Goal: Task Accomplishment & Management: Manage account settings

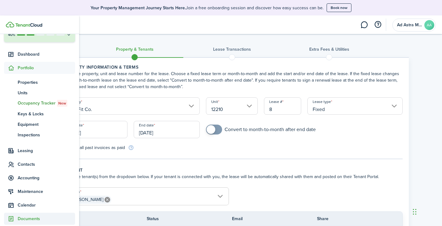
scroll to position [62, 0]
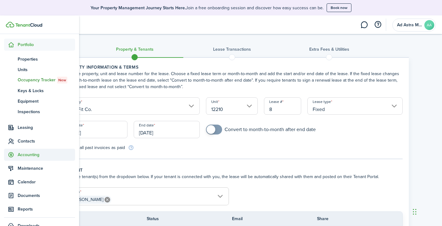
click at [23, 154] on span "Accounting" at bounding box center [46, 155] width 57 height 7
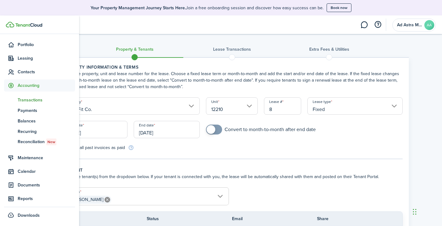
click at [35, 102] on span "Transactions" at bounding box center [46, 100] width 57 height 7
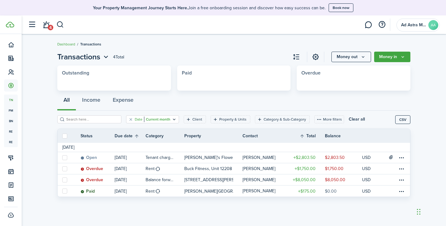
click at [172, 119] on filter-tag "Date Current month" at bounding box center [152, 120] width 53 height 8
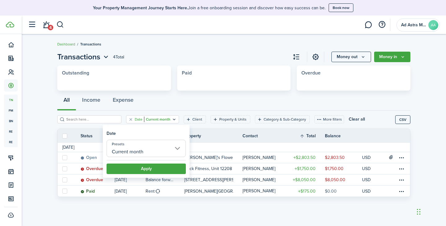
click at [167, 150] on input "Current month" at bounding box center [146, 148] width 79 height 17
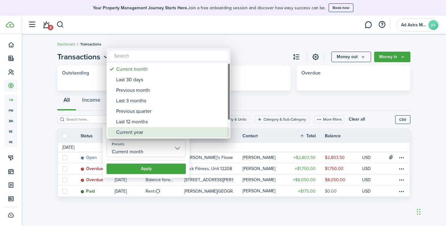
click at [151, 132] on div "Current year" at bounding box center [171, 132] width 110 height 11
type input "Current year"
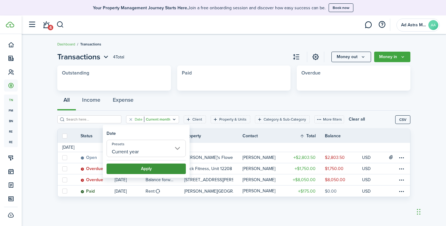
click at [141, 172] on button "Apply" at bounding box center [146, 169] width 79 height 11
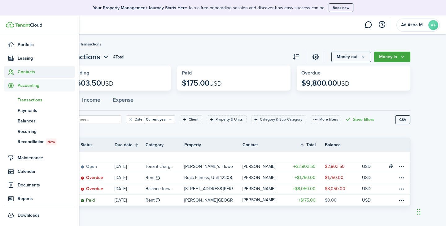
click at [11, 72] on icon at bounding box center [11, 72] width 7 height 6
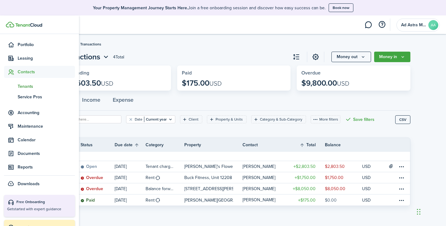
click at [26, 86] on span "Tenants" at bounding box center [46, 86] width 57 height 7
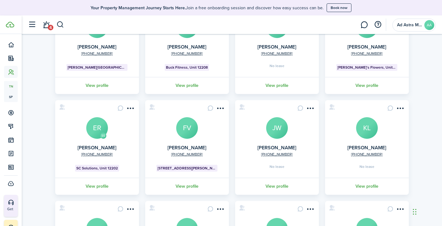
scroll to position [93, 0]
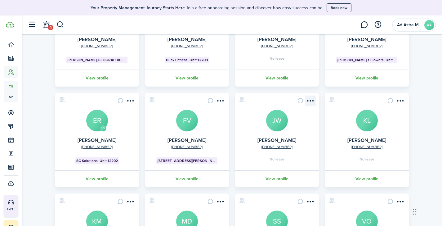
click at [311, 103] on menu-btn-icon "Open menu" at bounding box center [310, 101] width 11 height 11
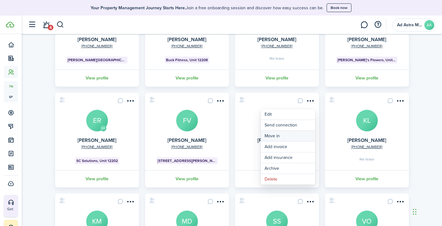
click at [276, 136] on link "Move in" at bounding box center [288, 136] width 54 height 11
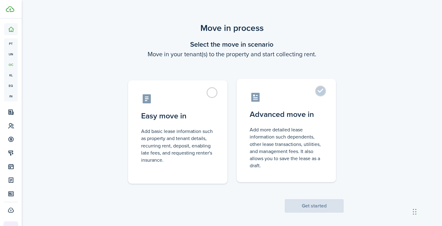
drag, startPoint x: 313, startPoint y: 96, endPoint x: 327, endPoint y: 135, distance: 41.6
click at [313, 95] on control-radio-card-icon at bounding box center [285, 97] width 73 height 11
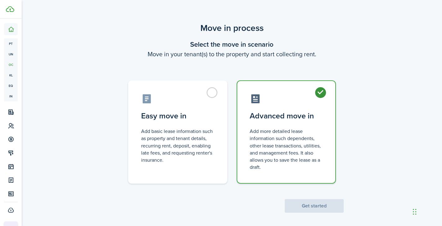
radio input "true"
click at [326, 203] on button "Get started" at bounding box center [313, 207] width 59 height 14
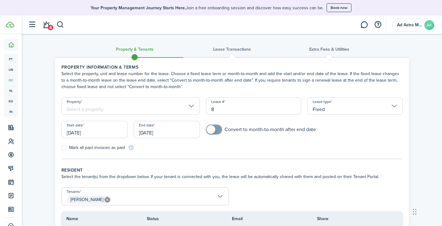
click at [105, 136] on input "[DATE]" at bounding box center [94, 129] width 66 height 17
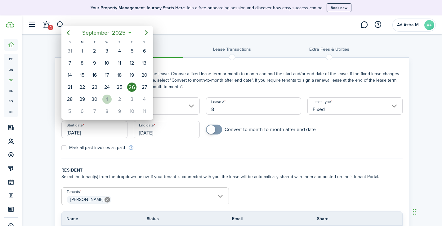
click at [107, 99] on div "1" at bounding box center [106, 99] width 9 height 9
type input "[DATE]"
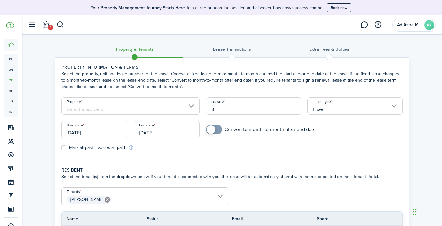
click at [143, 111] on input "Property" at bounding box center [130, 106] width 139 height 17
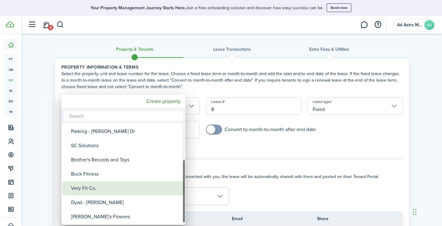
click at [98, 187] on div "Very Fit Co." at bounding box center [126, 189] width 110 height 14
type input "Very Fit Co."
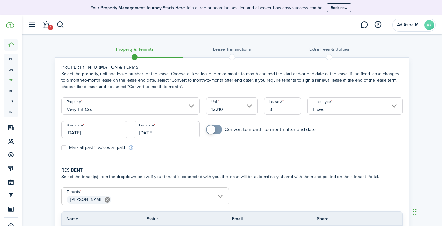
click at [104, 134] on input "[DATE]" at bounding box center [94, 129] width 66 height 17
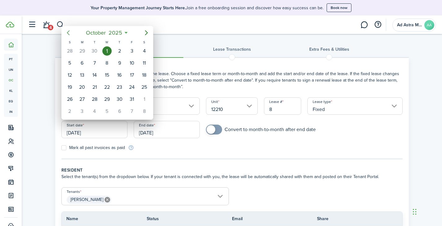
click at [67, 35] on icon "Previous page" at bounding box center [67, 32] width 7 height 7
click at [81, 72] on div "15" at bounding box center [81, 75] width 9 height 9
type input "[DATE]"
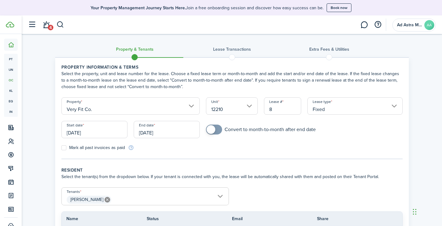
click at [175, 134] on input "[DATE]" at bounding box center [167, 129] width 66 height 17
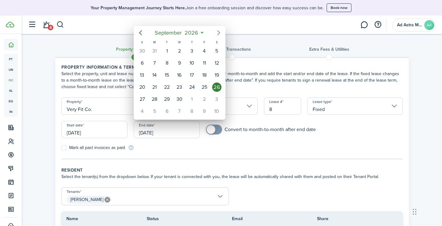
click at [219, 31] on icon "Next page" at bounding box center [218, 32] width 7 height 7
click at [192, 77] on div "15" at bounding box center [191, 75] width 9 height 9
type input "[DATE]"
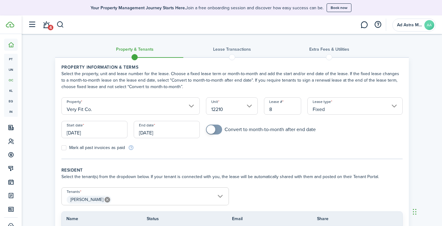
click at [249, 153] on tc-wizard-step "Property information & terms Select the property, unit and lease number for the…" at bounding box center [231, 111] width 341 height 95
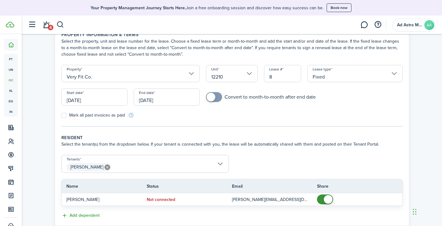
scroll to position [62, 0]
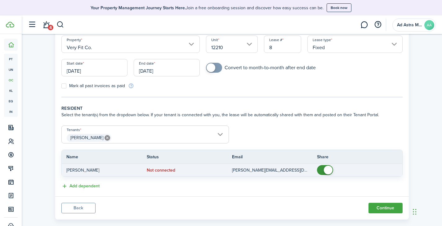
checkbox input "false"
click at [322, 168] on span at bounding box center [325, 170] width 6 height 10
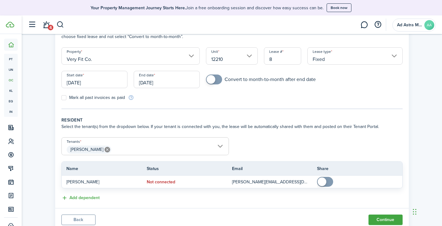
scroll to position [73, 0]
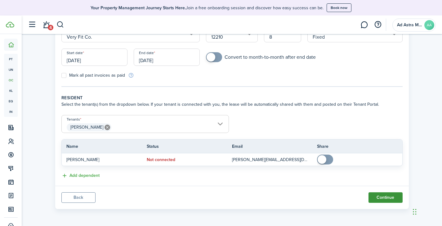
click at [388, 199] on button "Continue" at bounding box center [385, 198] width 34 height 11
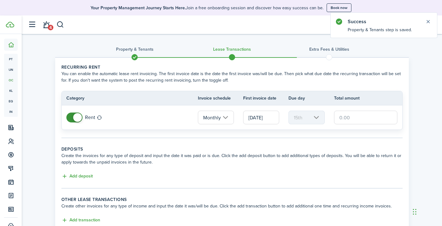
click at [310, 143] on panel-main-body "Recurring rent You can enable the automatic lease rent invoicing. The first inv…" at bounding box center [231, 144] width 353 height 173
click at [350, 115] on input "text" at bounding box center [366, 118] width 64 height 14
click at [349, 118] on input "text" at bounding box center [366, 118] width 64 height 14
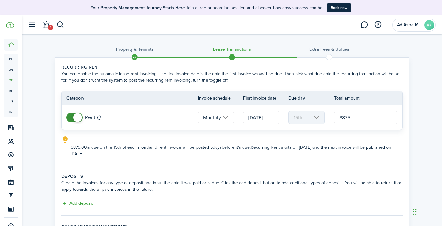
type input "$875.00"
click at [267, 117] on input "[DATE]" at bounding box center [261, 118] width 36 height 14
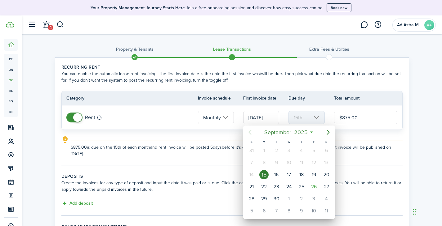
click at [367, 150] on div at bounding box center [220, 113] width 541 height 326
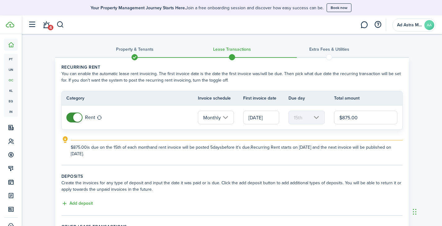
click at [258, 120] on input "[DATE]" at bounding box center [261, 118] width 36 height 14
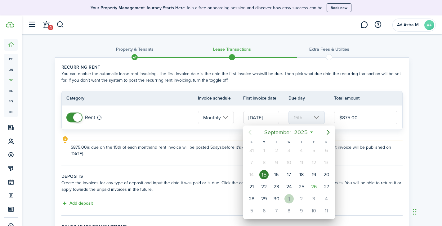
click at [288, 199] on div "1" at bounding box center [288, 199] width 9 height 9
type input "[DATE]"
type input "1st"
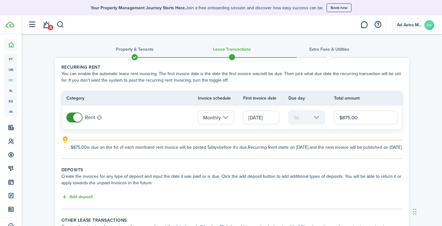
drag, startPoint x: 363, startPoint y: 117, endPoint x: 336, endPoint y: 120, distance: 27.0
click at [336, 120] on input "$875.00" at bounding box center [366, 118] width 64 height 14
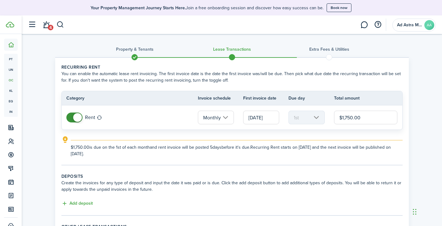
type input "$1,750.00"
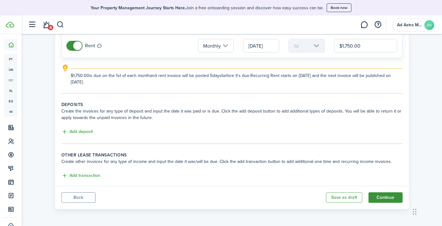
click at [385, 200] on button "Continue" at bounding box center [385, 198] width 34 height 11
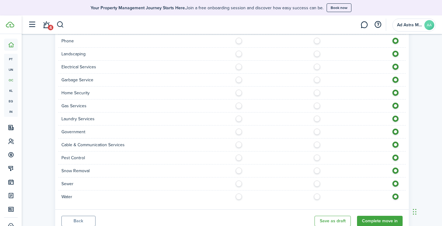
scroll to position [329, 0]
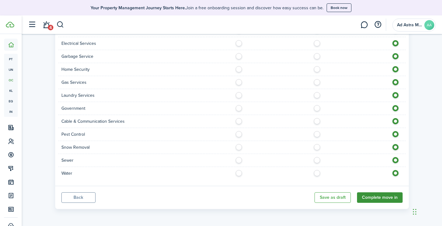
click at [391, 200] on button "Complete move in" at bounding box center [380, 198] width 46 height 11
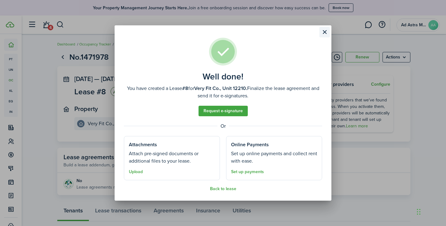
click at [327, 32] on button "Close modal" at bounding box center [324, 32] width 11 height 11
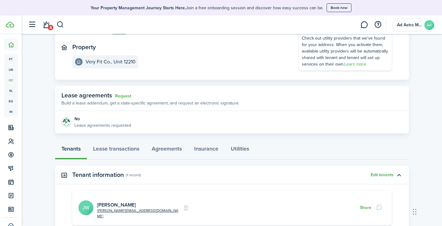
scroll to position [124, 0]
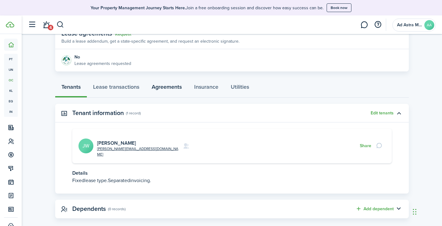
click at [175, 86] on link "Agreements" at bounding box center [166, 88] width 42 height 19
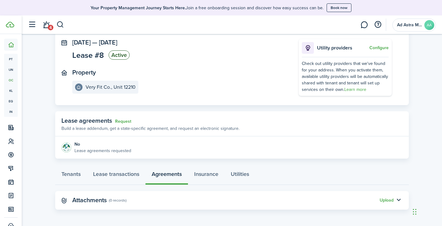
scroll to position [37, 0]
click at [387, 200] on button "Upload" at bounding box center [386, 200] width 14 height 5
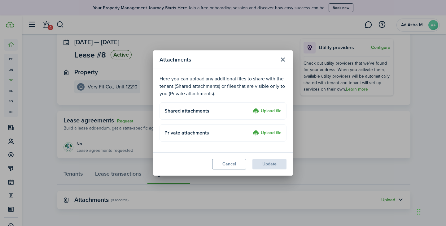
click at [263, 133] on label "Upload file" at bounding box center [267, 133] width 29 height 7
click at [251, 130] on input "Upload file" at bounding box center [251, 130] width 0 height 0
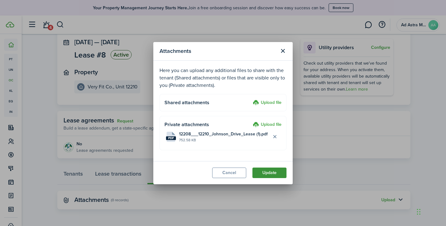
click at [272, 176] on button "Update" at bounding box center [270, 173] width 34 height 11
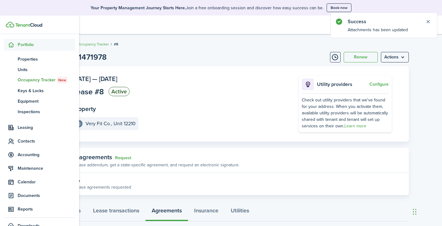
scroll to position [0, 0]
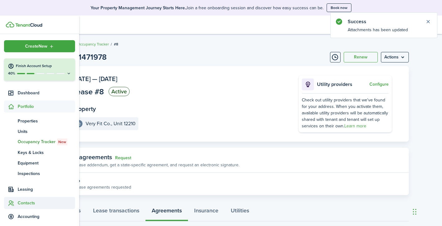
click at [32, 205] on span "Contacts" at bounding box center [46, 203] width 57 height 7
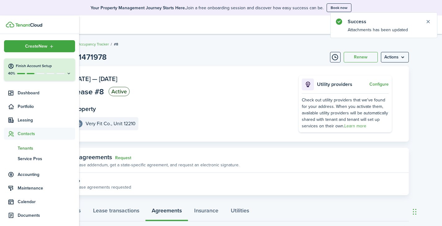
click at [24, 152] on span "Tenants" at bounding box center [46, 148] width 57 height 7
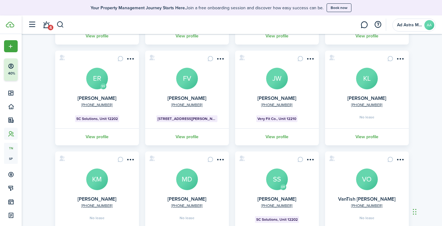
scroll to position [124, 0]
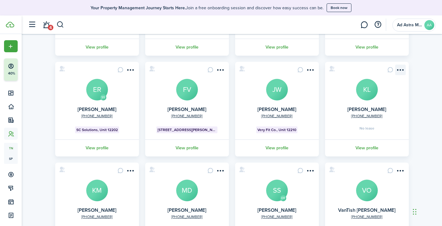
click at [400, 70] on menu-btn-icon "Open menu" at bounding box center [400, 70] width 11 height 11
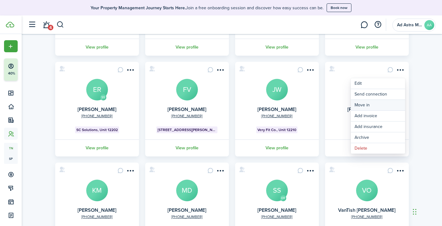
click at [370, 106] on link "Move in" at bounding box center [377, 105] width 54 height 11
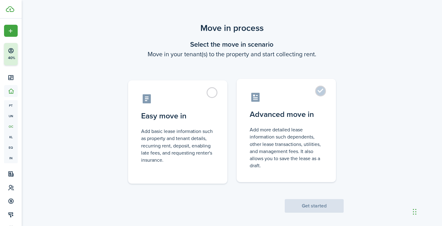
click at [313, 92] on label "Advanced move in Add more detailed lease information such dependents, other lea…" at bounding box center [285, 130] width 99 height 103
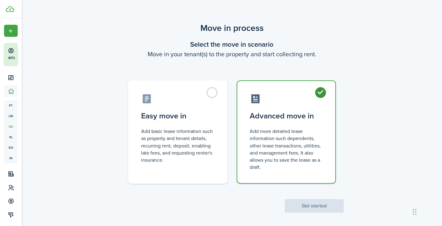
radio input "true"
click at [319, 209] on button "Get started" at bounding box center [313, 207] width 59 height 14
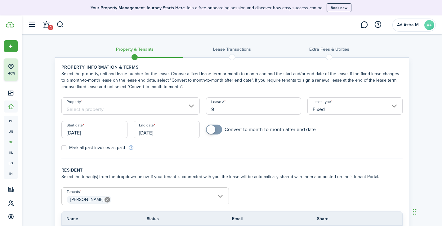
click at [167, 113] on input "Property" at bounding box center [130, 106] width 139 height 17
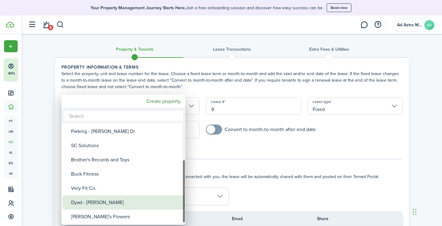
click at [107, 200] on div "Dyad - [PERSON_NAME]" at bounding box center [126, 203] width 110 height 14
type input "Dyad - [PERSON_NAME]"
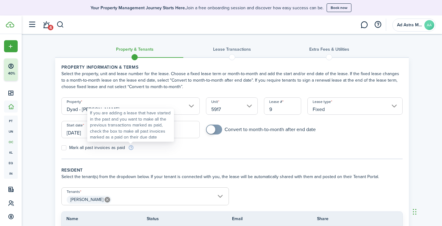
click at [100, 133] on div "If you are adding a lease that have started in the past and you want to make al…" at bounding box center [130, 125] width 81 height 30
click at [86, 129] on input "[DATE]" at bounding box center [94, 129] width 66 height 17
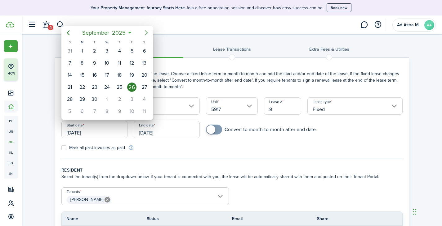
click at [147, 33] on icon "Next page" at bounding box center [146, 32] width 7 height 7
click at [106, 51] on div "1" at bounding box center [106, 50] width 9 height 9
type input "[DATE]"
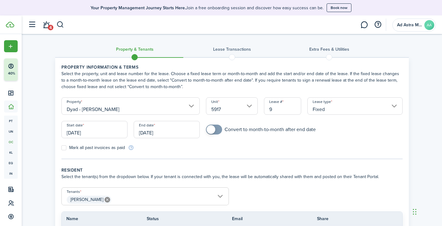
click at [181, 130] on input "[DATE]" at bounding box center [167, 129] width 66 height 17
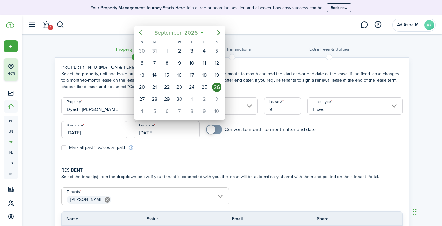
click at [194, 31] on span "2026" at bounding box center [191, 32] width 16 height 11
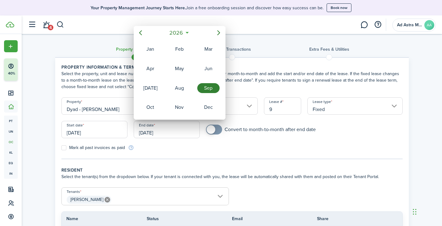
click at [186, 32] on mbsc-button "2026" at bounding box center [175, 32] width 21 height 11
click at [174, 105] on div "2028" at bounding box center [179, 108] width 22 height 10
click at [175, 71] on div "May" at bounding box center [179, 69] width 22 height 10
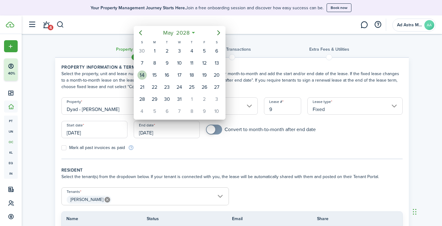
click at [143, 77] on div "14" at bounding box center [141, 75] width 9 height 9
type input "[DATE]"
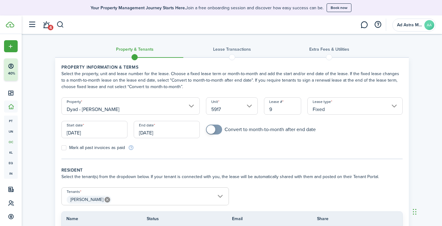
click at [233, 149] on form "Property Dyad - [PERSON_NAME][GEOGRAPHIC_DATA] 5917 Lease # 9 Lease type Fixed …" at bounding box center [231, 125] width 347 height 54
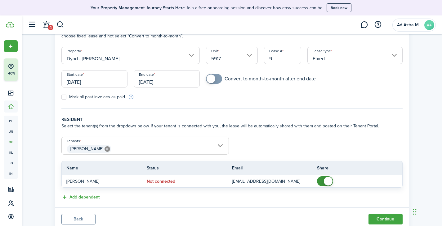
scroll to position [62, 0]
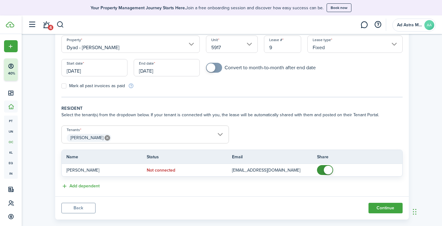
click at [325, 130] on form "Tenants [PERSON_NAME][GEOGRAPHIC_DATA] [PERSON_NAME] Name Status Email Share [P…" at bounding box center [231, 151] width 347 height 51
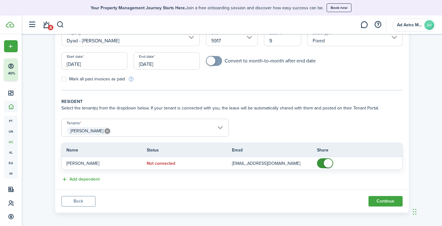
scroll to position [73, 0]
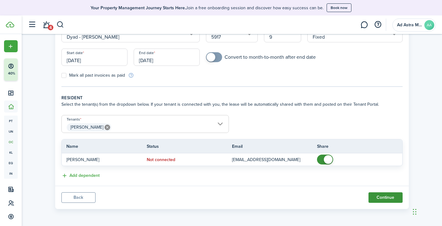
click at [391, 198] on button "Continue" at bounding box center [385, 198] width 34 height 11
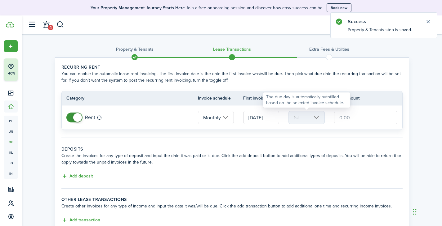
click at [314, 117] on mbsc-scroller "1st" at bounding box center [306, 118] width 36 height 14
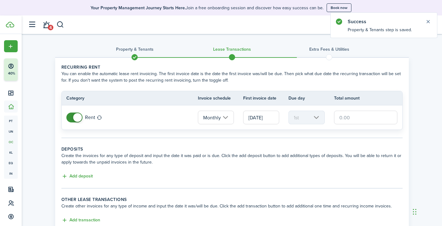
click at [268, 117] on input "[DATE]" at bounding box center [261, 118] width 36 height 14
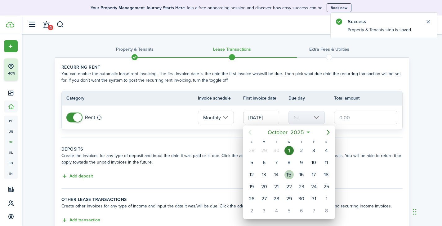
click at [288, 177] on div "15" at bounding box center [288, 174] width 9 height 9
type input "[DATE]"
type input "15th"
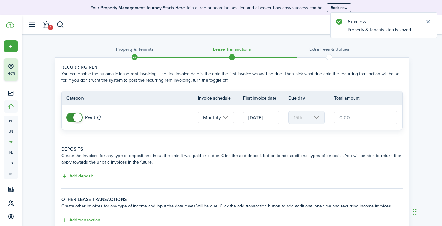
click at [346, 119] on input "text" at bounding box center [366, 118] width 64 height 14
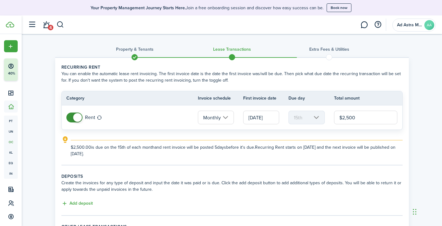
type input "$2,500.00"
drag, startPoint x: 311, startPoint y: 153, endPoint x: 318, endPoint y: 156, distance: 7.2
click at [311, 153] on explanation-description "$2,500.00 is due on the 15th of each month and rent invoice will be posted 5 da…" at bounding box center [237, 150] width 332 height 13
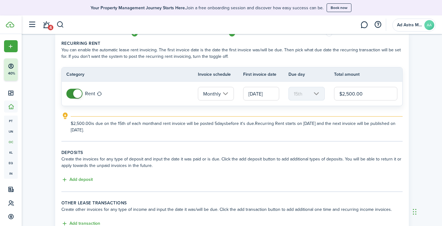
scroll to position [62, 0]
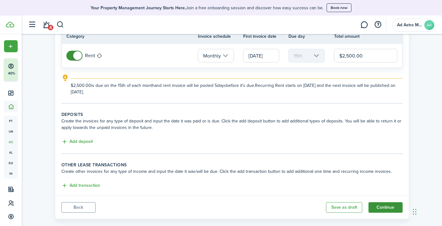
click at [387, 210] on button "Continue" at bounding box center [385, 208] width 34 height 11
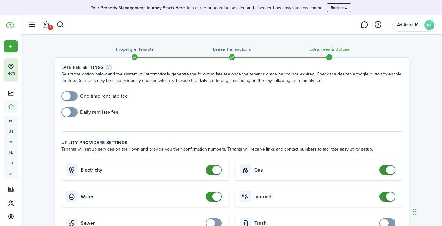
checkbox input "true"
click at [67, 96] on span at bounding box center [66, 96] width 9 height 9
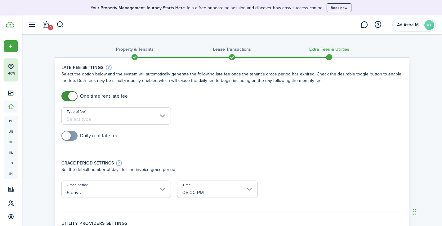
click at [139, 114] on input "Type of fee" at bounding box center [115, 116] width 109 height 17
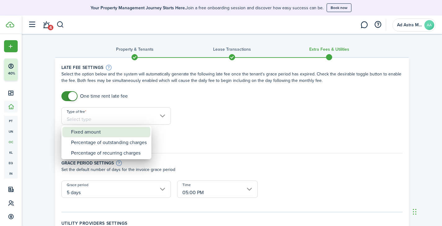
click at [111, 130] on div "Fixed amount" at bounding box center [109, 132] width 76 height 11
type input "Fixed amount"
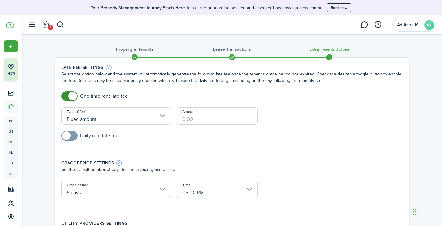
click at [217, 116] on input "Amount" at bounding box center [217, 116] width 81 height 17
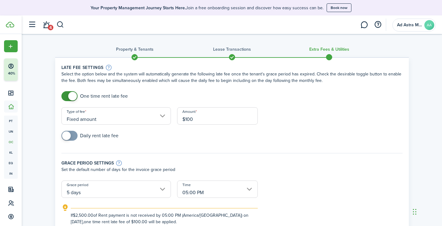
type input "$100.00"
click at [298, 136] on div "Daily rent late fee" at bounding box center [231, 139] width 347 height 16
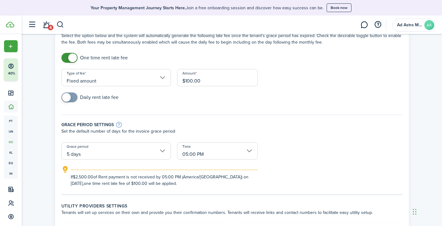
scroll to position [31, 0]
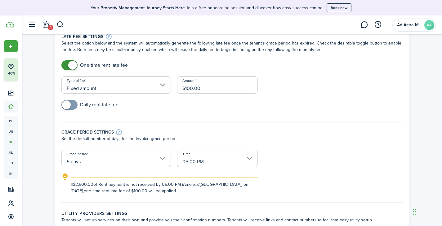
click at [240, 161] on input "05:00 PM" at bounding box center [217, 158] width 81 height 17
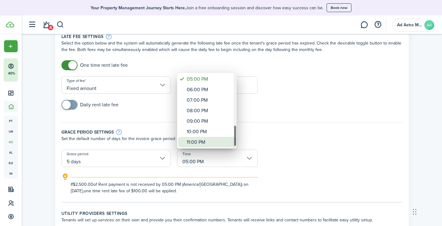
click at [208, 143] on div "11:00 PM" at bounding box center [209, 142] width 45 height 11
type input "11:00 PM"
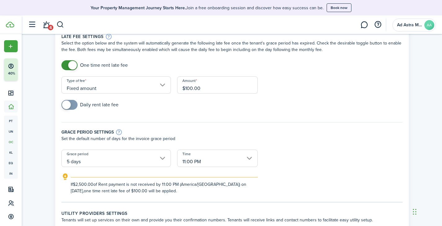
click at [358, 139] on p "Set the default number of days for the invoice grace period" at bounding box center [231, 139] width 341 height 7
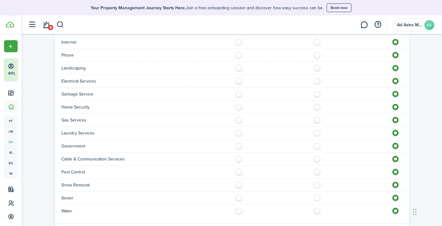
scroll to position [431, 0]
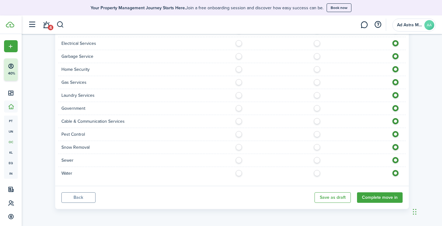
drag, startPoint x: 371, startPoint y: 197, endPoint x: 361, endPoint y: 191, distance: 11.6
click at [371, 197] on button "Complete move in" at bounding box center [380, 198] width 46 height 11
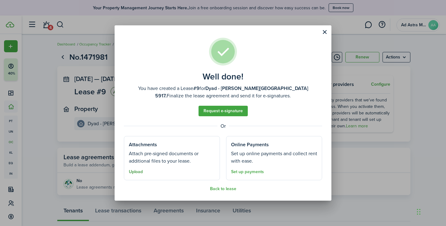
click at [137, 174] on button "Upload" at bounding box center [136, 172] width 14 height 5
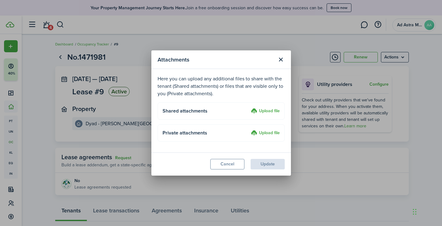
click at [266, 133] on label "Upload file" at bounding box center [265, 133] width 29 height 7
click at [248, 130] on input "Upload file" at bounding box center [248, 130] width 0 height 0
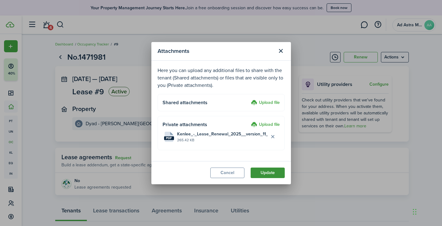
click at [270, 171] on button "Update" at bounding box center [267, 173] width 34 height 11
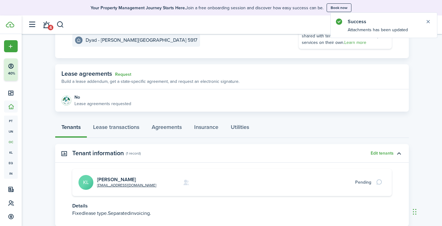
scroll to position [125, 0]
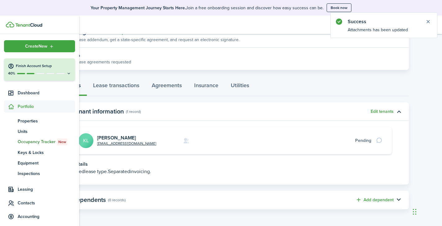
click at [32, 203] on span "Contacts" at bounding box center [46, 203] width 57 height 7
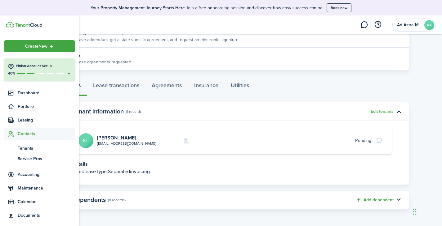
click at [32, 134] on span "Contacts" at bounding box center [46, 134] width 57 height 7
click at [28, 149] on span "Tenants" at bounding box center [46, 148] width 57 height 7
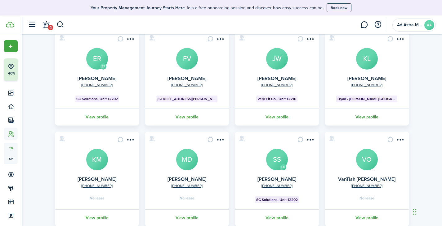
scroll to position [172, 0]
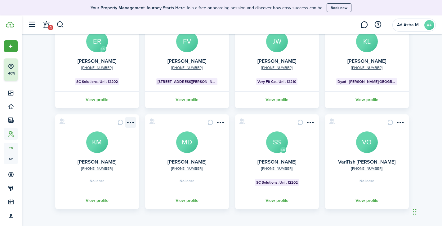
click at [132, 124] on menu-btn-icon "Open menu" at bounding box center [130, 122] width 11 height 11
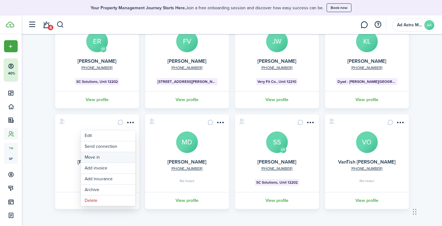
click at [114, 156] on link "Move in" at bounding box center [108, 157] width 54 height 11
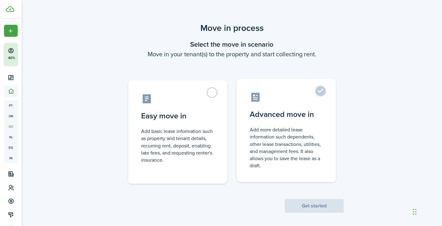
click at [301, 87] on label "Advanced move in Add more detailed lease information such dependents, other lea…" at bounding box center [285, 130] width 99 height 103
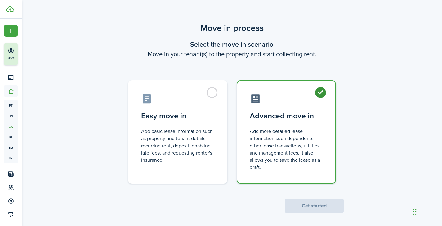
radio input "true"
click at [321, 208] on button "Get started" at bounding box center [313, 207] width 59 height 14
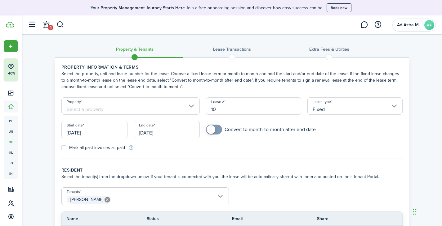
click at [144, 106] on input "Property" at bounding box center [130, 106] width 139 height 17
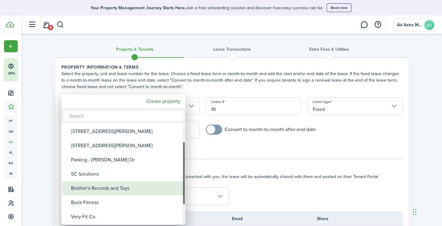
click at [123, 185] on div "Brother's Records and Toys" at bounding box center [126, 189] width 110 height 14
type input "Brother's Records and Toys"
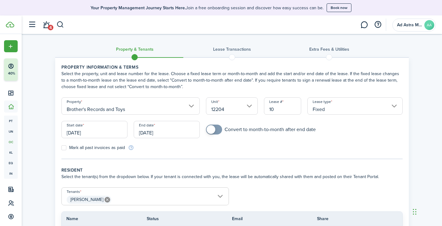
click at [319, 105] on input "Fixed" at bounding box center [354, 106] width 95 height 17
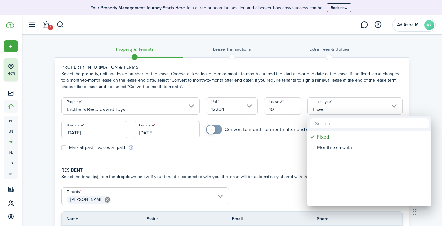
click at [319, 106] on div at bounding box center [220, 113] width 541 height 326
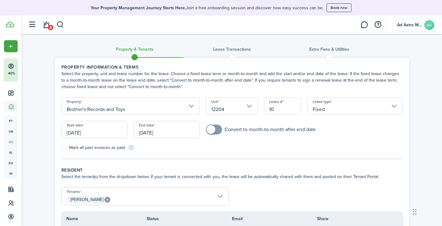
click at [109, 132] on input "[DATE]" at bounding box center [94, 129] width 66 height 17
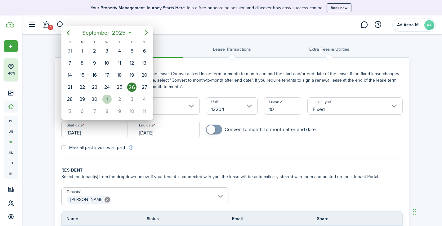
click at [105, 102] on div "1" at bounding box center [106, 99] width 9 height 9
type input "[DATE]"
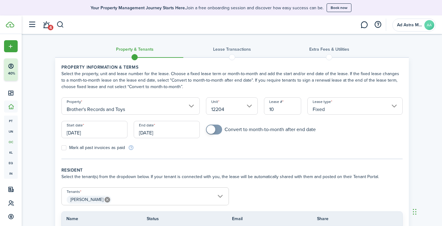
click at [171, 134] on input "[DATE]" at bounding box center [167, 129] width 66 height 17
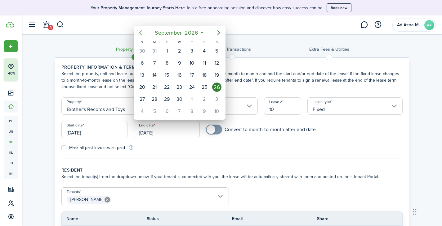
click at [141, 29] on icon "Previous page" at bounding box center [140, 32] width 7 height 7
click at [206, 51] on div "1" at bounding box center [204, 50] width 9 height 9
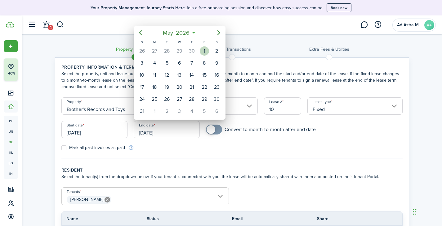
type input "[DATE]"
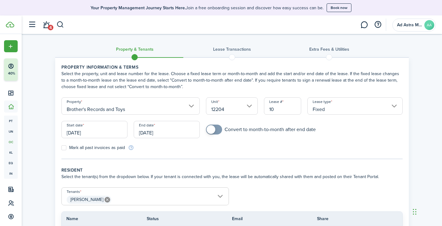
click at [255, 148] on form "Property Brother's Records and Toys Unit 12204 Lease # 10 Lease type Fixed Star…" at bounding box center [231, 125] width 347 height 54
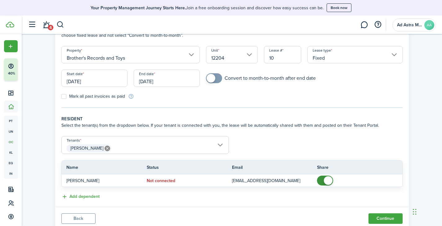
scroll to position [73, 0]
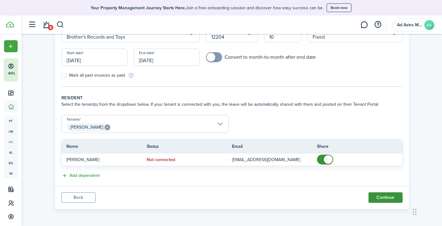
drag, startPoint x: 383, startPoint y: 201, endPoint x: 381, endPoint y: 197, distance: 4.5
click at [383, 200] on button "Continue" at bounding box center [385, 198] width 34 height 11
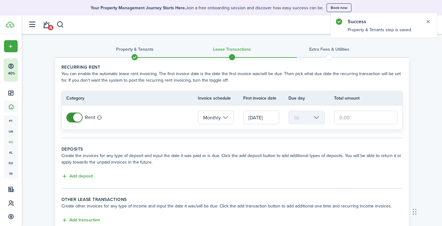
click at [342, 117] on input "text" at bounding box center [366, 118] width 64 height 14
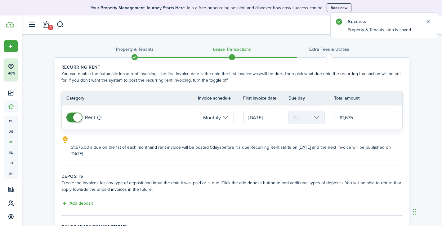
type input "$1,675.00"
click at [300, 188] on wizard-step-header-description "Create the invoices for any type of deposit and input the date it was paid or i…" at bounding box center [231, 186] width 341 height 13
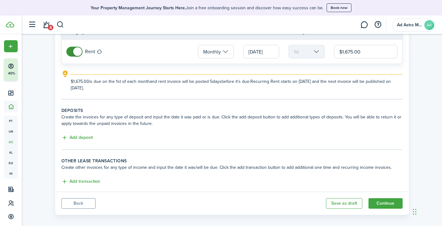
scroll to position [72, 0]
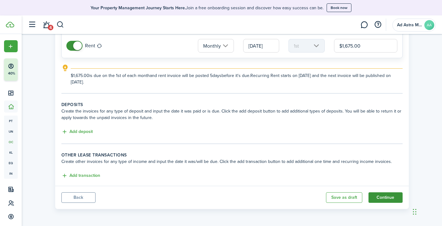
click at [393, 199] on button "Continue" at bounding box center [385, 198] width 34 height 11
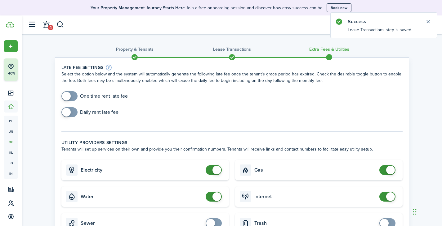
checkbox input "true"
click at [71, 95] on span at bounding box center [69, 96] width 6 height 10
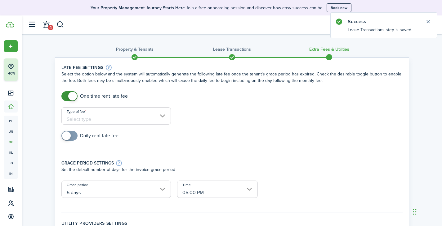
click at [112, 118] on input "Type of fee" at bounding box center [115, 116] width 109 height 17
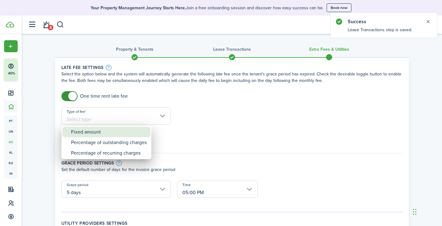
click at [103, 135] on div "Fixed amount" at bounding box center [109, 132] width 76 height 11
type input "Fixed amount"
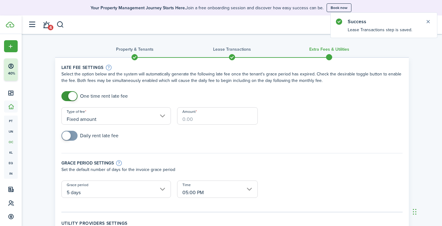
click at [205, 112] on input "Amount" at bounding box center [217, 116] width 81 height 17
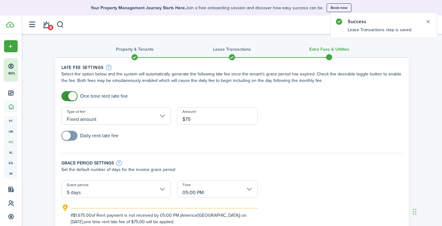
type input "$75.00"
click at [293, 169] on p "Set the default number of days for the invoice grace period" at bounding box center [231, 170] width 341 height 7
click at [236, 191] on input "05:00 PM" at bounding box center [217, 189] width 81 height 17
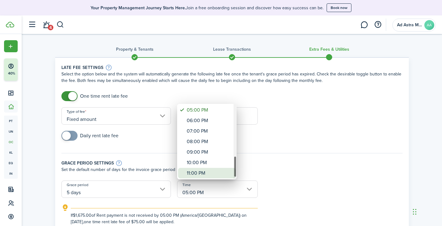
click at [215, 173] on div "11:00 PM" at bounding box center [209, 173] width 45 height 11
type input "11:00 PM"
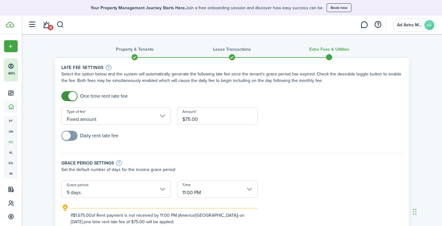
click at [334, 169] on p "Set the default number of days for the invoice grace period" at bounding box center [231, 170] width 341 height 7
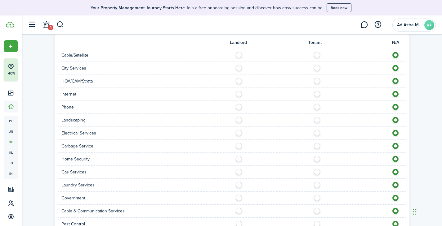
scroll to position [431, 0]
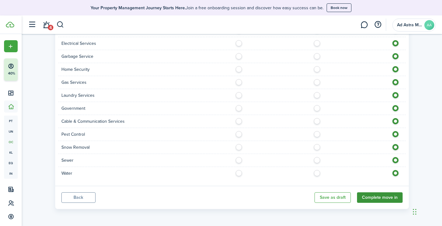
click at [365, 199] on button "Complete move in" at bounding box center [380, 198] width 46 height 11
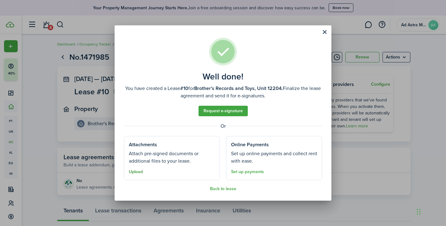
click at [138, 173] on button "Upload" at bounding box center [136, 172] width 14 height 5
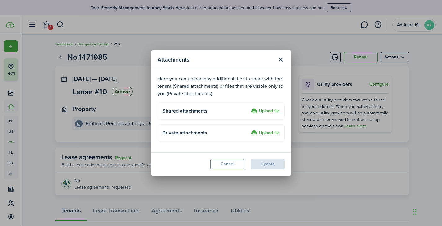
click at [271, 136] on label "Upload file" at bounding box center [265, 133] width 29 height 7
click at [248, 130] on input "Upload file" at bounding box center [248, 130] width 0 height 0
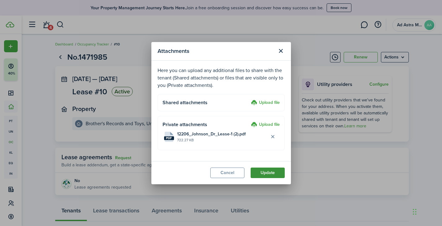
click at [269, 172] on button "Update" at bounding box center [267, 173] width 34 height 11
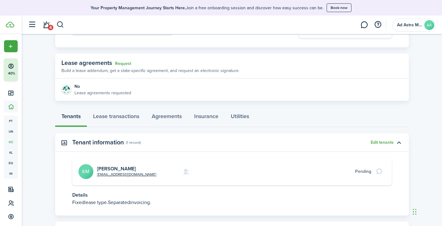
scroll to position [64, 0]
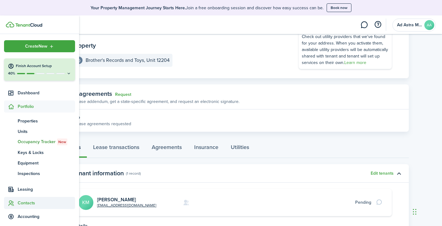
click at [26, 203] on span "Contacts" at bounding box center [46, 203] width 57 height 7
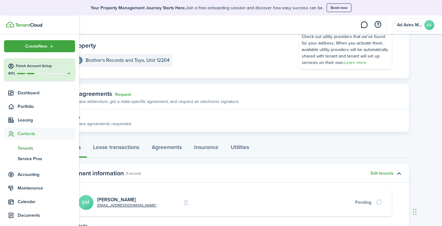
click at [29, 147] on span "Tenants" at bounding box center [46, 148] width 57 height 7
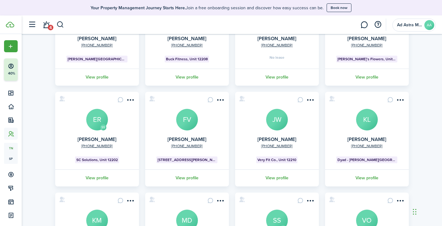
scroll to position [172, 0]
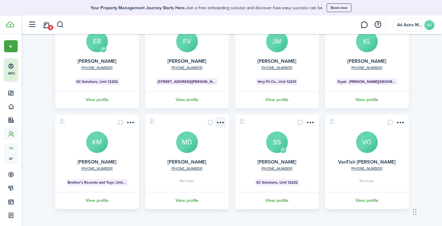
click at [220, 123] on menu-btn-icon "Open menu" at bounding box center [220, 122] width 11 height 11
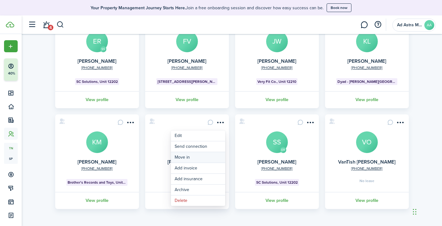
click at [201, 156] on link "Move in" at bounding box center [198, 157] width 54 height 11
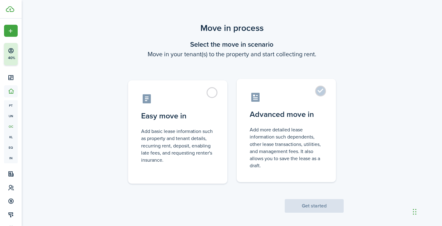
click at [274, 114] on control-radio-card-title "Advanced move in" at bounding box center [285, 114] width 73 height 11
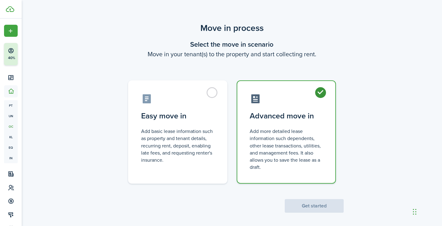
radio input "true"
click at [314, 201] on button "Get started" at bounding box center [313, 207] width 59 height 14
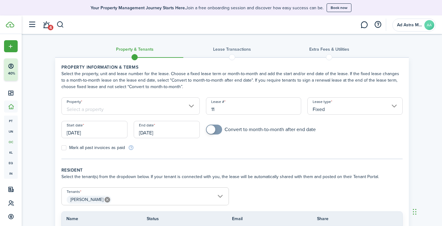
click at [152, 110] on input "Property" at bounding box center [130, 106] width 139 height 17
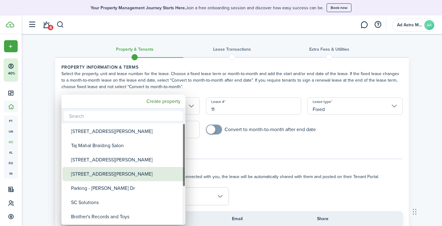
click at [120, 173] on div "[STREET_ADDRESS][PERSON_NAME]" at bounding box center [126, 174] width 110 height 14
type input "[STREET_ADDRESS][PERSON_NAME]"
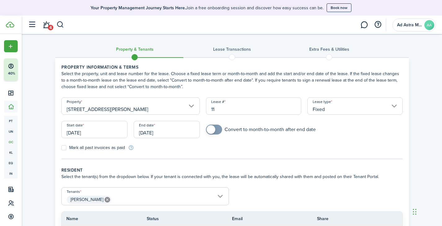
click at [166, 133] on input "[DATE]" at bounding box center [167, 129] width 66 height 17
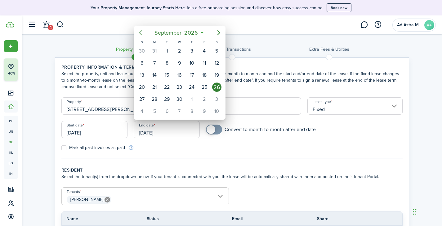
click at [138, 31] on icon "Previous page" at bounding box center [140, 32] width 7 height 7
click at [139, 31] on icon "Previous page" at bounding box center [140, 32] width 7 height 7
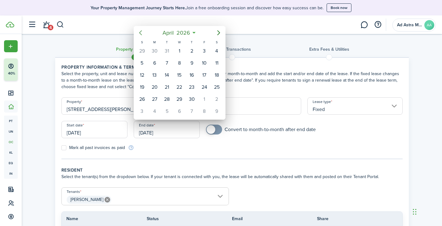
click at [139, 31] on icon "Previous page" at bounding box center [140, 32] width 7 height 7
click at [215, 87] on div "28" at bounding box center [216, 87] width 9 height 9
type input "[DATE]"
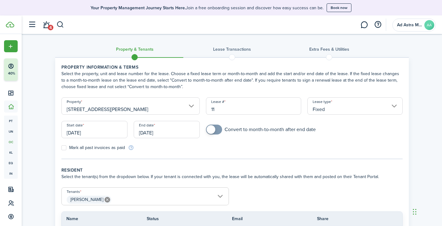
click at [267, 161] on panel-main-body "Property information & terms Select the property, unit and lease number for the…" at bounding box center [231, 158] width 353 height 201
click at [109, 125] on input "[DATE]" at bounding box center [94, 129] width 66 height 17
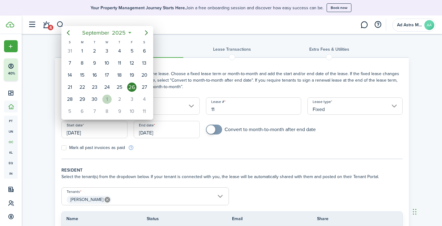
click at [109, 97] on div "1" at bounding box center [106, 99] width 9 height 9
type input "[DATE]"
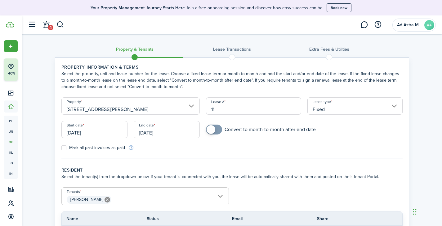
click at [301, 140] on div "Convert to month-to-month after end date" at bounding box center [304, 133] width 202 height 16
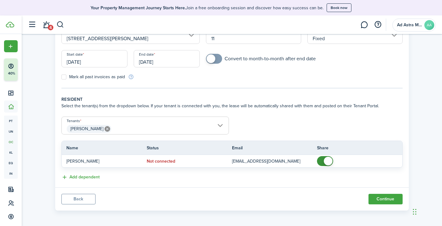
scroll to position [73, 0]
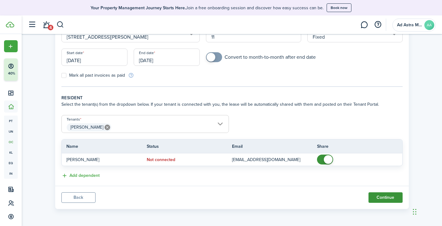
click at [379, 199] on button "Continue" at bounding box center [385, 198] width 34 height 11
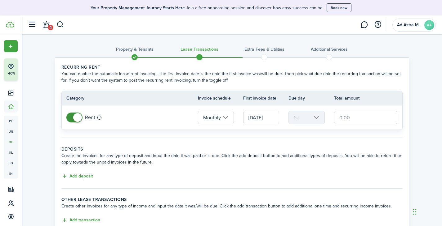
drag, startPoint x: 346, startPoint y: 117, endPoint x: 351, endPoint y: 116, distance: 5.0
click at [346, 117] on input "text" at bounding box center [366, 118] width 64 height 14
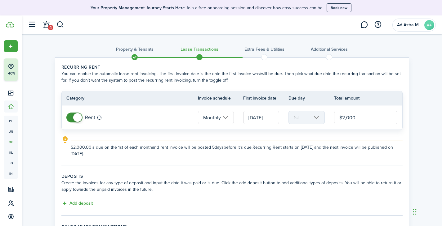
type input "$2,000.00"
click at [308, 151] on explanation-description "$2,000.00 is due on the 1st of each month and rent invoice will be posted 5 day…" at bounding box center [237, 150] width 332 height 13
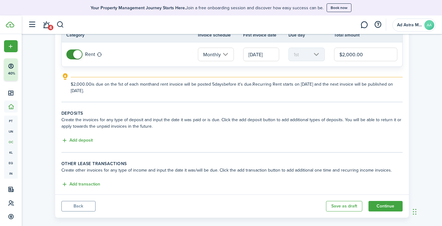
scroll to position [72, 0]
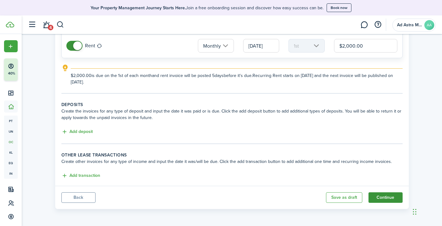
click at [393, 198] on button "Continue" at bounding box center [385, 198] width 34 height 11
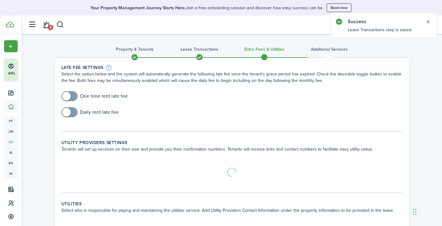
checkbox input "true"
click at [72, 93] on span at bounding box center [69, 96] width 6 height 10
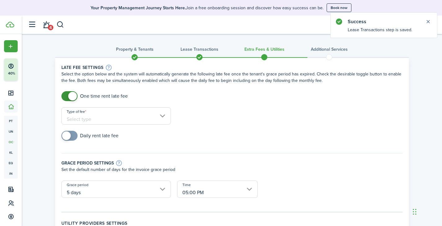
click at [135, 117] on input "Type of fee" at bounding box center [115, 116] width 109 height 17
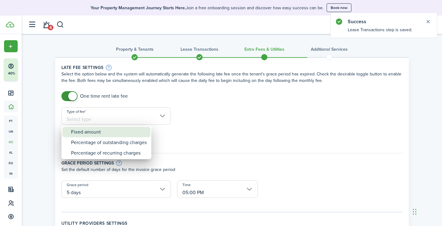
click at [107, 132] on div "Fixed amount" at bounding box center [109, 132] width 76 height 11
type input "Fixed amount"
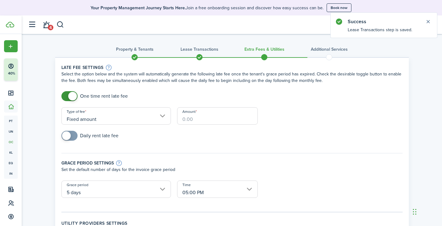
click at [214, 118] on input "Amount" at bounding box center [217, 116] width 81 height 17
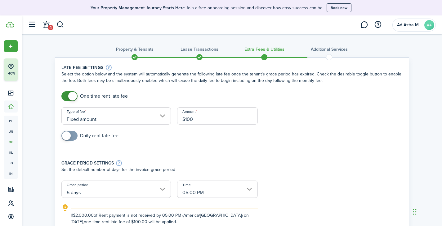
click at [246, 191] on input "05:00 PM" at bounding box center [217, 189] width 81 height 17
type input "$100.00"
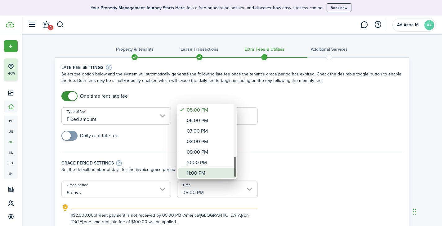
click at [217, 173] on div "11:00 PM" at bounding box center [209, 173] width 45 height 11
click at [324, 153] on div at bounding box center [220, 113] width 541 height 326
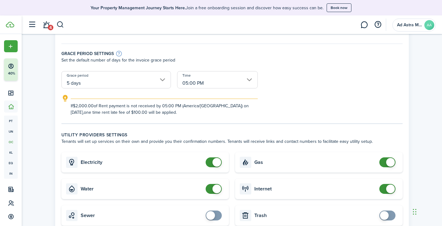
scroll to position [124, 0]
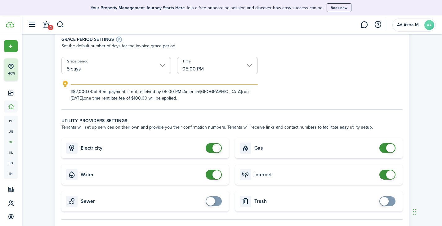
click at [239, 65] on input "05:00 PM" at bounding box center [217, 65] width 81 height 17
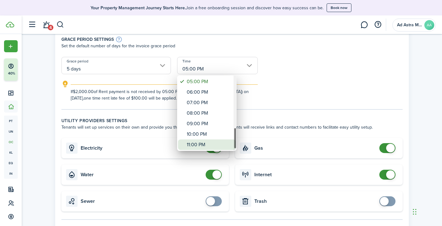
click at [204, 143] on div "11:00 PM" at bounding box center [209, 145] width 45 height 11
click at [193, 145] on div "11:00 PM" at bounding box center [209, 145] width 45 height 11
type input "11:00 PM"
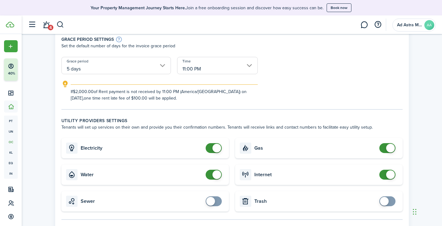
click at [291, 67] on form "One time rent late fee Type of fee Fixed amount Amount $100.00 Daily rent late …" at bounding box center [231, 34] width 347 height 134
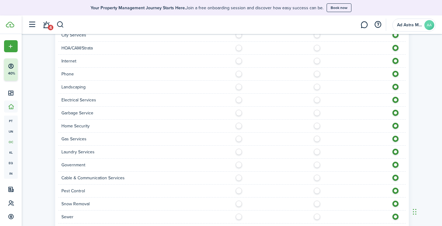
scroll to position [431, 0]
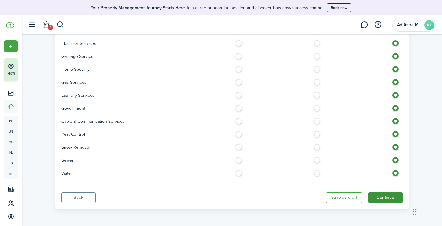
click at [391, 198] on button "Continue" at bounding box center [385, 198] width 34 height 11
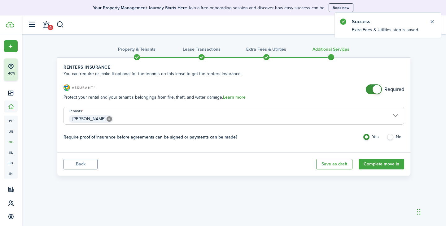
click at [377, 91] on span at bounding box center [377, 89] width 9 height 9
checkbox input "false"
click at [371, 88] on span at bounding box center [374, 90] width 6 height 10
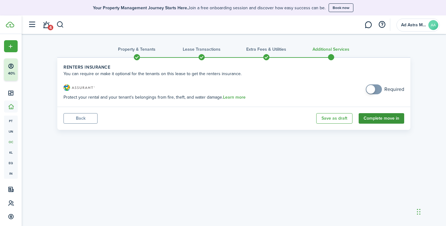
click at [385, 118] on button "Complete move in" at bounding box center [382, 118] width 46 height 11
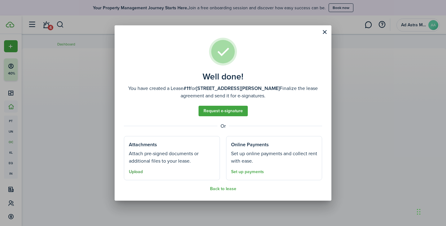
click at [140, 172] on button "Upload" at bounding box center [136, 172] width 14 height 5
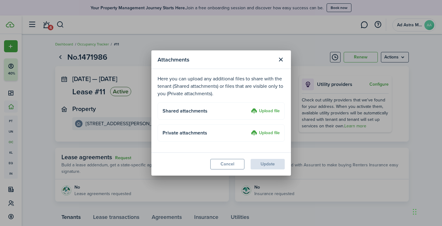
click at [262, 134] on label "Upload file" at bounding box center [265, 133] width 29 height 7
click at [248, 130] on input "Upload file" at bounding box center [248, 130] width 0 height 0
click at [272, 133] on label "Upload file" at bounding box center [265, 133] width 29 height 7
click at [248, 130] on input "Upload file" at bounding box center [248, 130] width 0 height 0
click at [271, 135] on label "Upload file" at bounding box center [265, 133] width 29 height 7
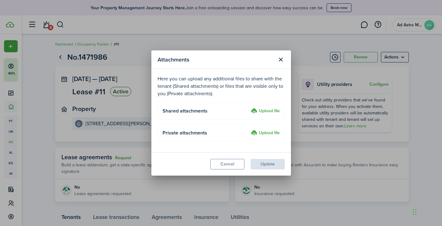
click at [248, 130] on input "Upload file" at bounding box center [248, 130] width 0 height 0
click at [263, 134] on label "Upload file" at bounding box center [265, 133] width 29 height 7
click at [248, 130] on input "Upload file" at bounding box center [248, 130] width 0 height 0
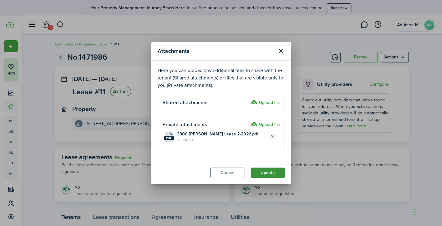
drag, startPoint x: 269, startPoint y: 174, endPoint x: 259, endPoint y: 169, distance: 11.5
click at [269, 174] on button "Update" at bounding box center [267, 173] width 34 height 11
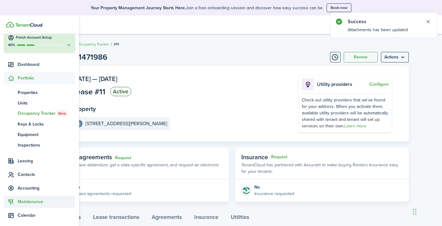
scroll to position [62, 0]
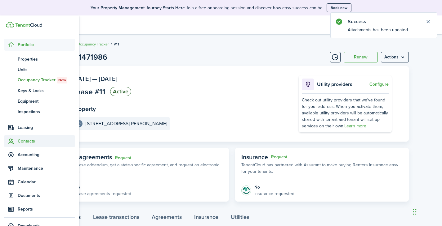
click at [28, 141] on span "Contacts" at bounding box center [46, 141] width 57 height 7
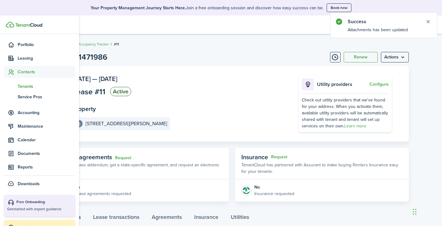
click at [24, 86] on span "Tenants" at bounding box center [46, 86] width 57 height 7
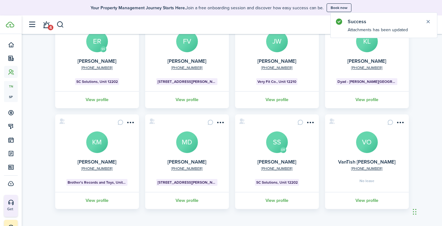
scroll to position [172, 0]
click at [400, 124] on menu-btn-icon "Open menu" at bounding box center [400, 122] width 11 height 11
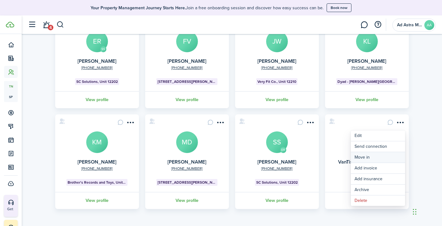
click at [372, 156] on link "Move in" at bounding box center [377, 157] width 54 height 11
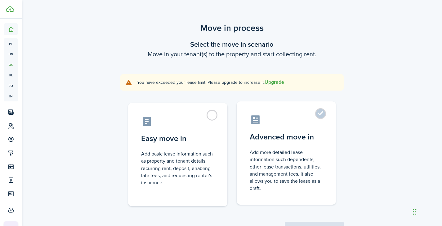
click at [311, 116] on control-radio-card-icon at bounding box center [285, 120] width 73 height 11
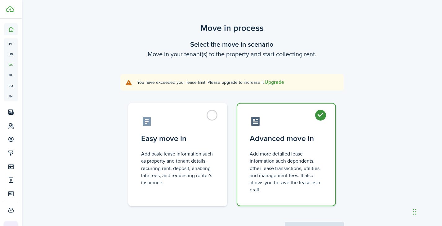
radio input "true"
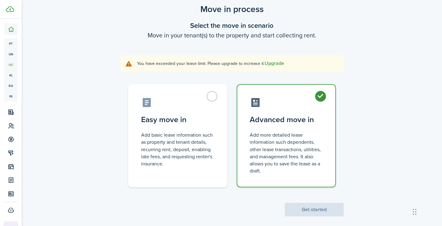
scroll to position [26, 0]
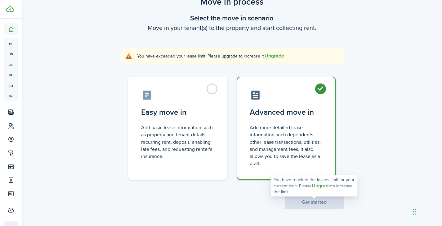
click at [313, 202] on span "Get started" at bounding box center [313, 203] width 59 height 7
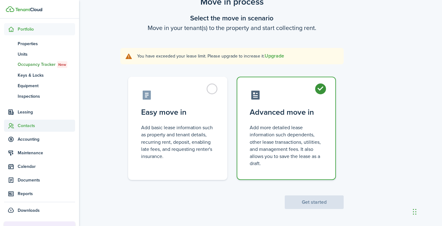
click at [23, 121] on span "Contacts" at bounding box center [39, 126] width 71 height 12
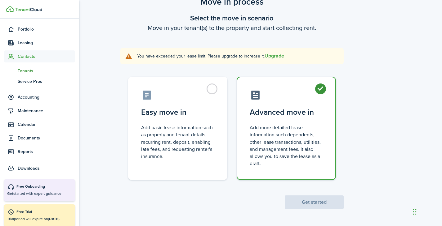
click at [29, 72] on span "Tenants" at bounding box center [46, 71] width 57 height 7
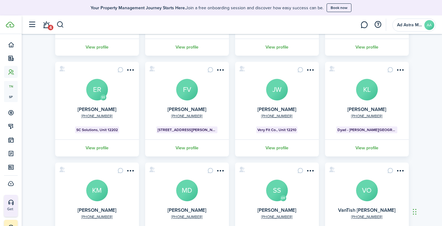
scroll to position [172, 0]
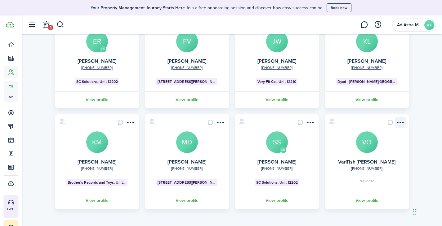
click at [401, 121] on menu-btn-icon "Open menu" at bounding box center [400, 122] width 11 height 11
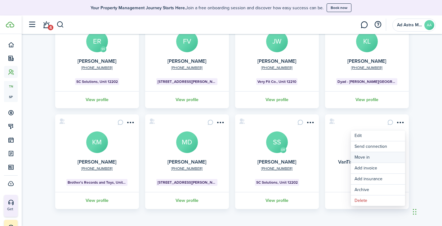
click at [369, 156] on link "Move in" at bounding box center [377, 157] width 54 height 11
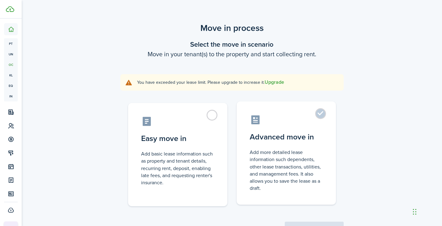
click at [292, 131] on label "Advanced move in Add more detailed lease information such dependents, other lea…" at bounding box center [285, 153] width 99 height 103
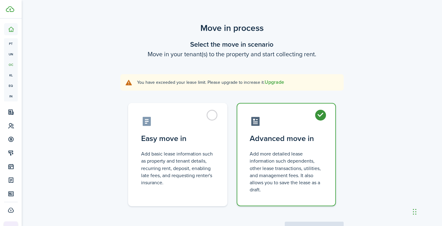
radio input "true"
click at [274, 82] on button "Upgrade" at bounding box center [274, 83] width 20 height 6
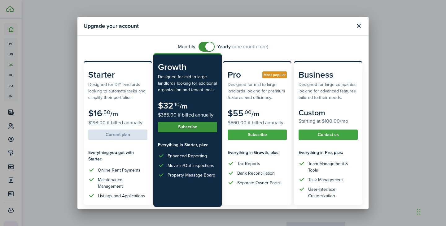
click at [192, 133] on button "Subscribe" at bounding box center [187, 127] width 59 height 11
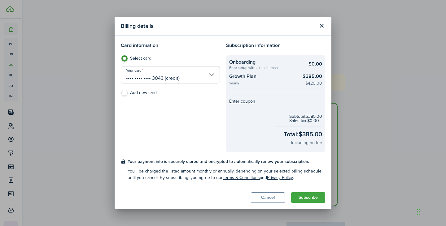
click at [191, 76] on input "•••• •••• •••• 3043 (credit)" at bounding box center [170, 74] width 99 height 17
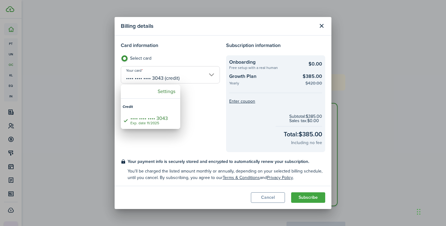
drag, startPoint x: 214, startPoint y: 116, endPoint x: 203, endPoint y: 111, distance: 12.7
click at [214, 114] on div at bounding box center [222, 113] width 545 height 326
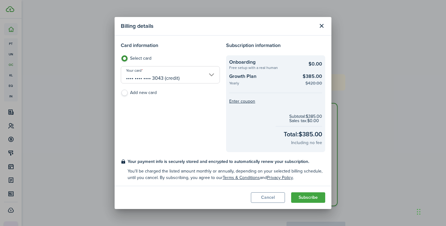
click at [129, 91] on label "Add new card" at bounding box center [170, 94] width 99 height 9
radio input "false"
radio input "true"
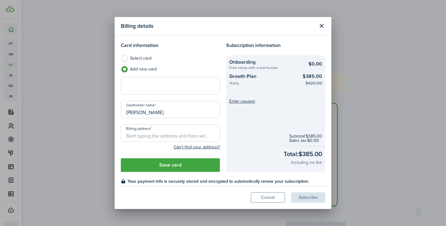
click at [163, 112] on input "[PERSON_NAME]" at bounding box center [170, 109] width 99 height 17
click at [163, 113] on input "[PERSON_NAME]" at bounding box center [170, 109] width 99 height 17
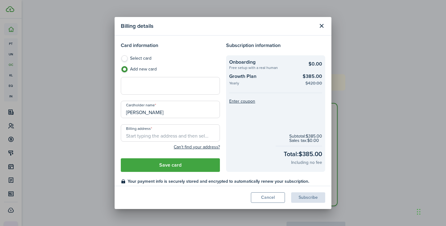
click at [163, 113] on input "[PERSON_NAME]" at bounding box center [170, 109] width 99 height 17
drag, startPoint x: 163, startPoint y: 113, endPoint x: 125, endPoint y: 114, distance: 38.1
click at [125, 114] on input "[PERSON_NAME]" at bounding box center [170, 109] width 99 height 17
type input "[PERSON_NAME]"
click at [143, 89] on div at bounding box center [170, 85] width 99 height 17
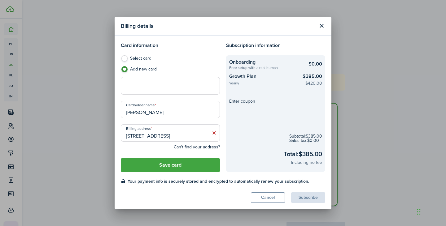
scroll to position [21, 0]
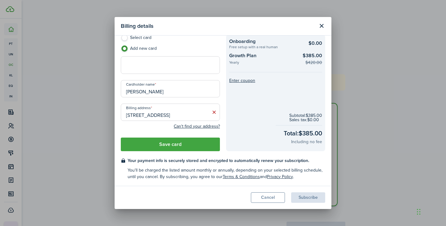
click at [184, 113] on input "[STREET_ADDRESS]" at bounding box center [170, 112] width 99 height 17
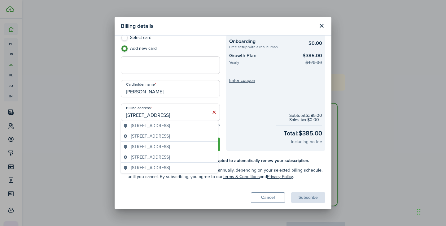
click at [136, 124] on span "[STREET_ADDRESS]" at bounding box center [150, 126] width 39 height 7
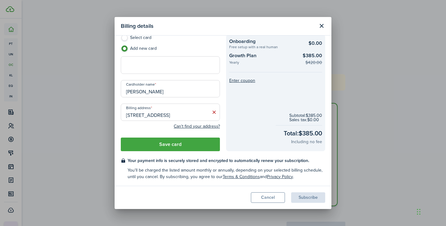
type input "[STREET_ADDRESS]"
drag, startPoint x: 170, startPoint y: 147, endPoint x: 174, endPoint y: 145, distance: 4.0
click at [169, 147] on button "Save card" at bounding box center [170, 145] width 99 height 14
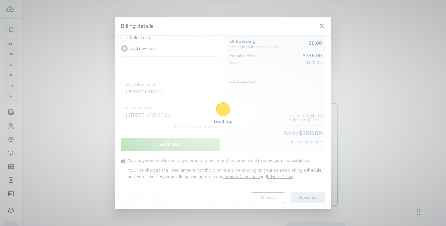
radio input "true"
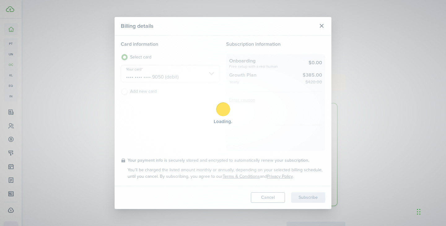
scroll to position [1, 0]
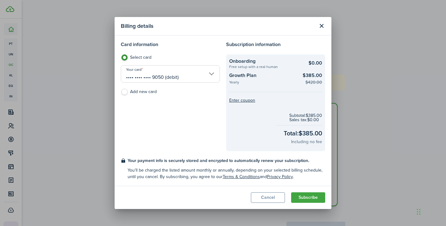
click at [211, 74] on input "•••• •••• •••• 9050 (debit)" at bounding box center [170, 73] width 99 height 17
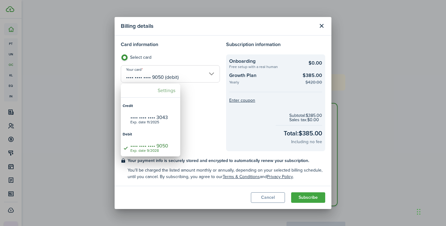
click at [166, 88] on mbsc-button "Settings" at bounding box center [166, 90] width 23 height 11
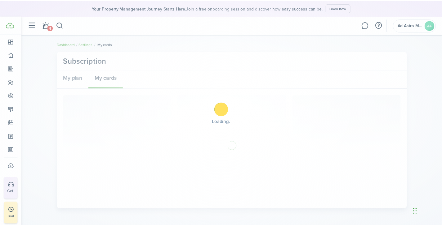
scroll to position [54, 0]
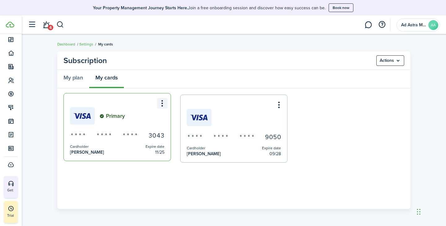
click at [164, 104] on menu-btn-icon "Open menu" at bounding box center [162, 103] width 11 height 11
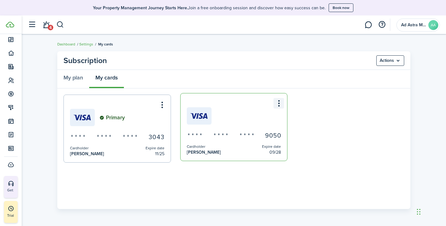
click at [279, 106] on menu-btn-icon "Open menu" at bounding box center [279, 103] width 11 height 11
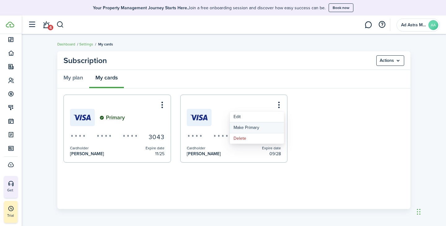
click at [267, 127] on button "Make Primary" at bounding box center [257, 128] width 54 height 11
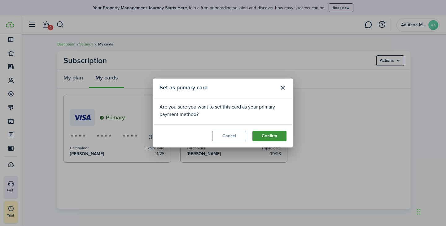
click at [266, 138] on button "Confirm" at bounding box center [270, 136] width 34 height 11
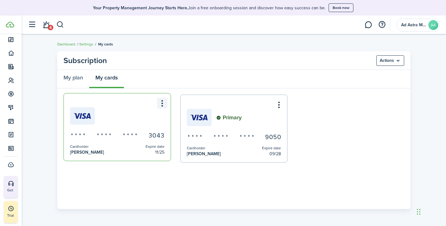
click at [161, 102] on menu-btn-icon "Open menu" at bounding box center [162, 103] width 11 height 11
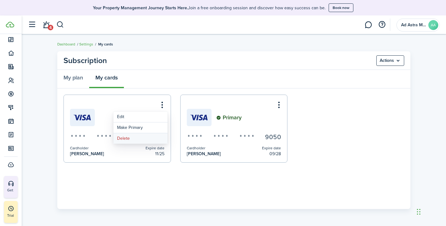
click at [138, 138] on button "Delete" at bounding box center [140, 139] width 54 height 11
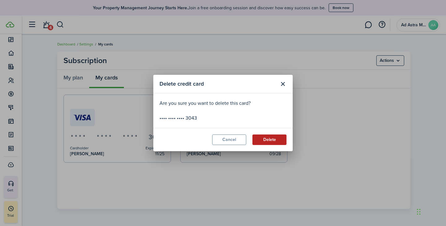
click at [281, 140] on button "Delete" at bounding box center [270, 140] width 34 height 11
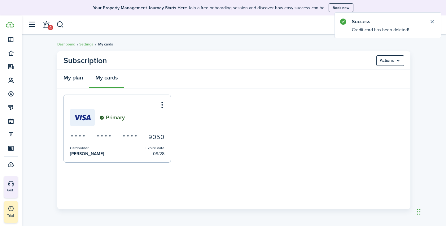
click at [76, 80] on link "My plan" at bounding box center [73, 79] width 32 height 19
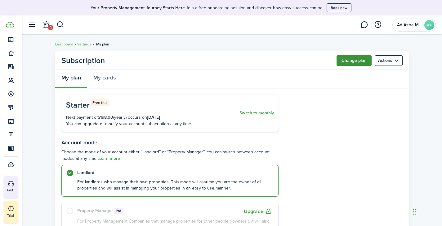
click at [361, 61] on button "Change plan" at bounding box center [353, 60] width 35 height 11
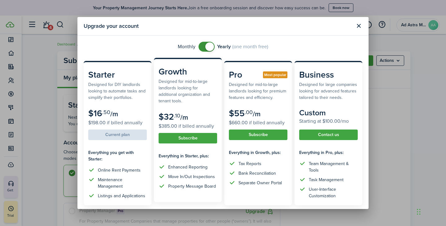
click at [175, 139] on button "Subscribe" at bounding box center [188, 138] width 59 height 11
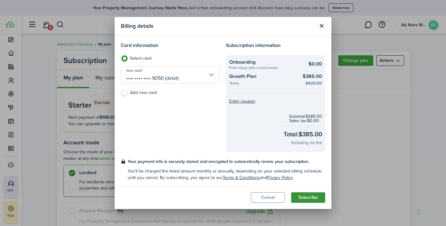
click at [312, 196] on button "Subscribe" at bounding box center [308, 198] width 34 height 11
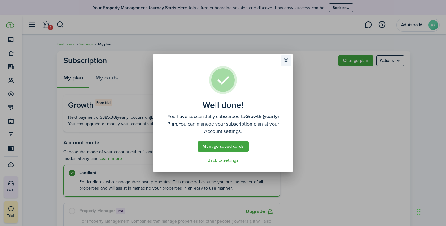
click at [288, 59] on button "Close modal" at bounding box center [286, 60] width 11 height 11
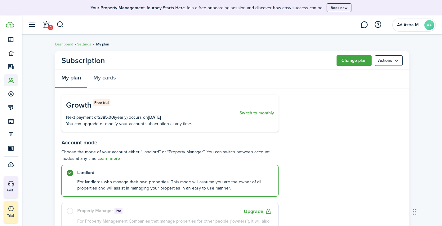
click at [8, 82] on icon at bounding box center [11, 80] width 7 height 6
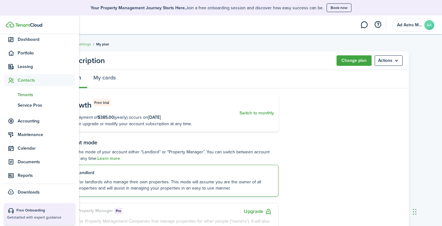
scroll to position [62, 0]
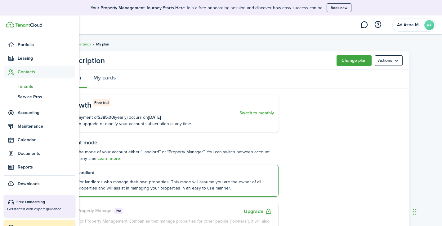
click at [32, 86] on span "Tenants" at bounding box center [46, 86] width 57 height 7
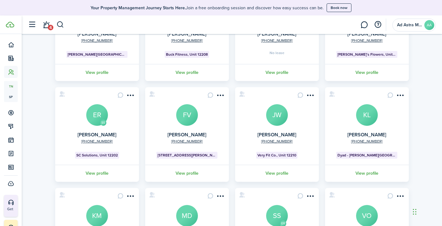
scroll to position [172, 0]
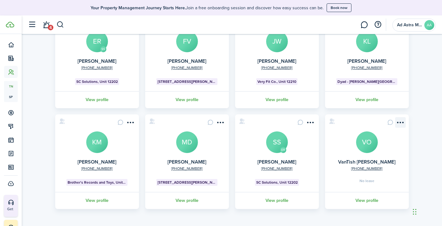
click at [405, 121] on card "[PHONE_NUMBER] VanTish [PERSON_NAME] No lease View profile" at bounding box center [367, 162] width 84 height 95
drag, startPoint x: 400, startPoint y: 122, endPoint x: 401, endPoint y: 125, distance: 3.2
click at [400, 122] on menu-btn-icon "Open menu" at bounding box center [400, 122] width 11 height 11
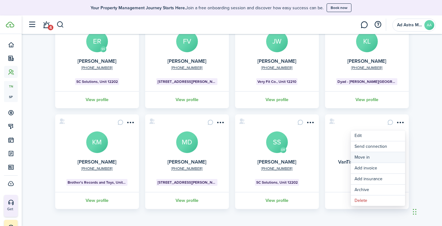
click at [374, 154] on link "Move in" at bounding box center [377, 157] width 54 height 11
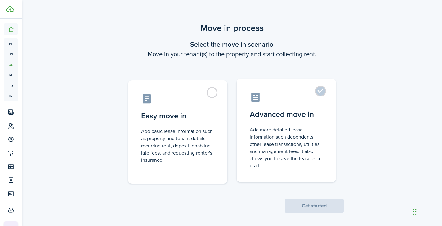
click at [257, 112] on control-radio-card-title "Advanced move in" at bounding box center [285, 114] width 73 height 11
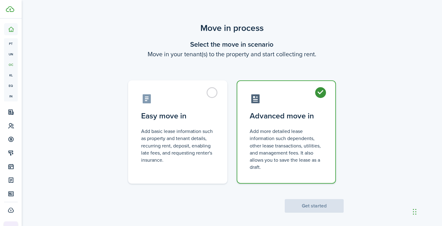
radio input "true"
click at [319, 210] on button "Get started" at bounding box center [313, 207] width 59 height 14
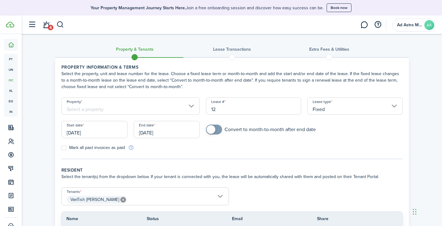
click at [118, 108] on input "Property" at bounding box center [130, 106] width 139 height 17
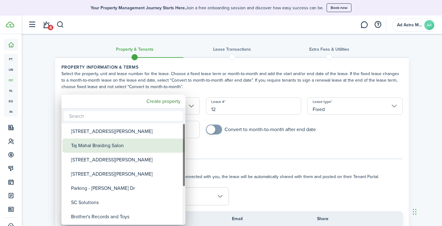
click at [112, 144] on div "Taj Mahal Braiding Salon" at bounding box center [126, 146] width 110 height 14
type input "Taj Mahal Braiding Salon"
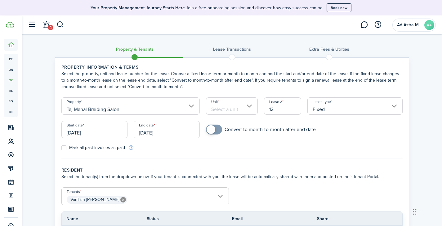
click at [102, 129] on input "[DATE]" at bounding box center [94, 129] width 66 height 17
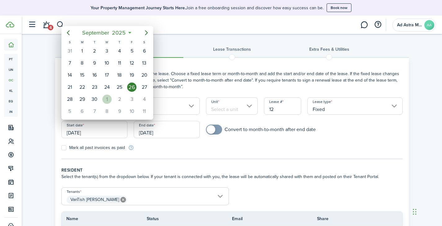
drag, startPoint x: 108, startPoint y: 96, endPoint x: 111, endPoint y: 99, distance: 3.7
click at [108, 96] on div "1" at bounding box center [106, 99] width 9 height 9
type input "[DATE]"
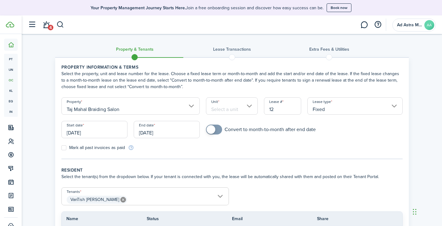
click at [334, 165] on panel-main-body "Property information & terms Select the property, unit and lease number for the…" at bounding box center [231, 158] width 353 height 201
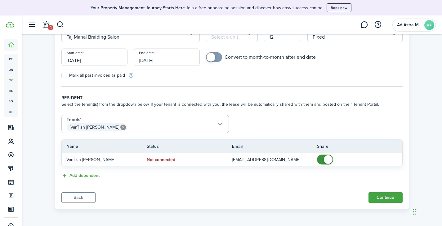
click at [161, 64] on input "[DATE]" at bounding box center [167, 57] width 66 height 17
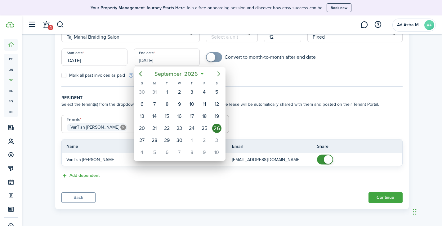
click at [217, 76] on icon "Next page" at bounding box center [218, 74] width 3 height 5
click at [217, 76] on icon "Next page" at bounding box center [218, 73] width 7 height 7
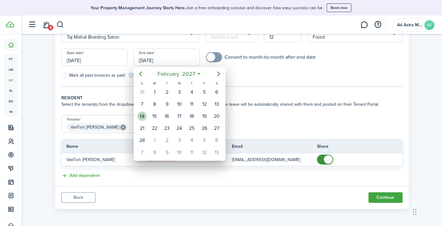
click at [141, 118] on div "14" at bounding box center [141, 116] width 9 height 9
type input "[DATE]"
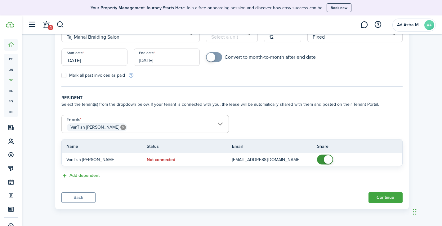
click at [309, 89] on panel-main-body "Property information & terms Select the property, unit and lease number for the…" at bounding box center [231, 85] width 353 height 201
click at [382, 198] on button "Continue" at bounding box center [385, 198] width 34 height 11
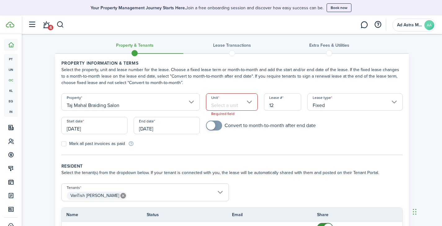
scroll to position [0, 0]
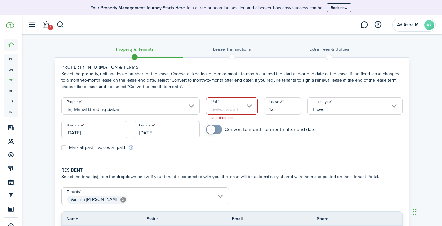
click at [214, 108] on input "Unit" at bounding box center [232, 106] width 52 height 17
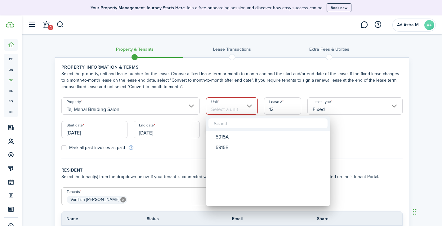
click at [214, 108] on div at bounding box center [220, 113] width 541 height 326
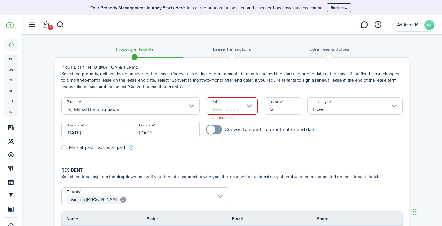
click at [231, 105] on input "Unit" at bounding box center [232, 106] width 52 height 17
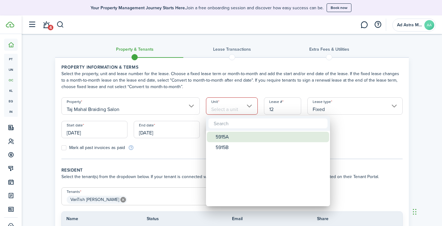
click at [231, 134] on div "5915A" at bounding box center [270, 137] width 110 height 11
type input "5915A"
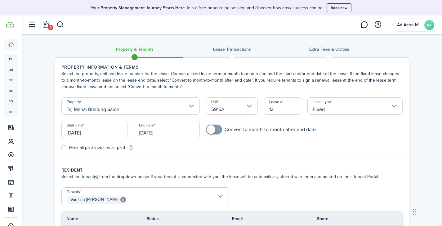
click at [348, 141] on form "Property [GEOGRAPHIC_DATA] Braiding Salon Unit 5915A Lease # 12 Lease type Fixe…" at bounding box center [231, 125] width 347 height 54
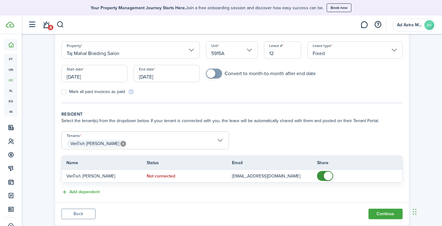
scroll to position [73, 0]
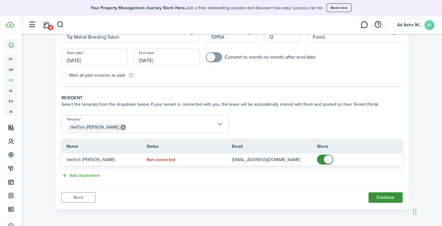
click at [387, 198] on button "Continue" at bounding box center [385, 198] width 34 height 11
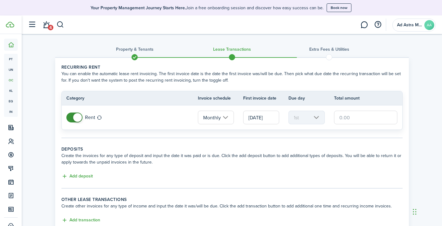
click at [358, 120] on input "text" at bounding box center [366, 118] width 64 height 14
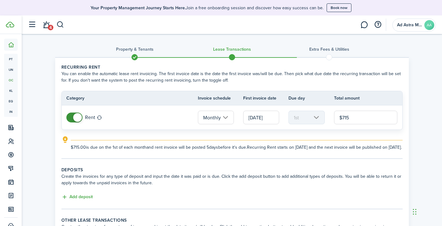
type input "$715.00"
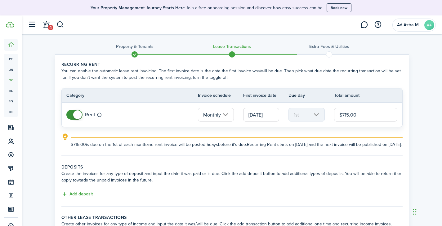
scroll to position [72, 0]
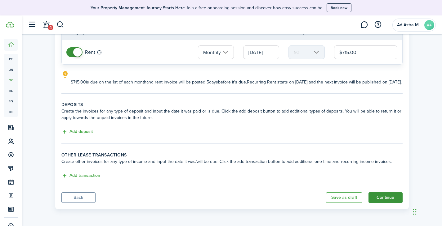
click at [389, 198] on button "Continue" at bounding box center [385, 198] width 34 height 11
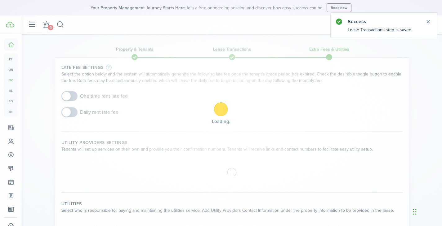
click at [69, 95] on div "Loading" at bounding box center [221, 113] width 442 height 226
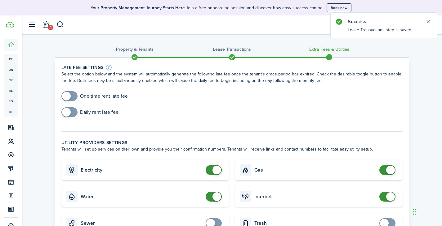
checkbox input "true"
click at [69, 97] on span at bounding box center [66, 96] width 9 height 9
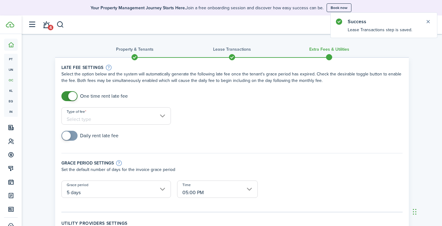
click at [110, 116] on input "Type of fee" at bounding box center [115, 116] width 109 height 17
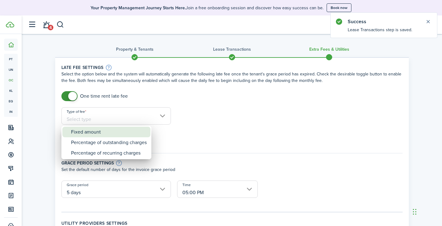
click at [108, 132] on div "Fixed amount" at bounding box center [109, 132] width 76 height 11
type input "Fixed amount"
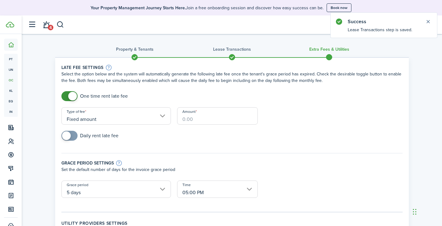
drag, startPoint x: 208, startPoint y: 118, endPoint x: 211, endPoint y: 116, distance: 3.6
click at [208, 118] on input "Amount" at bounding box center [217, 116] width 81 height 17
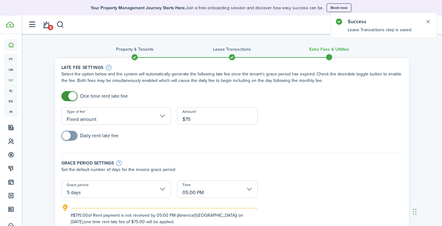
click at [226, 191] on input "05:00 PM" at bounding box center [217, 189] width 81 height 17
type input "$75.00"
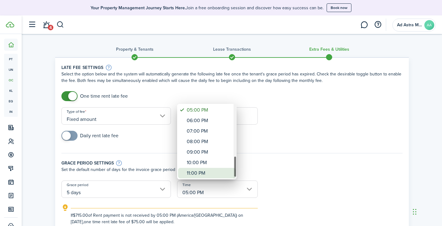
click at [211, 171] on div "11:00 PM" at bounding box center [209, 173] width 45 height 11
type input "11:00 PM"
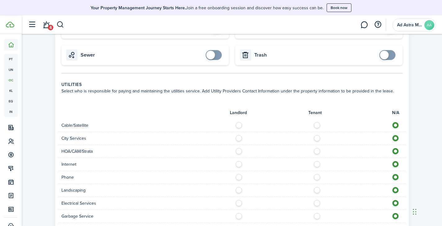
drag, startPoint x: 341, startPoint y: 163, endPoint x: 360, endPoint y: 169, distance: 19.1
click at [342, 163] on lease-classic-utilities "Utilities Select who is responsible for paying and maintaining the utilities se…" at bounding box center [231, 210] width 341 height 259
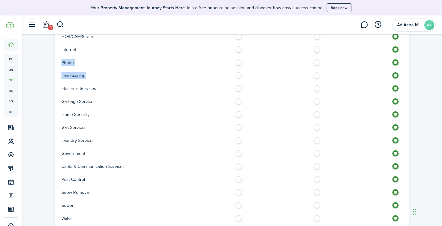
scroll to position [431, 0]
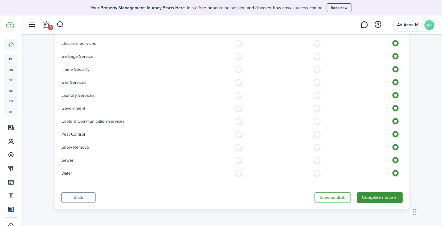
click at [385, 200] on button "Complete move in" at bounding box center [380, 198] width 46 height 11
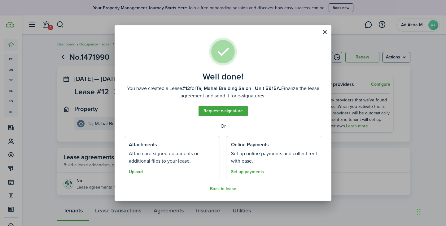
click at [139, 172] on button "Upload" at bounding box center [136, 172] width 14 height 5
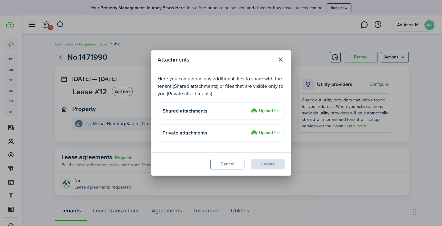
drag, startPoint x: 211, startPoint y: 134, endPoint x: 226, endPoint y: 134, distance: 14.3
click at [211, 134] on h4 "Private attachments" at bounding box center [205, 133] width 86 height 7
click at [270, 131] on label "Upload file" at bounding box center [265, 133] width 29 height 7
click at [248, 130] on input "Upload file" at bounding box center [248, 130] width 0 height 0
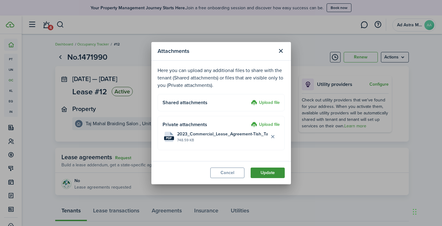
click at [269, 175] on button "Update" at bounding box center [267, 173] width 34 height 11
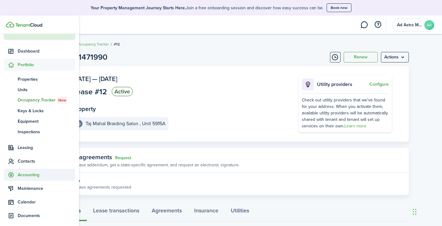
scroll to position [62, 0]
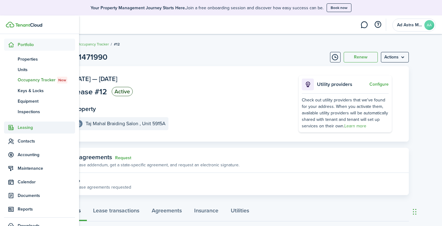
click at [26, 129] on span "Leasing" at bounding box center [46, 128] width 57 height 7
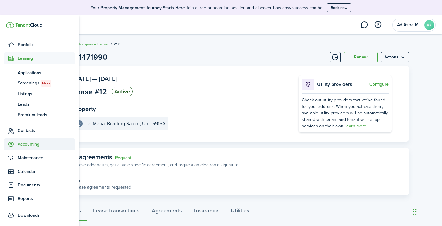
click at [27, 133] on span "Contacts" at bounding box center [46, 131] width 57 height 7
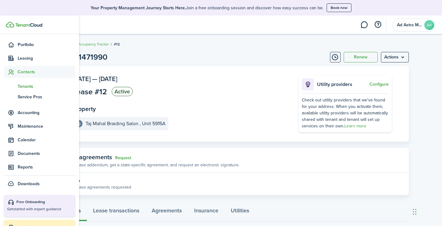
click at [28, 86] on span "Tenants" at bounding box center [46, 86] width 57 height 7
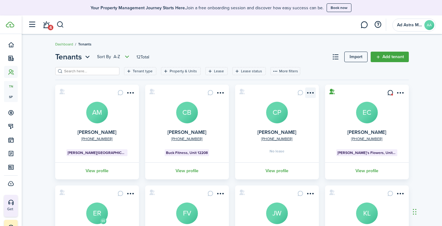
click at [311, 94] on menu-btn-icon "Open menu" at bounding box center [310, 93] width 11 height 11
click at [247, 121] on card "[PHONE_NUMBER] [PERSON_NAME] CP No lease View profile" at bounding box center [277, 132] width 84 height 95
click at [276, 120] on avatar-text "CP" at bounding box center [277, 113] width 22 height 22
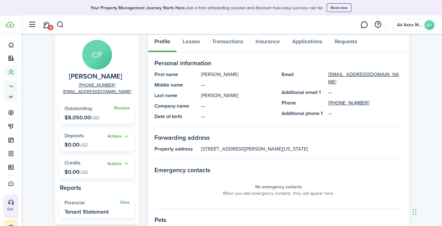
scroll to position [36, 0]
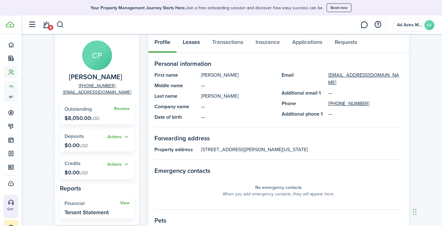
click at [188, 42] on link "Leases" at bounding box center [190, 43] width 29 height 19
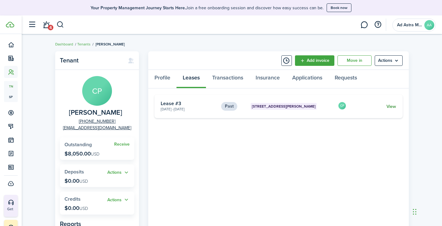
click at [390, 105] on link "View" at bounding box center [391, 106] width 10 height 7
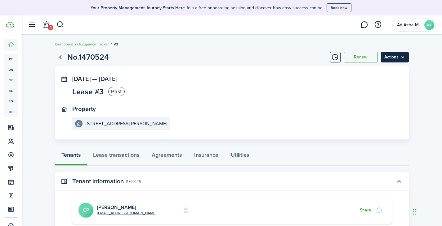
click at [391, 57] on menu-btn "Actions" at bounding box center [394, 57] width 28 height 11
click at [180, 99] on panel-main-inner "[DATE] — [DATE] Lease #3 Past Property [STREET_ADDRESS][PERSON_NAME]" at bounding box center [222, 103] width 301 height 55
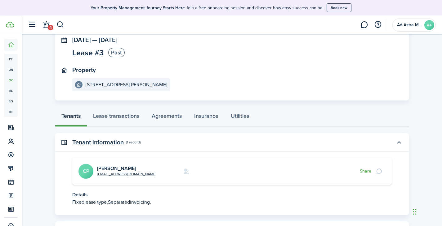
scroll to position [8, 0]
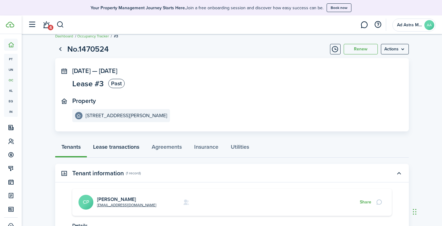
click at [124, 149] on link "Lease transactions" at bounding box center [116, 148] width 59 height 19
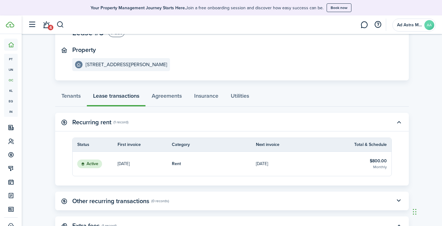
scroll to position [122, 0]
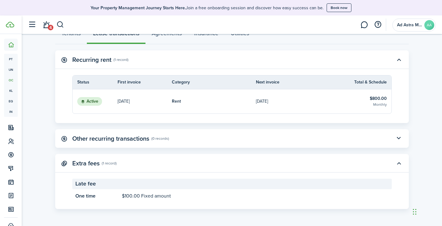
click at [370, 139] on panel-main-header "Other recurring transactions (0 records)" at bounding box center [231, 139] width 353 height 19
click at [400, 137] on button "button" at bounding box center [398, 139] width 11 height 11
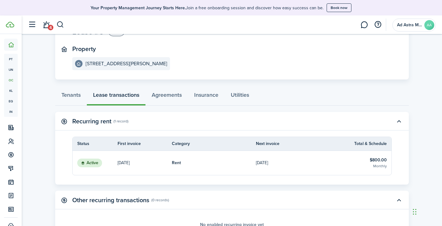
scroll to position [0, 0]
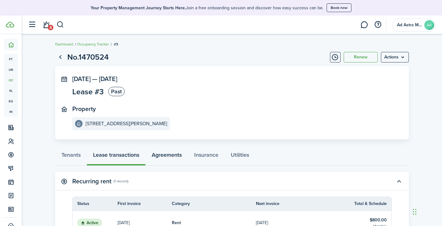
click at [168, 157] on link "Agreements" at bounding box center [166, 156] width 42 height 19
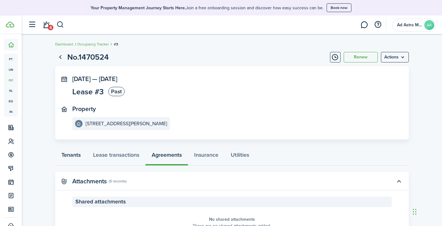
click at [71, 157] on link "Tenants" at bounding box center [71, 156] width 32 height 19
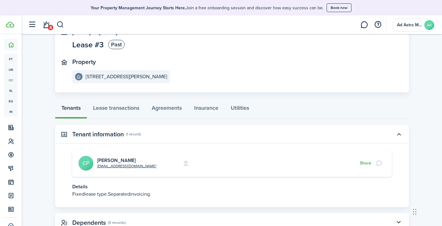
scroll to position [70, 0]
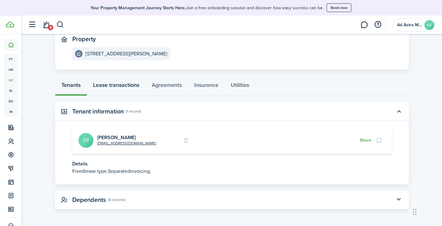
click at [121, 84] on link "Lease transactions" at bounding box center [116, 86] width 59 height 19
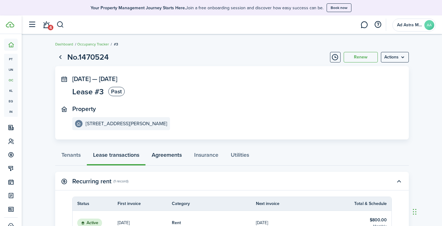
click at [171, 154] on link "Agreements" at bounding box center [166, 156] width 42 height 19
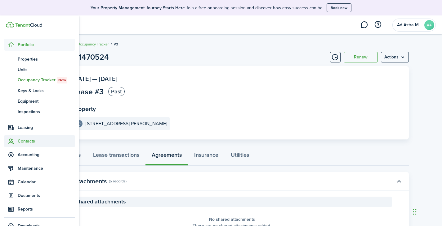
click at [22, 141] on span "Contacts" at bounding box center [46, 141] width 57 height 7
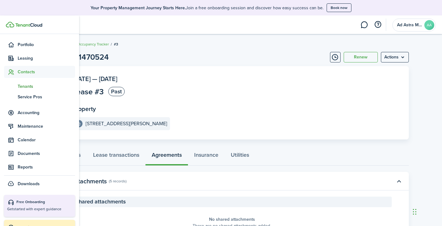
click at [31, 87] on span "Tenants" at bounding box center [46, 86] width 57 height 7
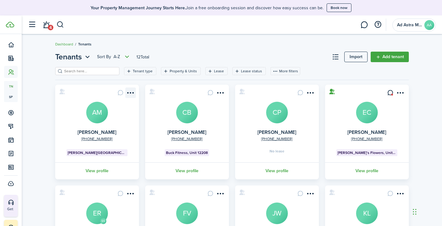
click at [129, 93] on menu-btn-icon "Open menu" at bounding box center [130, 93] width 11 height 11
click at [138, 106] on card "[PHONE_NUMBER] [PERSON_NAME] AM [PERSON_NAME][GEOGRAPHIC_DATA] View profile" at bounding box center [97, 132] width 84 height 95
click at [219, 93] on menu-btn-icon "Open menu" at bounding box center [220, 93] width 11 height 11
click at [235, 102] on card "[PHONE_NUMBER] [PERSON_NAME] CP No lease View profile" at bounding box center [277, 132] width 84 height 95
click at [219, 91] on menu-btn-icon "Open menu" at bounding box center [220, 93] width 11 height 11
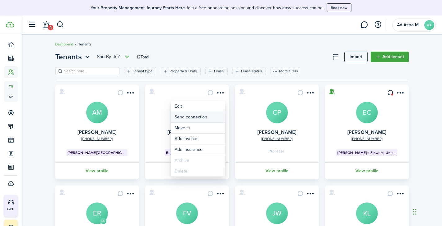
click at [200, 117] on button "Send connection" at bounding box center [198, 117] width 54 height 11
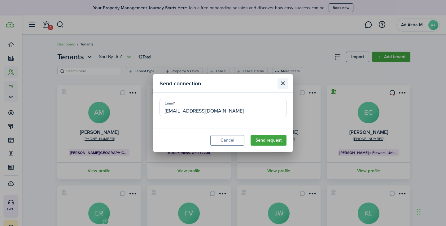
click at [286, 82] on button "Close modal" at bounding box center [283, 83] width 11 height 11
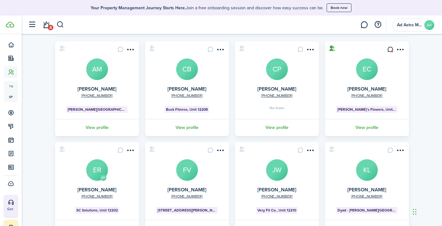
scroll to position [31, 0]
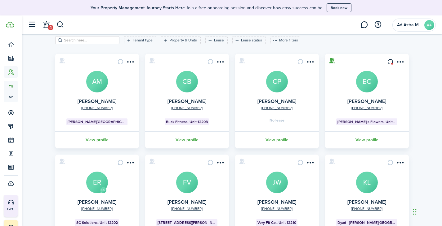
click at [185, 85] on avatar-text "CB" at bounding box center [187, 82] width 22 height 22
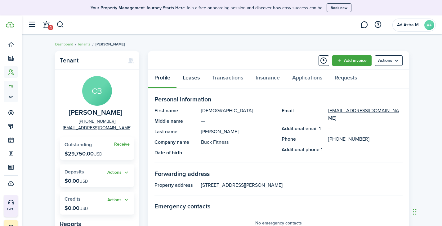
click at [191, 80] on link "Leases" at bounding box center [190, 79] width 29 height 19
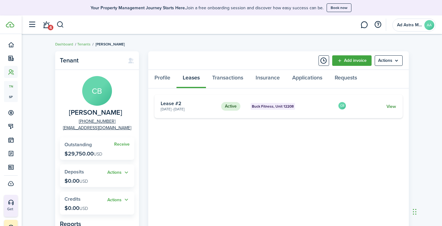
click at [390, 107] on link "View" at bounding box center [391, 106] width 10 height 7
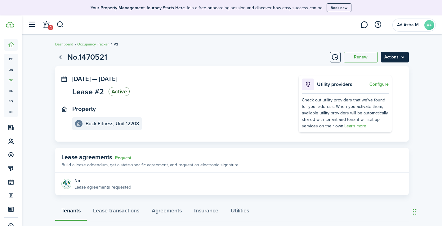
click at [393, 60] on menu-btn "Actions" at bounding box center [394, 57] width 28 height 11
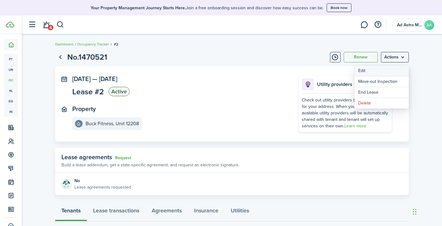
click at [377, 71] on button "Edit" at bounding box center [381, 71] width 54 height 11
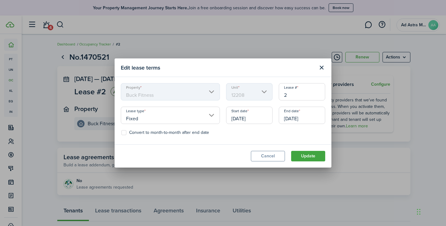
click at [258, 121] on input "[DATE]" at bounding box center [249, 115] width 46 height 17
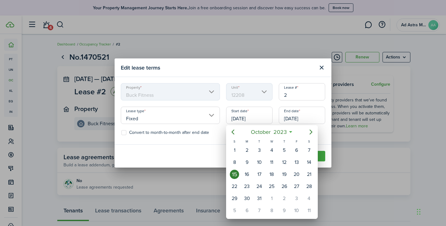
click at [286, 133] on span "2023" at bounding box center [280, 132] width 16 height 11
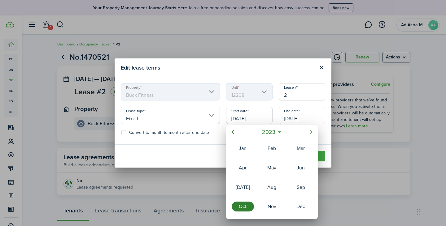
click at [312, 133] on icon "Next page" at bounding box center [311, 132] width 3 height 5
click at [240, 210] on div "Oct" at bounding box center [243, 207] width 22 height 10
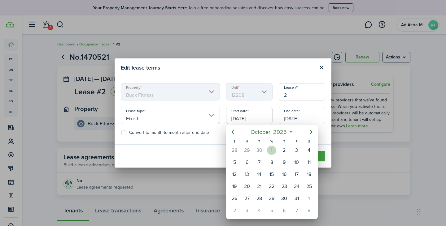
click at [273, 150] on div "1" at bounding box center [271, 150] width 9 height 9
type input "[DATE]"
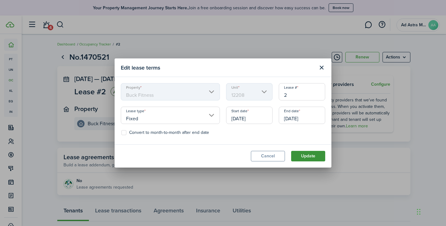
click at [302, 156] on button "Update" at bounding box center [308, 156] width 34 height 11
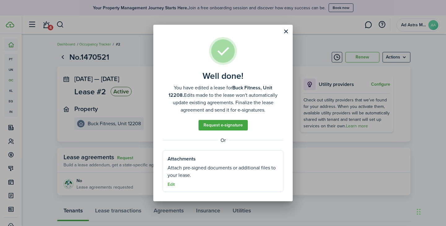
click at [286, 29] on button "Close modal" at bounding box center [286, 31] width 11 height 11
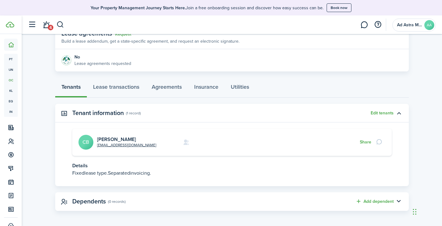
scroll to position [125, 0]
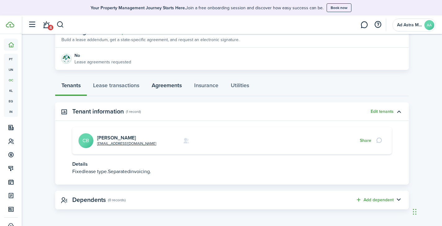
click at [170, 86] on link "Agreements" at bounding box center [166, 87] width 42 height 19
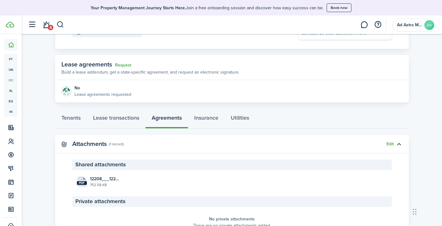
scroll to position [62, 0]
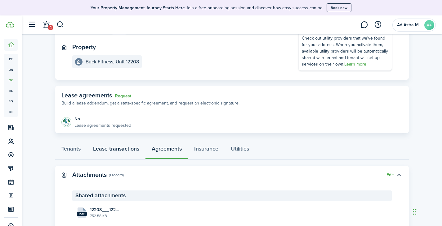
click at [115, 147] on link "Lease transactions" at bounding box center [116, 150] width 59 height 19
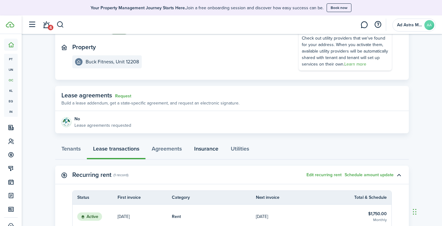
scroll to position [124, 0]
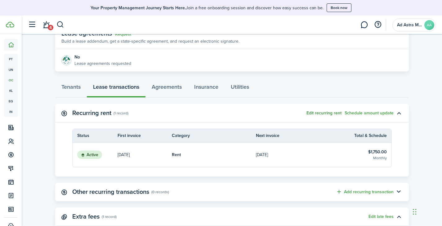
click at [325, 114] on button "Edit recurring rent" at bounding box center [323, 113] width 35 height 5
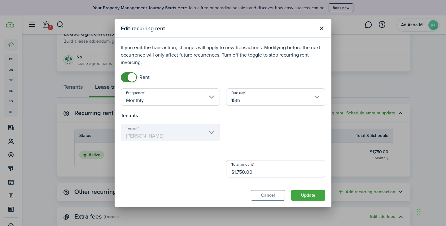
drag, startPoint x: 259, startPoint y: 172, endPoint x: 222, endPoint y: 169, distance: 37.0
click at [222, 169] on div "Total amount $1,750.00" at bounding box center [223, 169] width 211 height 17
type input "$875.00"
click at [303, 126] on div "Tenant [PERSON_NAME]" at bounding box center [223, 136] width 211 height 24
click at [306, 197] on button "Update" at bounding box center [308, 196] width 34 height 11
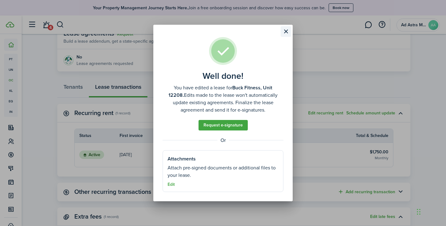
click at [285, 31] on button "Close modal" at bounding box center [286, 31] width 11 height 11
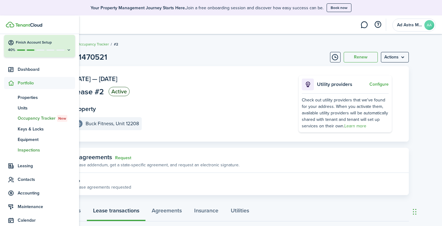
scroll to position [31, 0]
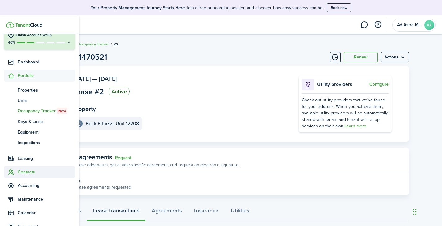
click at [24, 171] on span "Contacts" at bounding box center [46, 172] width 57 height 7
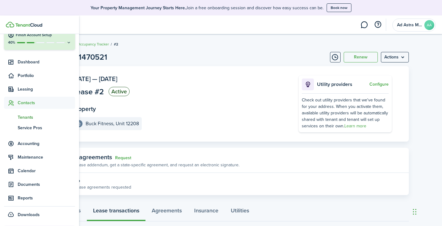
click at [24, 115] on span "Tenants" at bounding box center [46, 117] width 57 height 7
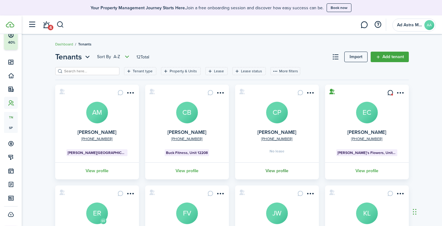
click at [286, 171] on link "View profile" at bounding box center [277, 171] width 86 height 17
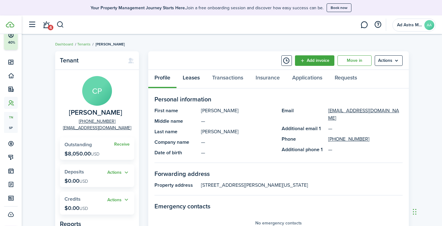
click at [190, 79] on link "Leases" at bounding box center [190, 79] width 29 height 19
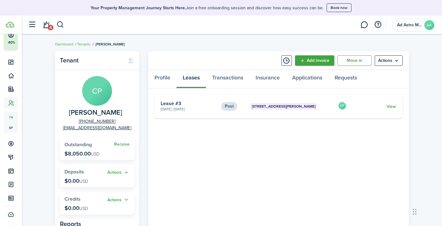
scroll to position [31, 0]
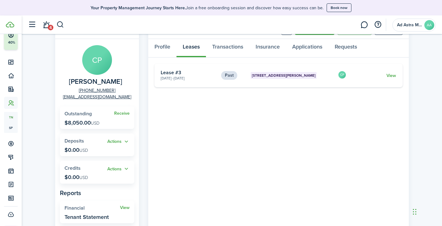
click at [391, 76] on link "View" at bounding box center [391, 76] width 10 height 7
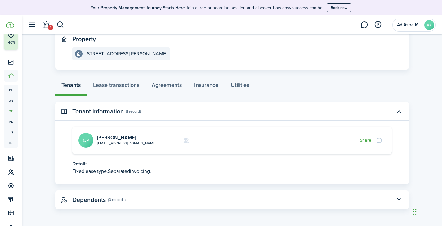
scroll to position [39, 0]
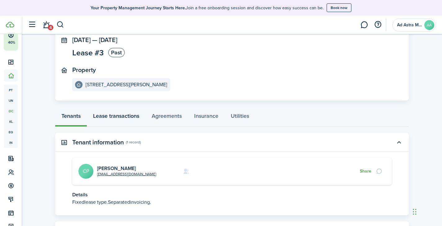
click at [115, 119] on link "Lease transactions" at bounding box center [116, 117] width 59 height 19
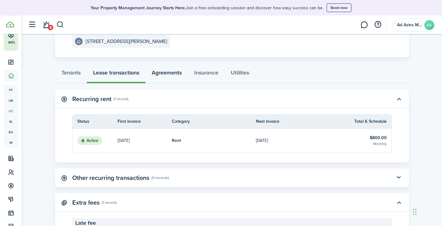
scroll to position [60, 0]
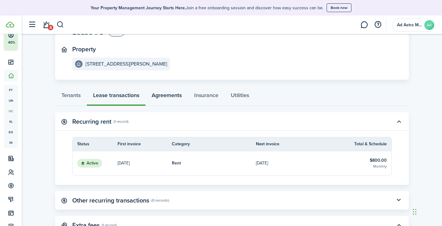
click at [171, 97] on link "Agreements" at bounding box center [166, 97] width 42 height 19
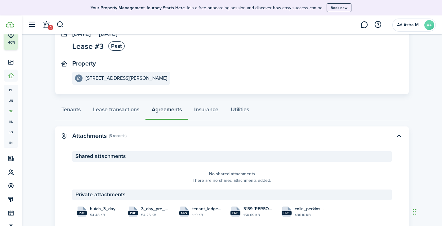
scroll to position [66, 0]
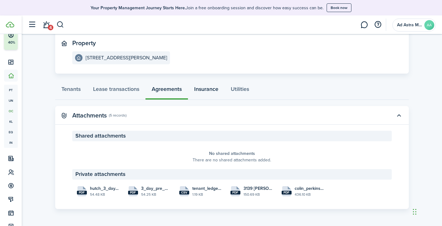
drag, startPoint x: 214, startPoint y: 91, endPoint x: 218, endPoint y: 92, distance: 4.1
click at [214, 91] on link "Insurance" at bounding box center [206, 90] width 37 height 19
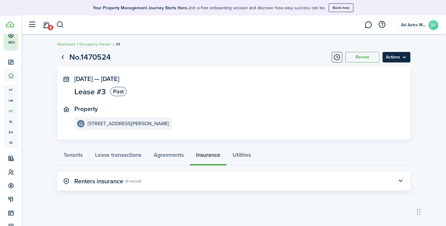
click at [400, 56] on menu-btn "Actions" at bounding box center [397, 57] width 28 height 11
click at [359, 59] on button "Renew" at bounding box center [362, 57] width 34 height 11
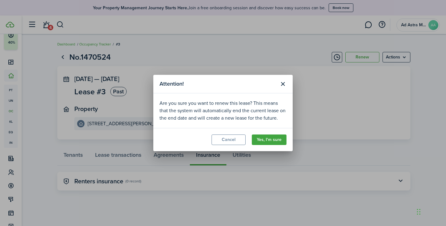
click at [285, 84] on button "Close modal" at bounding box center [283, 84] width 11 height 11
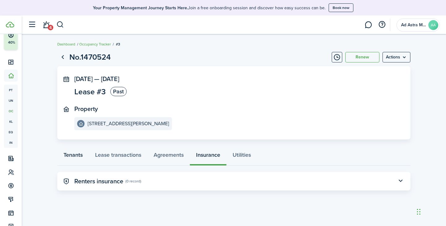
click at [79, 157] on link "Tenants" at bounding box center [73, 156] width 32 height 19
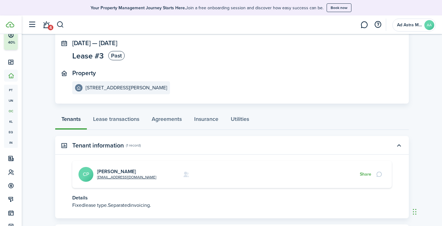
scroll to position [70, 0]
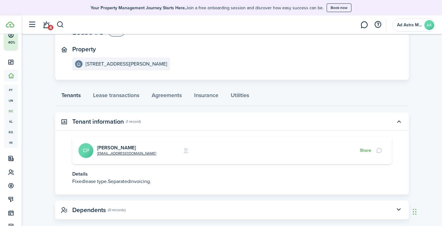
scroll to position [39, 0]
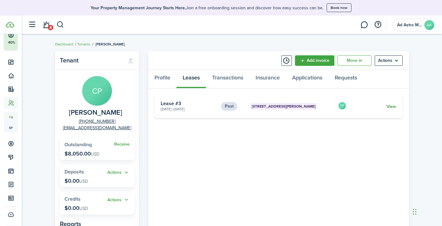
click at [390, 108] on link "View" at bounding box center [391, 106] width 10 height 7
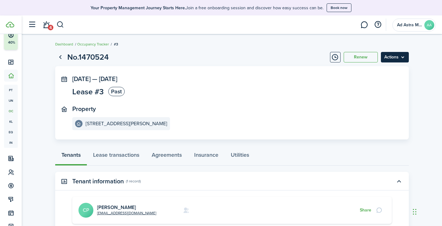
click at [404, 54] on menu-btn "Actions" at bounding box center [394, 57] width 28 height 11
click at [379, 79] on button "Delete" at bounding box center [381, 82] width 54 height 11
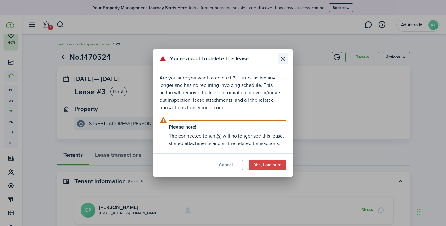
click at [280, 58] on button "Close modal" at bounding box center [283, 59] width 11 height 11
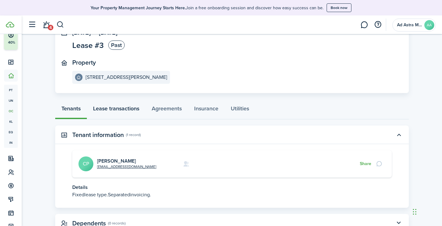
scroll to position [39, 0]
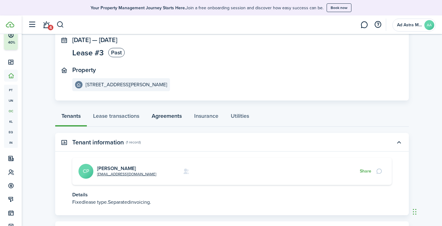
click at [175, 115] on link "Agreements" at bounding box center [166, 117] width 42 height 19
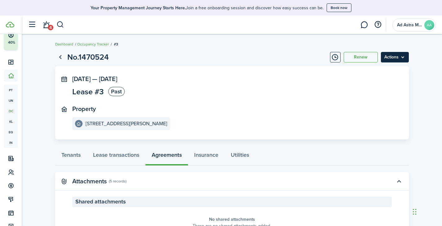
drag, startPoint x: 411, startPoint y: 47, endPoint x: 406, endPoint y: 54, distance: 8.5
click at [411, 49] on dashboard-content "Dashboard Occupancy Tracker #3 No.1470524 Renew Actions [DATE] — [DATE] Lease #…" at bounding box center [232, 153] width 420 height 277
click at [402, 59] on menu-btn "Actions" at bounding box center [394, 57] width 28 height 11
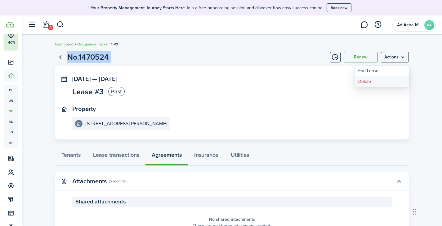
click at [364, 82] on button "Delete" at bounding box center [381, 82] width 54 height 11
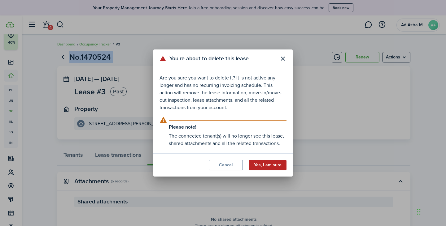
click at [272, 164] on button "Yes, I am sure" at bounding box center [267, 165] width 37 height 11
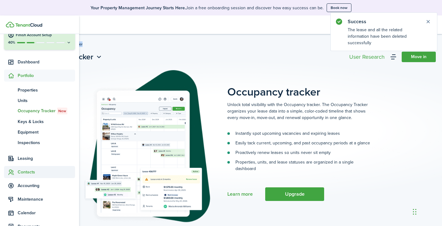
click at [22, 172] on span "Contacts" at bounding box center [46, 172] width 57 height 7
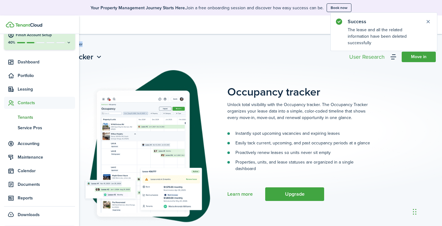
click at [21, 119] on span "Tenants" at bounding box center [46, 117] width 57 height 7
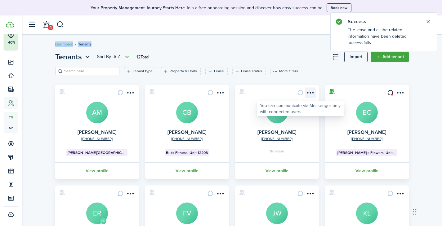
click at [314, 92] on menu-btn-icon "Open menu" at bounding box center [310, 93] width 11 height 11
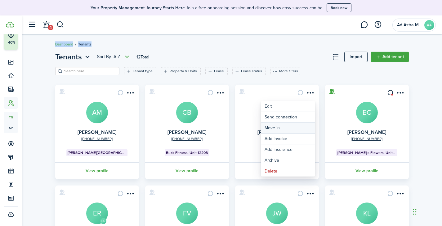
click at [271, 126] on link "Move in" at bounding box center [288, 128] width 54 height 11
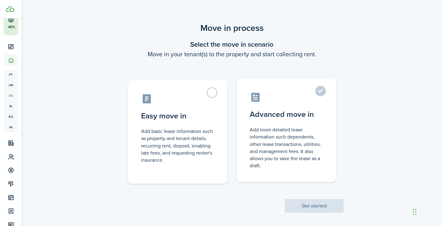
click at [287, 91] on label "Advanced move in Add more detailed lease information such dependents, other lea…" at bounding box center [285, 130] width 99 height 103
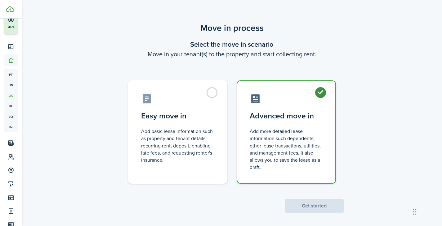
radio input "true"
click at [320, 210] on button "Get started" at bounding box center [313, 207] width 59 height 14
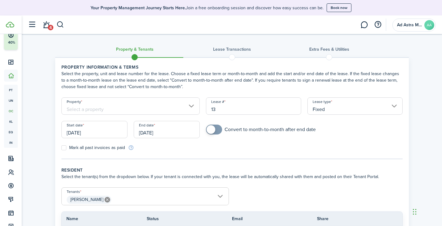
click at [160, 105] on input "Property" at bounding box center [130, 106] width 139 height 17
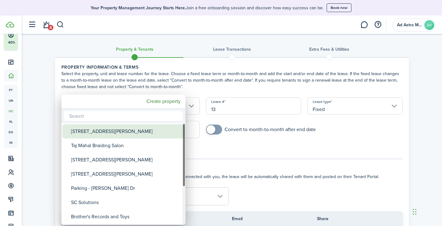
click at [111, 132] on div "[STREET_ADDRESS][PERSON_NAME]" at bounding box center [126, 132] width 110 height 14
type input "[STREET_ADDRESS][PERSON_NAME]"
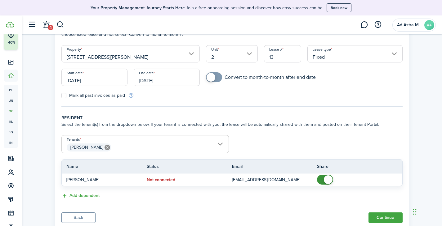
scroll to position [62, 0]
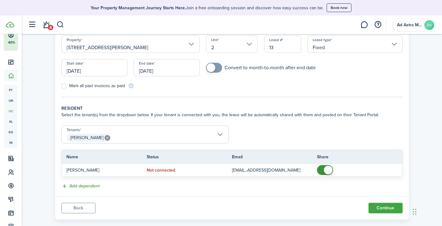
click at [100, 68] on input "[DATE]" at bounding box center [94, 67] width 66 height 17
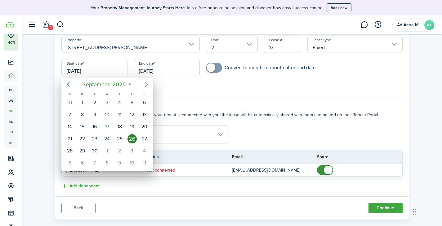
click at [150, 84] on icon "Next page" at bounding box center [146, 84] width 7 height 7
click at [106, 104] on div "1" at bounding box center [106, 102] width 9 height 9
type input "[DATE]"
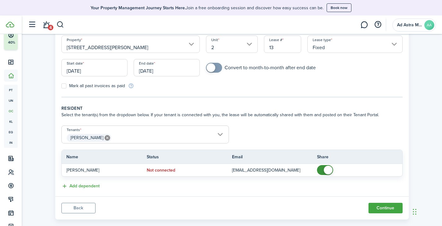
click at [293, 88] on form "Property [STREET_ADDRESS][PERSON_NAME] Lease type Fixed Start date [DATE] End d…" at bounding box center [231, 63] width 347 height 54
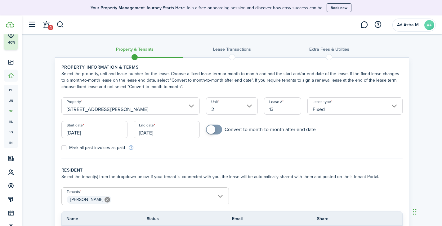
scroll to position [73, 0]
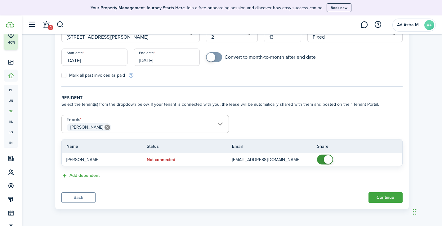
checkbox input "true"
click at [215, 58] on span at bounding box center [214, 57] width 6 height 10
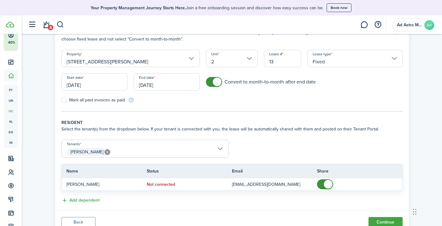
scroll to position [42, 0]
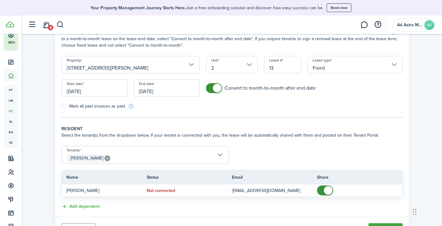
click at [323, 66] on input "Fixed" at bounding box center [354, 64] width 95 height 17
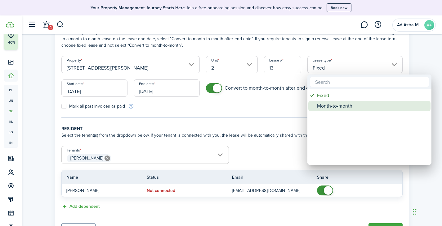
click at [332, 106] on div "Month-to-month" at bounding box center [372, 106] width 110 height 11
type input "Month-to-month"
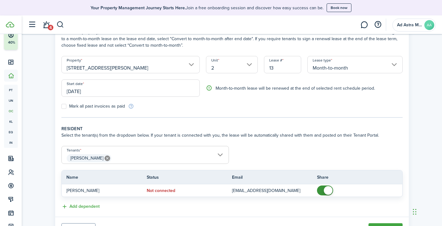
scroll to position [73, 0]
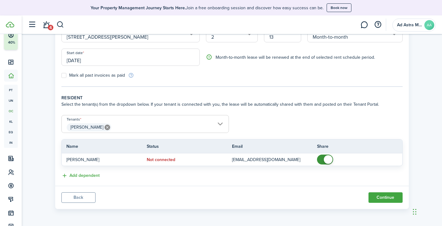
drag, startPoint x: 383, startPoint y: 197, endPoint x: 363, endPoint y: 182, distance: 24.5
click at [383, 197] on button "Continue" at bounding box center [385, 198] width 34 height 11
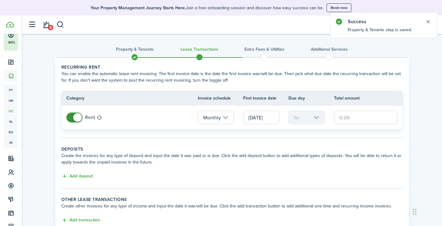
click at [349, 121] on input "text" at bounding box center [366, 118] width 64 height 14
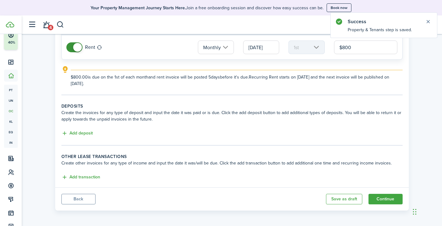
scroll to position [72, 0]
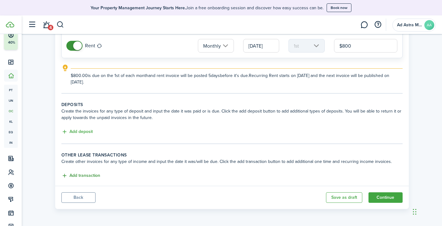
type input "$800.00"
click at [89, 179] on button "Add transaction" at bounding box center [80, 176] width 39 height 7
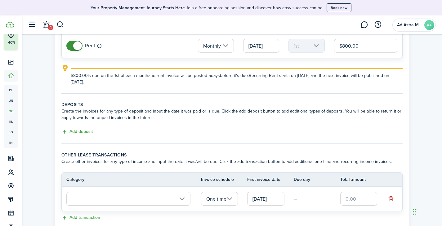
click at [164, 193] on input "text" at bounding box center [128, 199] width 124 height 14
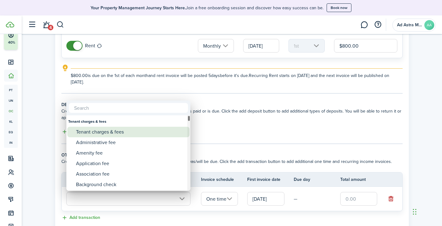
click at [121, 133] on div "Tenant charges & fees" at bounding box center [131, 132] width 110 height 11
click at [119, 130] on div "Tenant charges & fees" at bounding box center [131, 132] width 110 height 11
type input "Tenant charges & fees"
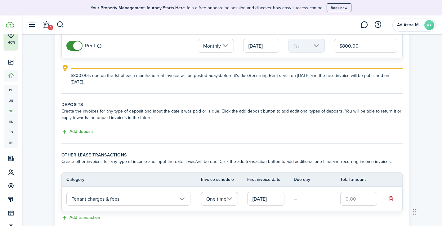
click at [354, 200] on input "text" at bounding box center [358, 199] width 37 height 14
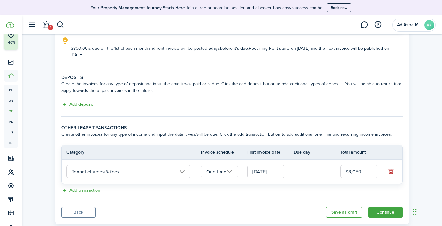
scroll to position [114, 0]
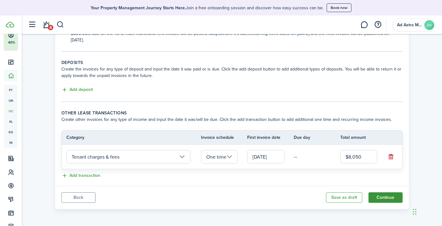
type input "$8,050.00"
click at [384, 198] on button "Continue" at bounding box center [385, 198] width 34 height 11
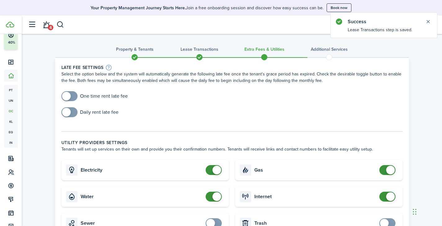
checkbox input "true"
click at [70, 97] on span at bounding box center [66, 96] width 9 height 9
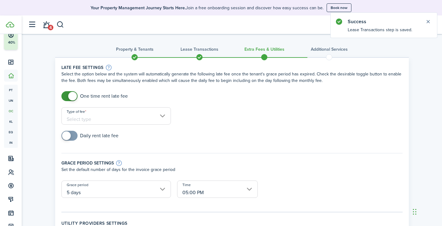
click at [101, 111] on input "Type of fee" at bounding box center [115, 116] width 109 height 17
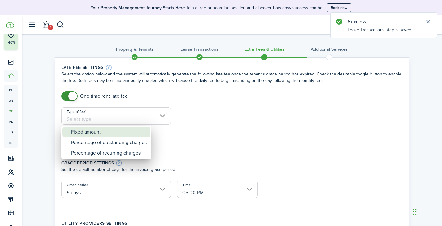
click at [95, 130] on div "Fixed amount" at bounding box center [109, 132] width 76 height 11
type input "Fixed amount"
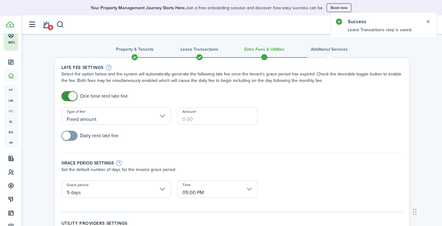
click at [194, 117] on input "Amount" at bounding box center [217, 116] width 81 height 17
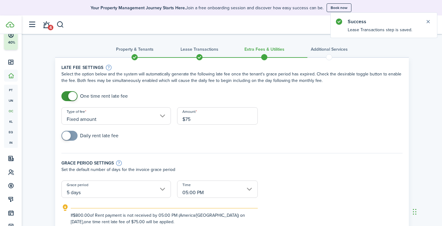
type input "$75.00"
click at [183, 150] on div "Grace period settings Set the default number of days for the invoice grace peri…" at bounding box center [231, 164] width 347 height 34
click at [200, 191] on input "05:00 PM" at bounding box center [217, 189] width 81 height 17
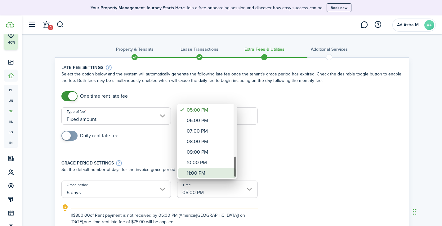
drag, startPoint x: 213, startPoint y: 175, endPoint x: 247, endPoint y: 170, distance: 33.8
click at [213, 175] on div "11:00 PM" at bounding box center [209, 173] width 45 height 11
type input "11:00 PM"
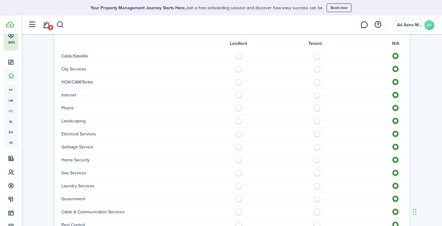
click at [346, 143] on form "Landlord Tenant N/A Cable/Satellite City Services HOA/CAM/Strata Internet Phone…" at bounding box center [231, 152] width 341 height 238
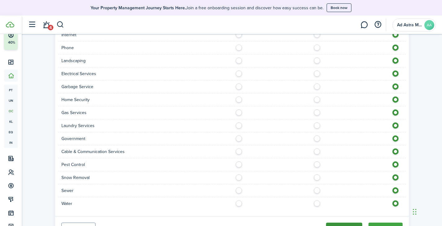
scroll to position [472, 0]
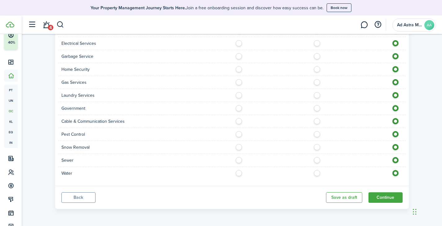
click at [387, 198] on button "Continue" at bounding box center [385, 198] width 34 height 11
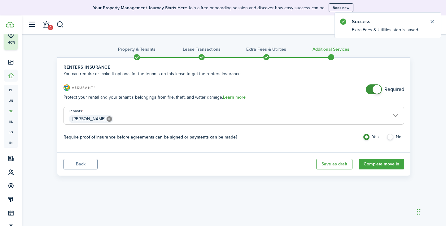
checkbox input "false"
click at [372, 89] on span at bounding box center [374, 90] width 6 height 10
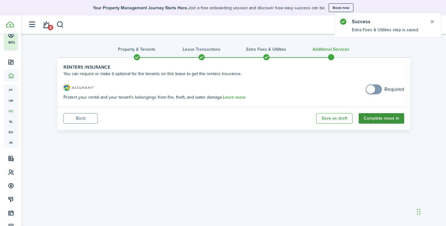
click at [385, 119] on button "Complete move in" at bounding box center [382, 118] width 46 height 11
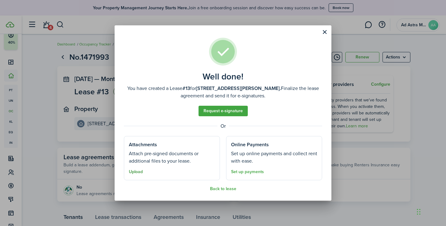
click at [139, 173] on button "Upload" at bounding box center [136, 172] width 14 height 5
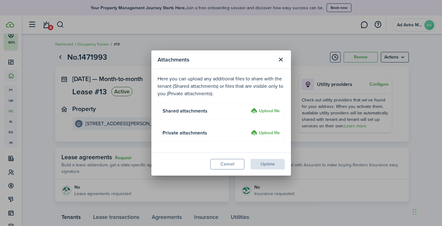
click at [268, 134] on label "Upload file" at bounding box center [265, 133] width 29 height 7
click at [248, 130] on input "Upload file" at bounding box center [248, 130] width 0 height 0
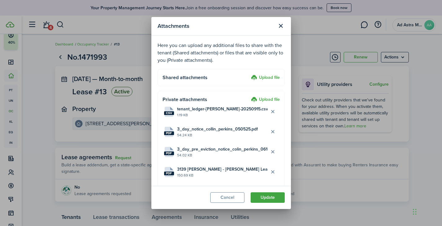
click at [265, 81] on label "Upload file" at bounding box center [265, 77] width 29 height 7
click at [264, 76] on label "Upload file" at bounding box center [265, 77] width 29 height 7
click at [248, 74] on input "Upload file" at bounding box center [248, 74] width 0 height 0
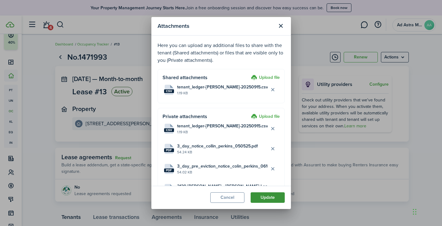
click at [272, 198] on button "Update" at bounding box center [267, 198] width 34 height 11
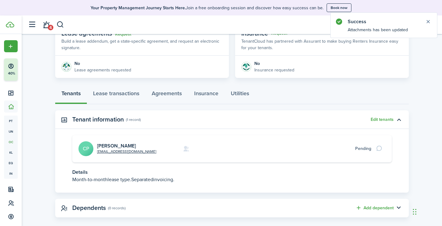
scroll to position [132, 0]
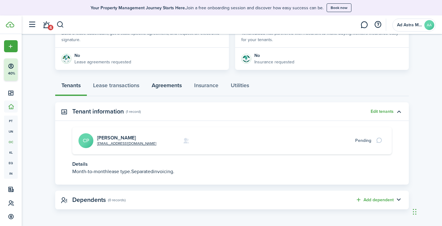
click at [173, 88] on link "Agreements" at bounding box center [166, 87] width 42 height 19
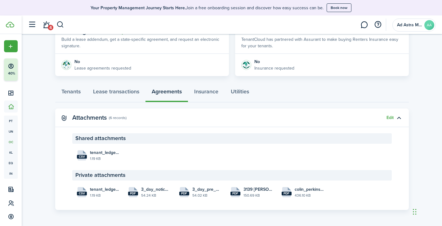
scroll to position [126, 0]
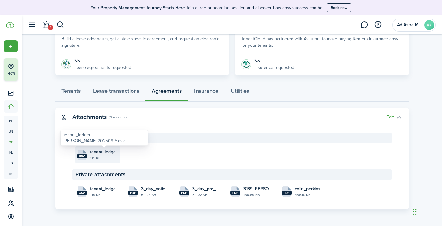
click at [101, 155] on span "tenant_ledger-[PERSON_NAME]-20250915.csv" at bounding box center [104, 152] width 29 height 7
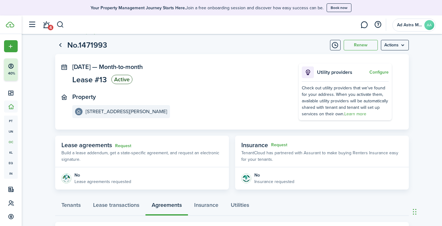
scroll to position [0, 0]
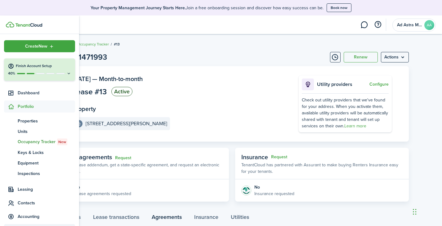
click at [29, 203] on span "Contacts" at bounding box center [46, 203] width 57 height 7
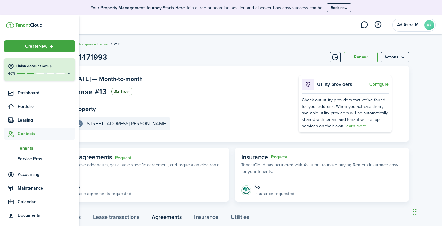
drag, startPoint x: 24, startPoint y: 150, endPoint x: 36, endPoint y: 149, distance: 12.1
click at [24, 150] on span "Tenants" at bounding box center [46, 148] width 57 height 7
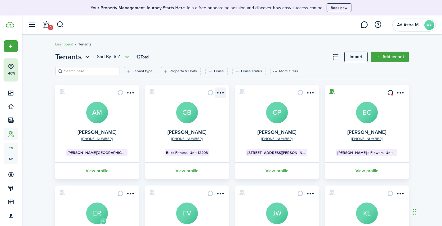
click at [219, 94] on menu-btn-icon "Open menu" at bounding box center [220, 93] width 11 height 11
click at [251, 49] on div "Tenants Sort by A-Z 12 Total Import Add tenant Tenant type Property & Units Lea…" at bounding box center [232, 216] width 420 height 336
click at [390, 93] on icon at bounding box center [390, 93] width 7 height 6
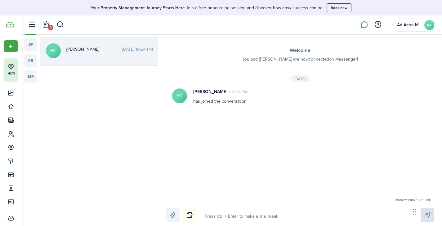
scroll to position [15, 0]
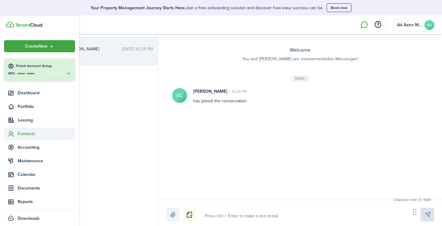
click at [21, 135] on span "Contacts" at bounding box center [46, 134] width 57 height 7
click at [28, 146] on span "Tenants" at bounding box center [46, 148] width 57 height 7
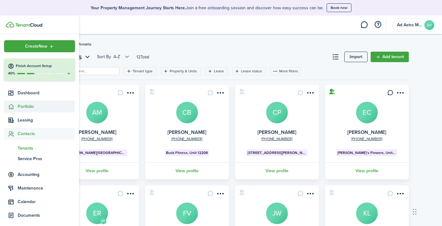
scroll to position [81, 0]
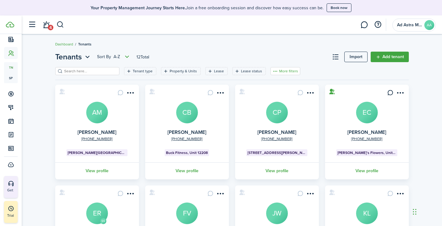
click at [285, 70] on button "More filters" at bounding box center [285, 71] width 30 height 8
click at [277, 105] on button "Connection" at bounding box center [275, 105] width 54 height 11
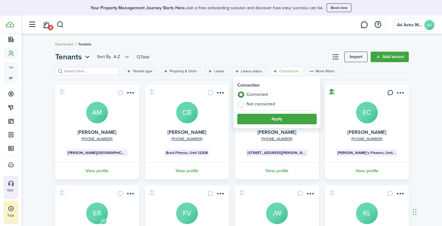
click at [270, 51] on header-page "Tenants Sort by A-Z 12 Total Import Add tenant" at bounding box center [231, 59] width 353 height 16
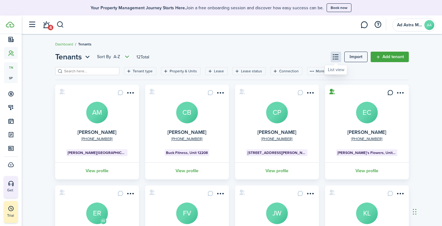
click at [334, 58] on button at bounding box center [335, 57] width 11 height 11
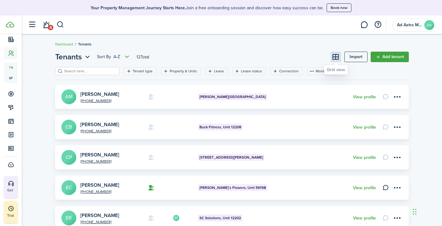
click at [334, 57] on button at bounding box center [335, 57] width 11 height 11
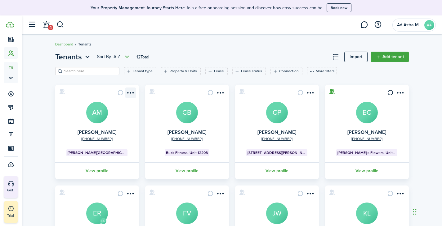
click at [131, 93] on menu-btn-icon "Open menu" at bounding box center [130, 93] width 11 height 11
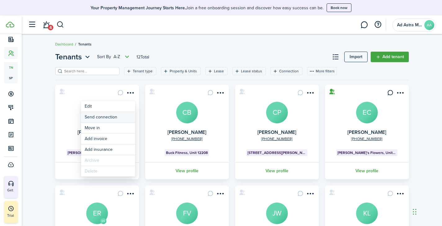
click at [112, 117] on button "Send connection" at bounding box center [108, 117] width 54 height 11
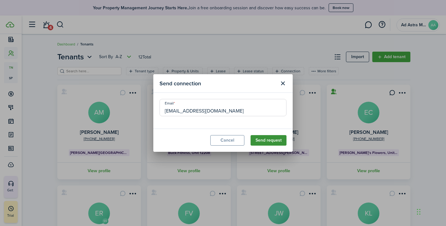
click at [281, 139] on button "Send request" at bounding box center [269, 140] width 36 height 11
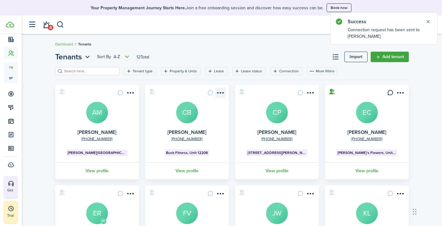
click at [223, 94] on menu-btn-icon "Open menu" at bounding box center [220, 93] width 11 height 11
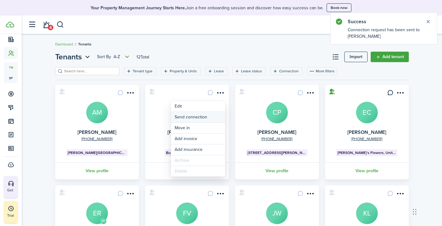
click at [213, 117] on button "Send connection" at bounding box center [198, 117] width 54 height 11
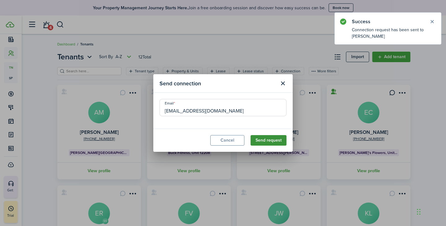
click at [276, 144] on button "Send request" at bounding box center [269, 140] width 36 height 11
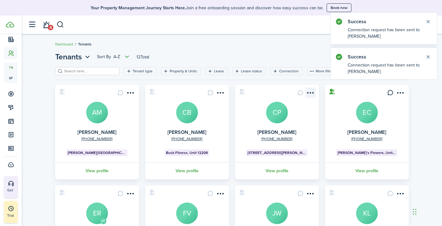
click at [311, 94] on menu-btn-icon "Open menu" at bounding box center [310, 93] width 11 height 11
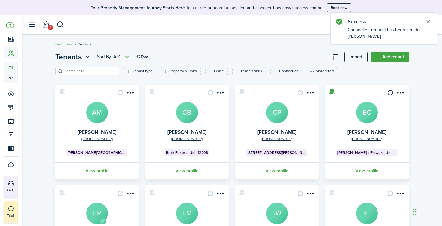
click at [323, 100] on tenant-list-card "[PHONE_NUMBER] [PERSON_NAME] EC [PERSON_NAME]'s Flowers, Unit 5915B View profile" at bounding box center [367, 132] width 90 height 95
click at [407, 93] on card "[PHONE_NUMBER] [PERSON_NAME] EC [PERSON_NAME]'s Flowers, Unit 5915B View profile" at bounding box center [367, 132] width 84 height 95
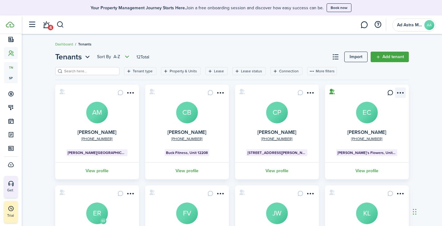
click at [402, 94] on menu-btn-icon "Open menu" at bounding box center [400, 93] width 11 height 11
click at [427, 103] on div "Tenants Sort by A-Z 12 Total Import Add tenant Tenant type Property & Units Lea…" at bounding box center [232, 216] width 420 height 336
click at [311, 92] on menu-btn-icon "Open menu" at bounding box center [310, 93] width 11 height 11
click at [413, 108] on div "Tenants Sort by A-Z 12 Total Import Add tenant Tenant type Property & Units Lea…" at bounding box center [232, 216] width 420 height 336
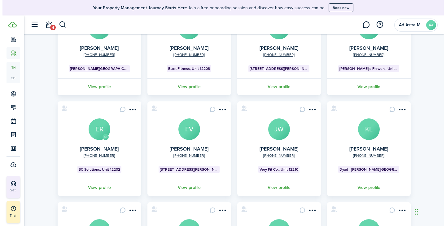
scroll to position [93, 0]
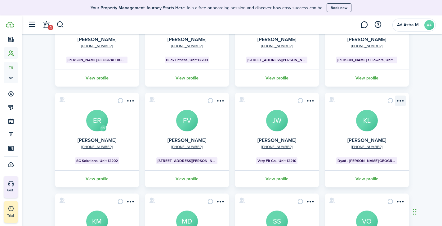
click at [401, 101] on menu-btn-icon "Open menu" at bounding box center [400, 101] width 11 height 11
click at [310, 102] on menu-btn-icon "Open menu" at bounding box center [310, 101] width 11 height 11
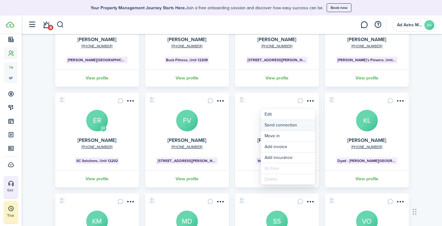
click at [290, 125] on button "Send connection" at bounding box center [288, 125] width 54 height 11
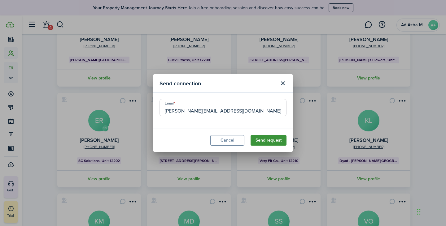
click at [267, 139] on button "Send request" at bounding box center [269, 140] width 36 height 11
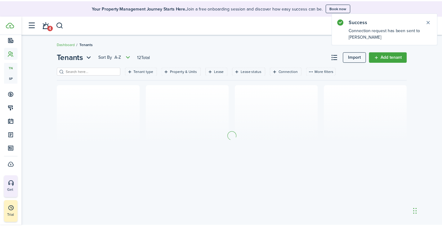
scroll to position [0, 0]
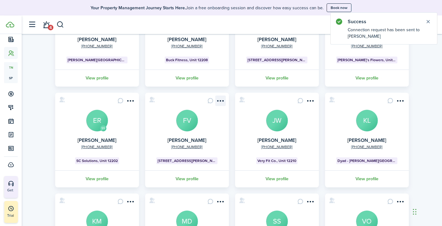
click at [221, 101] on menu-btn-icon "Open menu" at bounding box center [220, 101] width 11 height 11
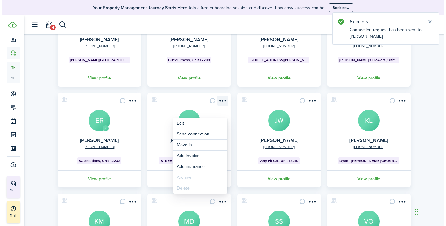
scroll to position [62, 0]
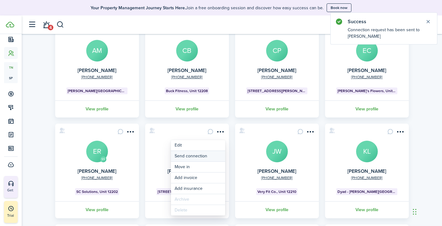
click at [211, 155] on button "Send connection" at bounding box center [198, 156] width 54 height 11
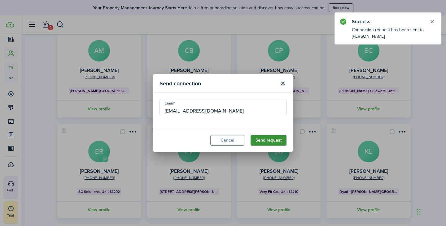
click at [266, 140] on button "Send request" at bounding box center [269, 140] width 36 height 11
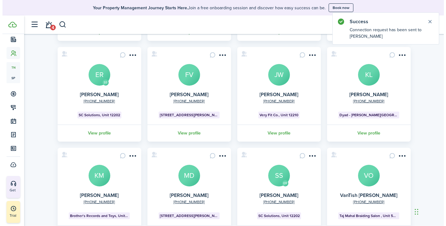
scroll to position [155, 0]
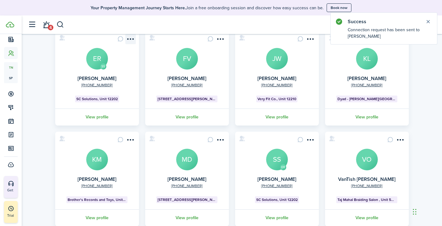
click at [135, 41] on menu-btn-icon "Open menu" at bounding box center [130, 39] width 11 height 11
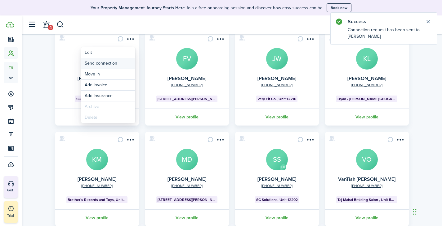
click at [120, 64] on button "Send connection" at bounding box center [108, 63] width 54 height 11
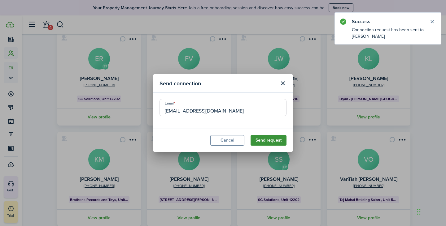
drag, startPoint x: 269, startPoint y: 141, endPoint x: 264, endPoint y: 141, distance: 5.0
click at [269, 141] on button "Send request" at bounding box center [269, 140] width 36 height 11
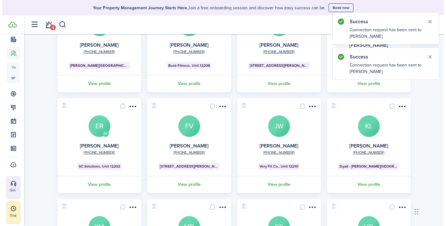
scroll to position [172, 0]
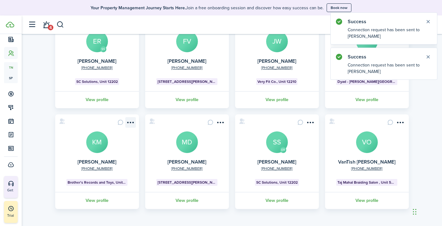
click at [130, 121] on menu-btn-icon "Open menu" at bounding box center [130, 122] width 11 height 11
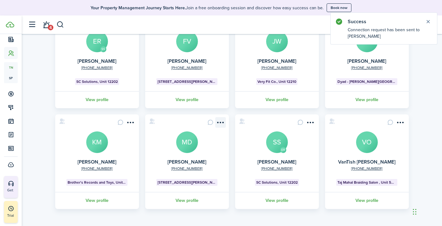
click at [223, 122] on menu-btn-icon "Open menu" at bounding box center [220, 122] width 11 height 11
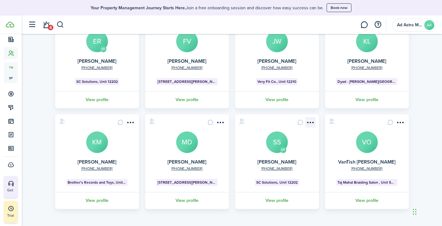
click at [309, 120] on menu-btn-icon "Open menu" at bounding box center [310, 122] width 11 height 11
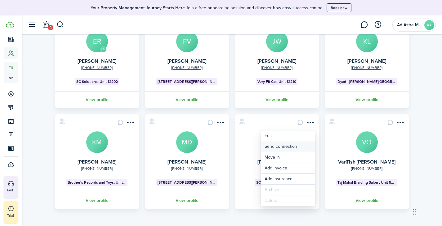
click at [293, 147] on button "Send connection" at bounding box center [288, 147] width 54 height 11
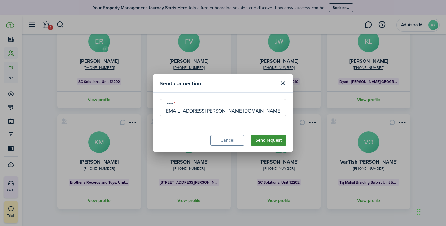
click at [274, 139] on button "Send request" at bounding box center [269, 140] width 36 height 11
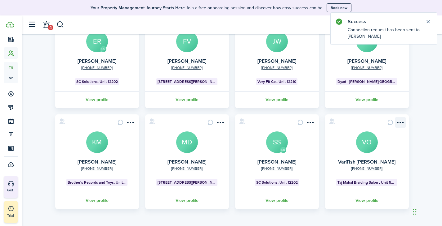
click at [401, 120] on menu-btn-icon "Open menu" at bounding box center [400, 122] width 11 height 11
click at [429, 133] on div "Tenants Sort by A-Z 12 Total Import Add tenant Tenant type Property & Units Lea…" at bounding box center [232, 44] width 420 height 336
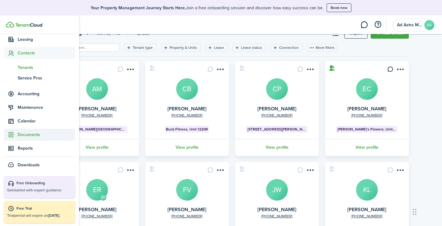
scroll to position [31, 0]
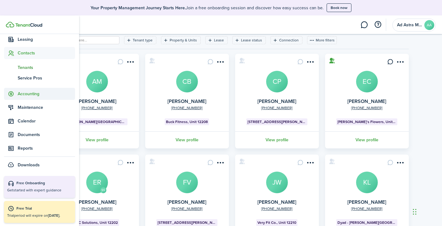
click at [24, 97] on span "Accounting" at bounding box center [39, 94] width 71 height 12
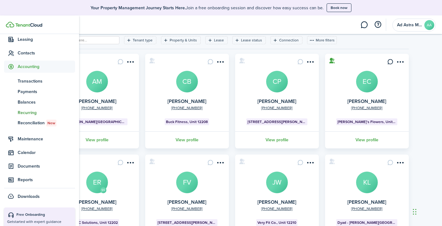
click at [28, 111] on span "Recurring" at bounding box center [46, 113] width 57 height 7
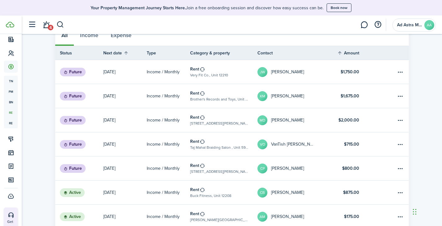
scroll to position [198, 0]
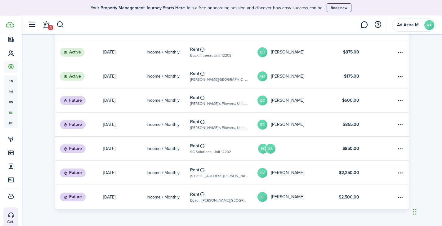
click at [279, 100] on table-profile-info-text "[PERSON_NAME]" at bounding box center [287, 100] width 33 height 5
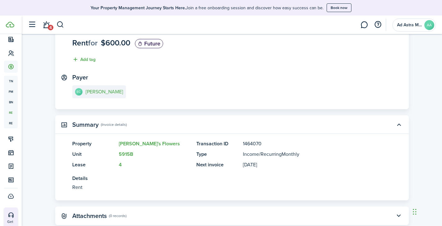
scroll to position [65, 0]
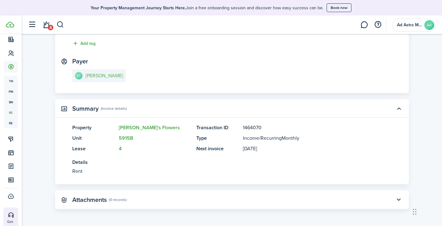
click at [99, 76] on e-details-info-title "[PERSON_NAME]" at bounding box center [104, 76] width 37 height 6
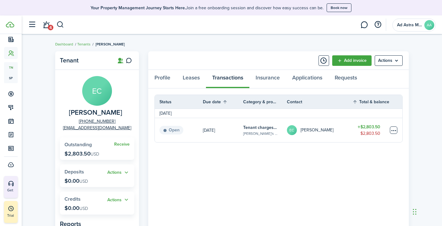
click at [393, 131] on table-menu-btn-icon at bounding box center [392, 130] width 7 height 7
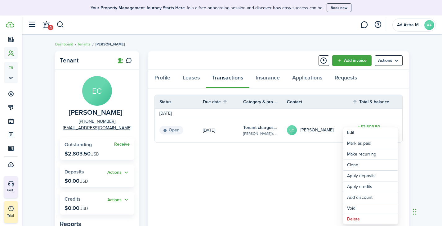
click at [274, 170] on panel-main-body "Status Due date Category & property Contact Total & balance Actions [DATE] Open…" at bounding box center [278, 192] width 260 height 207
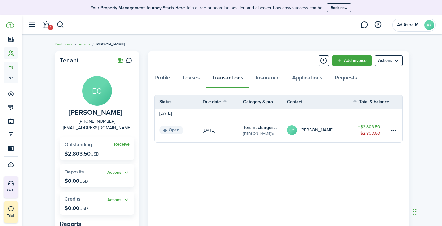
click at [259, 133] on table-subtitle "[PERSON_NAME]'s Flowers, Unit 5915B" at bounding box center [260, 134] width 34 height 6
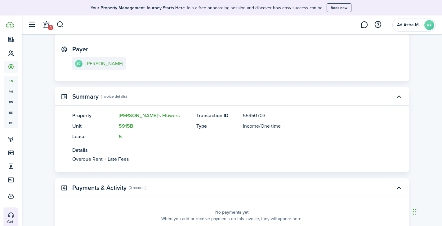
scroll to position [186, 0]
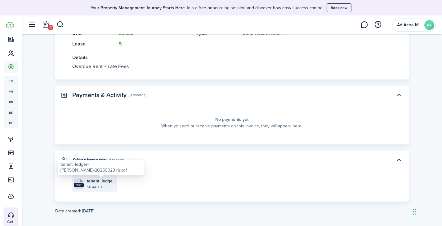
click at [98, 182] on span "tenant_ledger-[PERSON_NAME]-20250923 (1).pdf" at bounding box center [101, 181] width 29 height 7
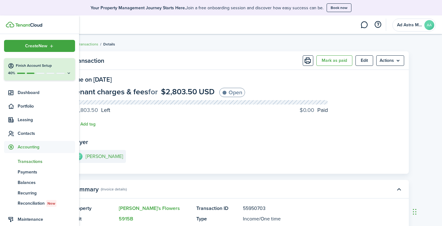
scroll to position [0, 0]
click at [17, 136] on sidebar-link-icon at bounding box center [11, 134] width 14 height 7
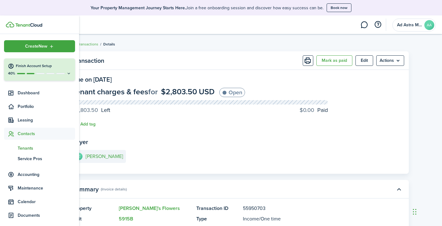
click at [27, 148] on span "Tenants" at bounding box center [46, 148] width 57 height 7
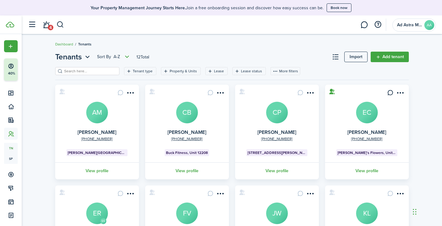
click at [279, 117] on avatar-text "CP" at bounding box center [277, 113] width 22 height 22
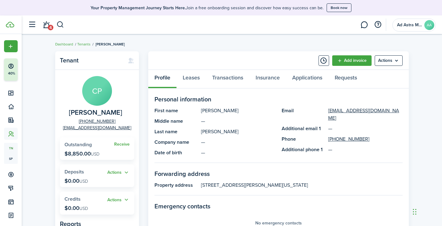
click at [85, 154] on p "$8,850.00 USD" at bounding box center [81, 154] width 35 height 6
click at [122, 144] on link "Receive" at bounding box center [121, 144] width 15 height 5
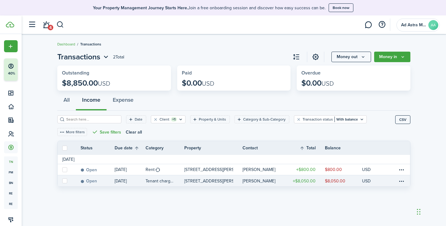
click at [153, 179] on table-info-title "Tenant charges & fees" at bounding box center [160, 181] width 29 height 7
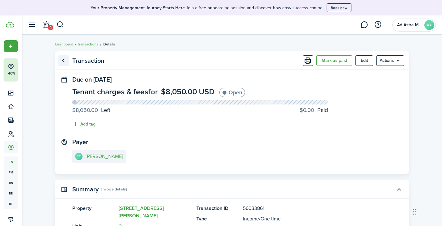
click at [64, 62] on link "Go back" at bounding box center [63, 60] width 11 height 11
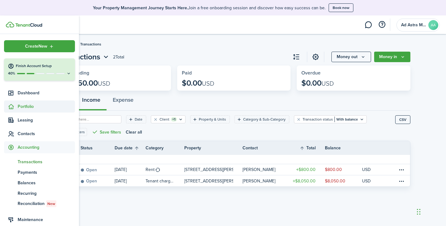
click at [29, 107] on span "Portfolio" at bounding box center [46, 106] width 57 height 7
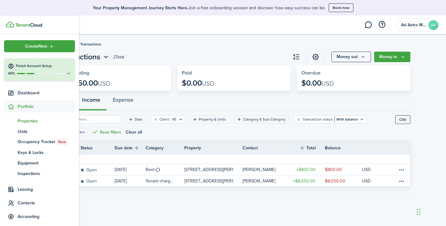
click at [29, 123] on span "Properties" at bounding box center [46, 121] width 57 height 7
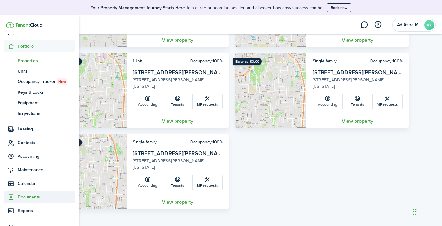
scroll to position [93, 0]
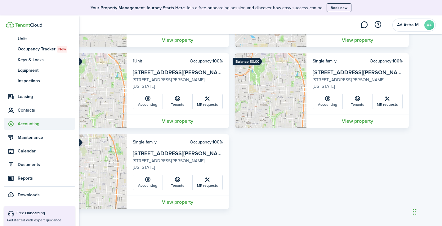
click at [33, 128] on span "Accounting" at bounding box center [39, 124] width 71 height 12
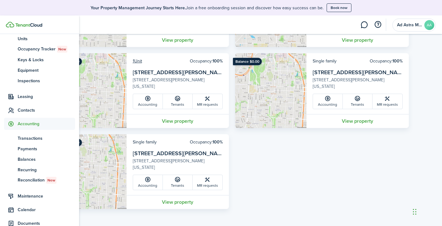
scroll to position [93, 0]
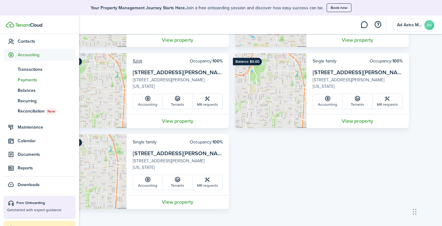
click at [36, 80] on span "Payments" at bounding box center [46, 80] width 57 height 7
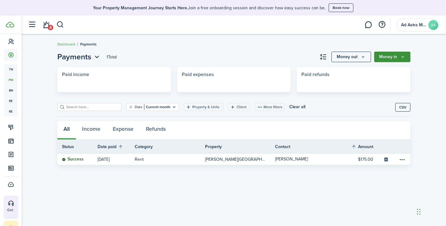
click at [405, 57] on icon "Money in" at bounding box center [402, 57] width 5 height 5
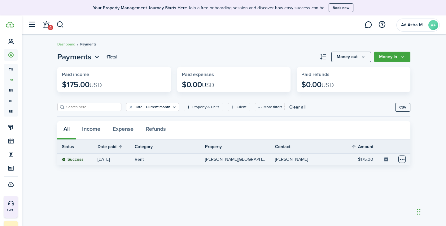
click at [402, 160] on table-menu-btn-icon at bounding box center [401, 159] width 7 height 7
click at [366, 192] on button "Delete" at bounding box center [379, 193] width 54 height 11
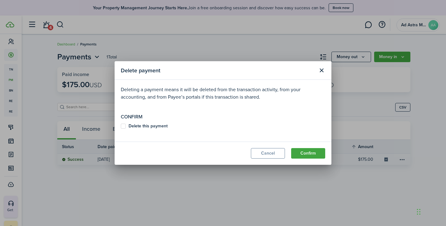
click at [152, 126] on b "Delete this payment" at bounding box center [148, 126] width 39 height 7
click at [121, 126] on input "Delete this payment" at bounding box center [121, 126] width 0 height 0
checkbox input "true"
click at [311, 154] on button "Confirm" at bounding box center [308, 153] width 34 height 11
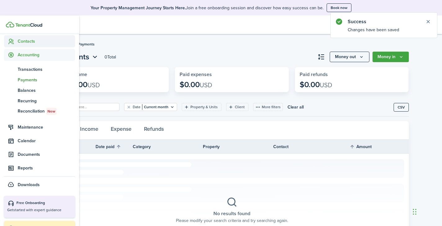
click at [32, 45] on span "Contacts" at bounding box center [39, 41] width 71 height 12
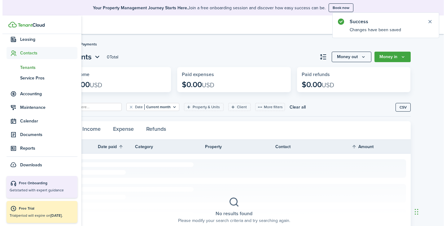
scroll to position [81, 0]
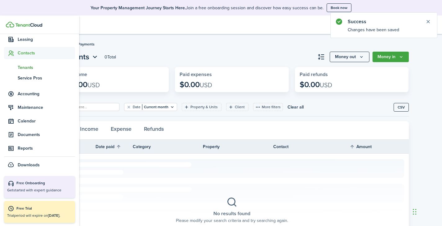
click at [30, 67] on span "Tenants" at bounding box center [46, 67] width 57 height 7
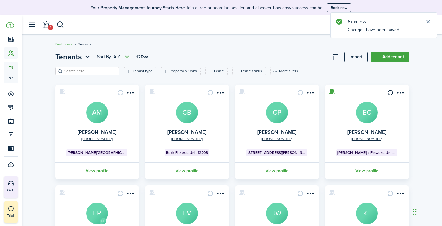
click at [97, 110] on avatar-text "AM" at bounding box center [97, 113] width 22 height 22
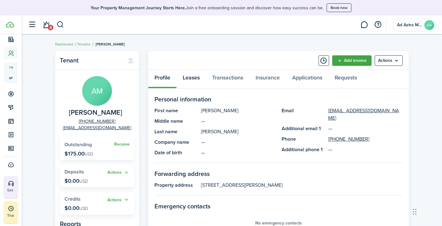
click at [190, 82] on link "Leases" at bounding box center [190, 79] width 29 height 19
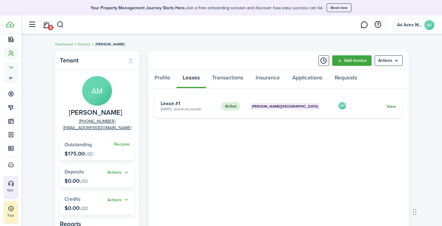
click at [393, 106] on link "View" at bounding box center [391, 106] width 10 height 7
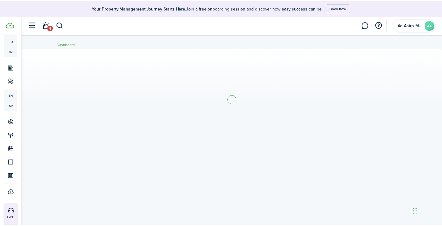
scroll to position [123, 0]
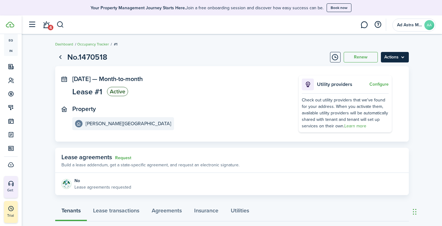
click at [391, 61] on menu-btn "Actions" at bounding box center [394, 57] width 28 height 11
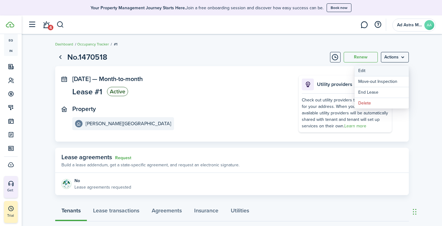
click at [386, 69] on button "Edit" at bounding box center [381, 71] width 54 height 11
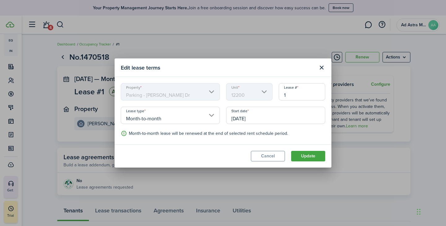
click at [261, 122] on input "[DATE]" at bounding box center [275, 115] width 99 height 17
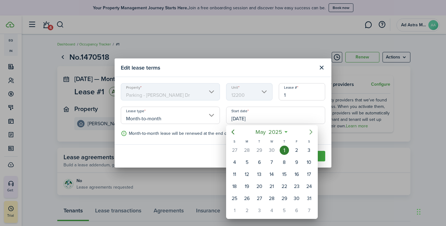
click at [309, 133] on icon "Next page" at bounding box center [310, 132] width 7 height 7
click at [309, 132] on icon "Next page" at bounding box center [310, 132] width 7 height 7
click at [309, 133] on icon "Next page" at bounding box center [310, 132] width 7 height 7
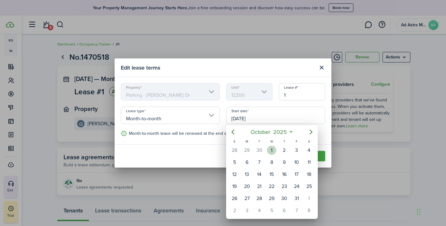
click at [273, 149] on div "1" at bounding box center [271, 150] width 9 height 9
type input "[DATE]"
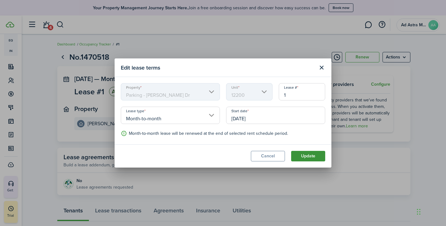
click at [307, 159] on button "Update" at bounding box center [308, 156] width 34 height 11
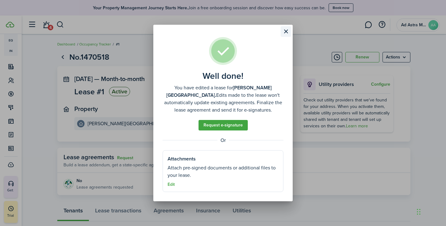
click at [286, 31] on button "Close modal" at bounding box center [286, 31] width 11 height 11
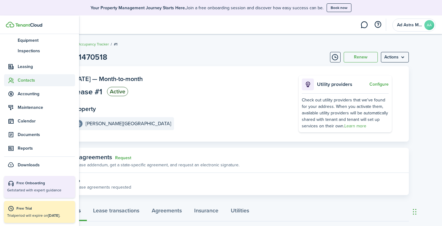
click at [15, 79] on sidebar-link-icon at bounding box center [11, 80] width 14 height 7
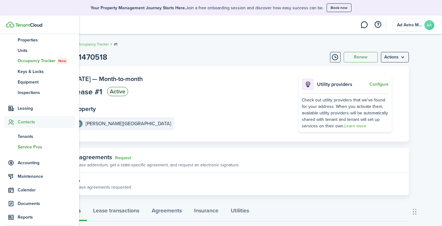
scroll to position [81, 0]
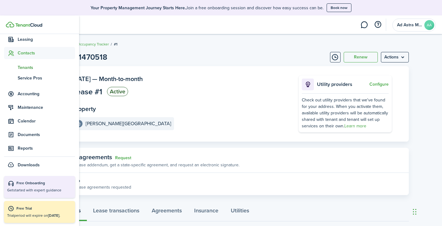
click at [30, 63] on link "tn Tenants" at bounding box center [39, 67] width 71 height 11
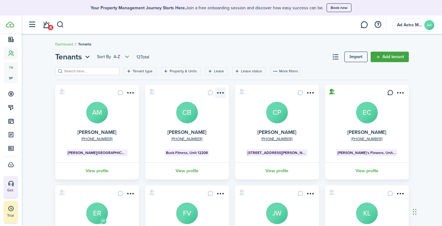
click at [224, 92] on menu-btn-icon "Open menu" at bounding box center [220, 93] width 11 height 11
click at [156, 97] on card "[PHONE_NUMBER] [PERSON_NAME] [PERSON_NAME] Fitness, Unit 12208 View profile" at bounding box center [187, 132] width 84 height 95
click at [188, 115] on avatar-text "CB" at bounding box center [187, 113] width 22 height 22
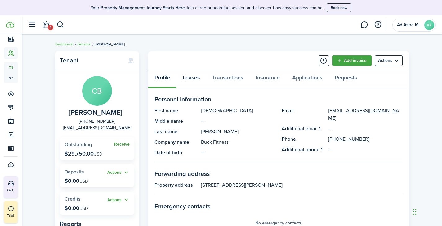
drag, startPoint x: 195, startPoint y: 79, endPoint x: 191, endPoint y: 81, distance: 3.7
click at [195, 79] on link "Leases" at bounding box center [190, 79] width 29 height 19
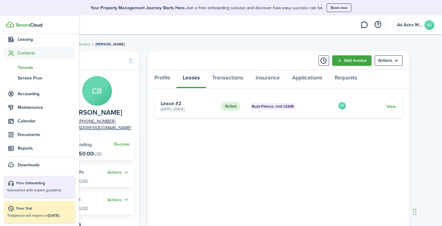
click at [24, 69] on span "Tenants" at bounding box center [46, 67] width 57 height 7
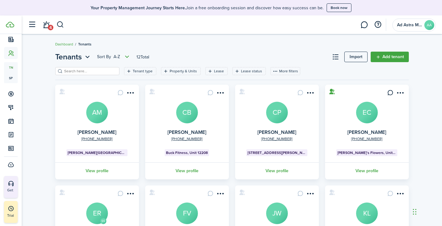
click at [280, 118] on avatar-text "CP" at bounding box center [277, 113] width 22 height 22
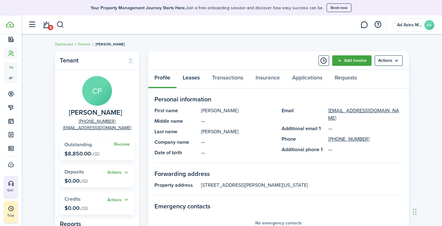
click at [191, 81] on link "Leases" at bounding box center [190, 79] width 29 height 19
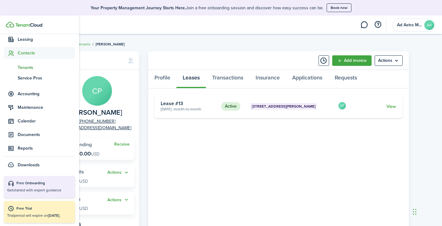
click at [23, 69] on span "Tenants" at bounding box center [46, 67] width 57 height 7
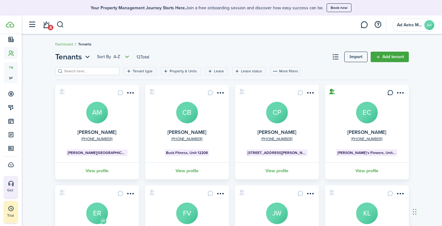
click at [368, 117] on avatar-text "EC" at bounding box center [367, 113] width 22 height 22
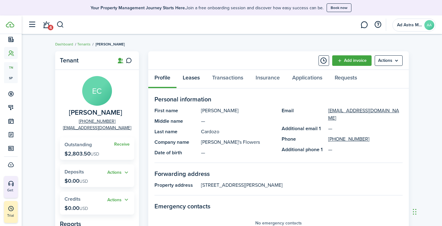
click at [194, 79] on link "Leases" at bounding box center [190, 79] width 29 height 19
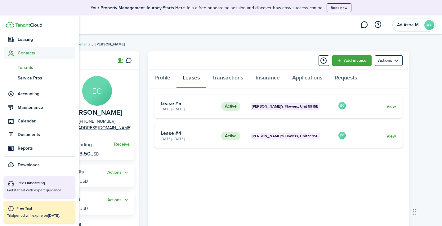
click at [20, 70] on span "Tenants" at bounding box center [46, 67] width 57 height 7
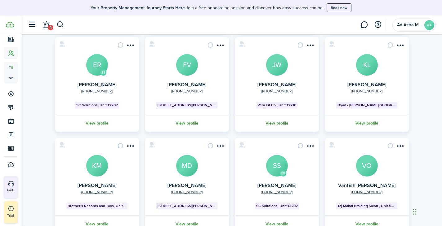
scroll to position [141, 0]
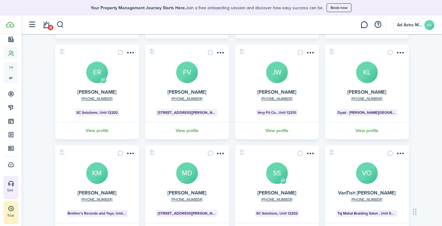
click at [272, 78] on avatar-text "JW" at bounding box center [277, 73] width 22 height 22
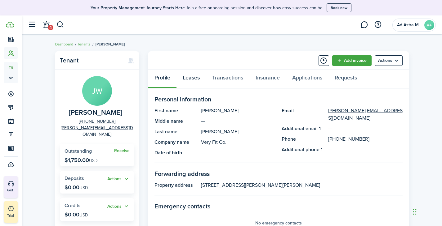
click at [191, 76] on link "Leases" at bounding box center [190, 79] width 29 height 19
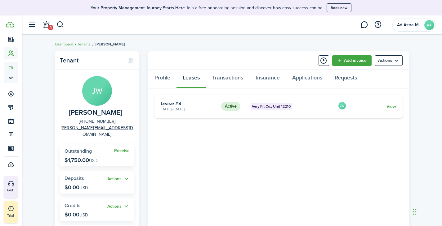
click at [182, 104] on card-title "Lease #8" at bounding box center [189, 104] width 56 height 6
click at [177, 106] on card-title "Lease #8" at bounding box center [189, 104] width 56 height 6
click at [391, 108] on link "View" at bounding box center [391, 106] width 10 height 7
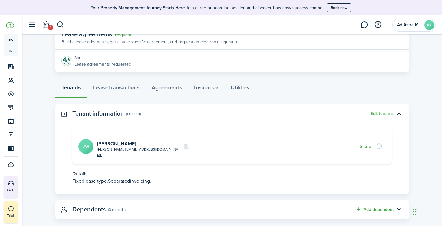
scroll to position [124, 0]
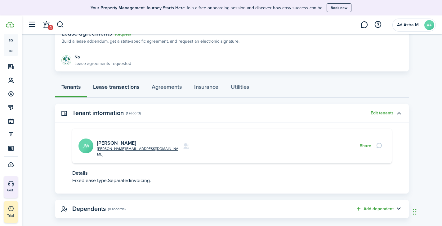
drag, startPoint x: 128, startPoint y: 89, endPoint x: 124, endPoint y: 87, distance: 4.2
click at [128, 89] on link "Lease transactions" at bounding box center [116, 88] width 59 height 19
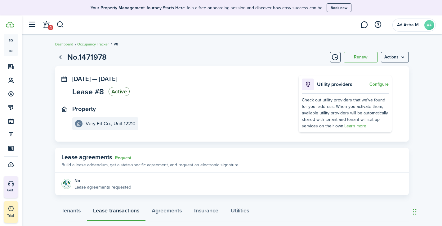
scroll to position [141, 0]
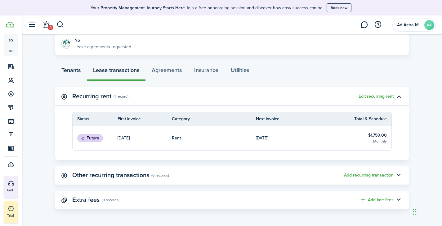
click at [74, 70] on link "Tenants" at bounding box center [71, 72] width 32 height 19
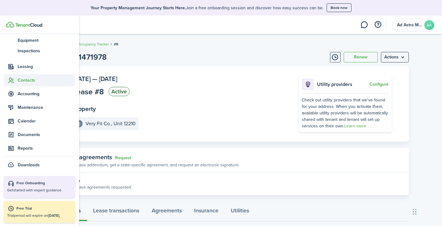
click at [16, 79] on sidebar-link-icon at bounding box center [11, 80] width 14 height 7
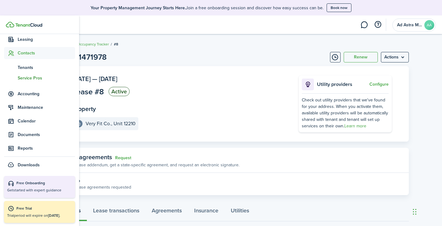
scroll to position [81, 0]
click at [23, 69] on span "Tenants" at bounding box center [46, 67] width 57 height 7
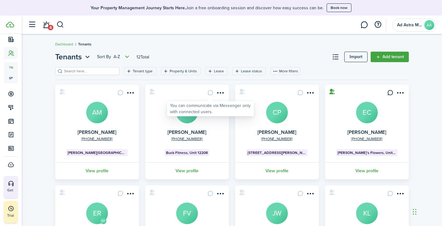
click at [209, 92] on card-message at bounding box center [210, 93] width 11 height 11
click at [212, 94] on card-message at bounding box center [210, 93] width 11 height 11
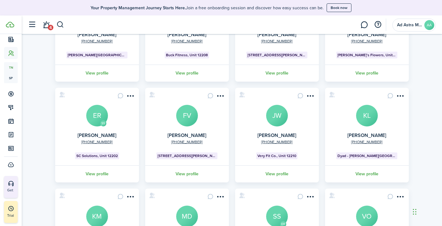
scroll to position [172, 0]
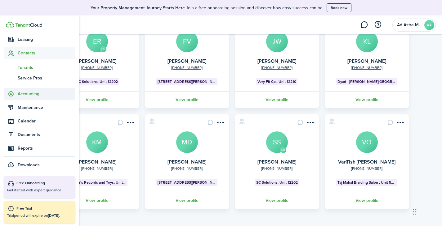
click at [33, 96] on span "Accounting" at bounding box center [46, 94] width 57 height 7
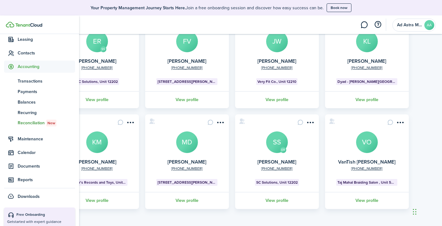
click at [37, 123] on span "Reconciliation New" at bounding box center [46, 123] width 57 height 7
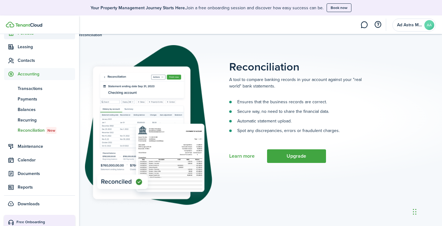
scroll to position [51, 0]
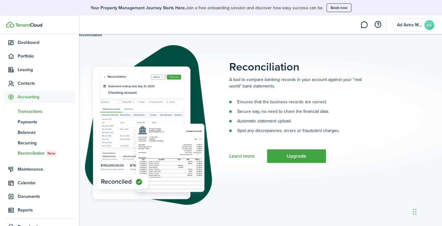
click at [32, 112] on span "Transactions" at bounding box center [46, 111] width 57 height 7
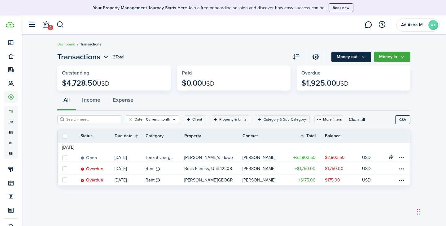
click at [361, 59] on button "Money out" at bounding box center [352, 57] width 40 height 11
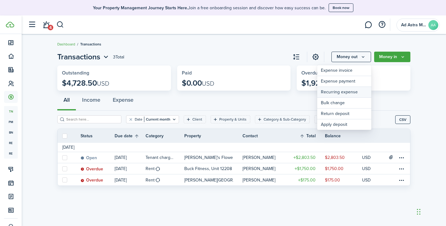
click at [347, 90] on link "Recurring expense" at bounding box center [344, 92] width 54 height 11
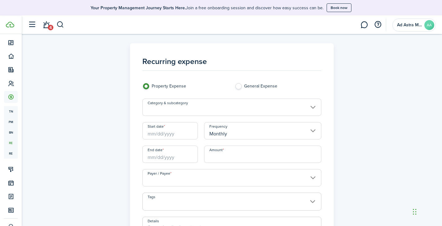
click at [239, 86] on label "General Expense" at bounding box center [278, 87] width 86 height 9
radio input "false"
radio input "true"
click at [195, 103] on input "Category & subcategory" at bounding box center [231, 107] width 179 height 17
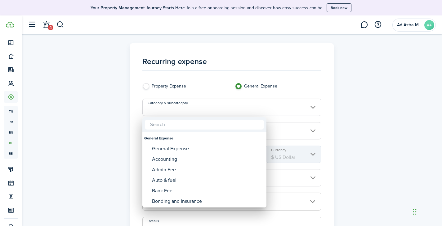
click at [197, 104] on div at bounding box center [220, 113] width 541 height 326
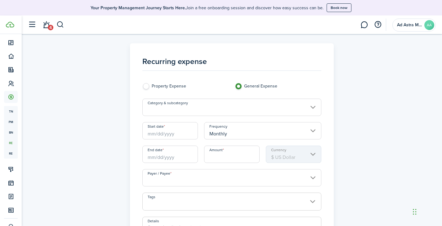
click at [146, 85] on label "Property Expense" at bounding box center [185, 87] width 86 height 9
click at [238, 87] on label "General Expense" at bounding box center [278, 87] width 86 height 9
radio input "false"
radio input "true"
click at [212, 110] on input "Category & subcategory" at bounding box center [231, 107] width 179 height 17
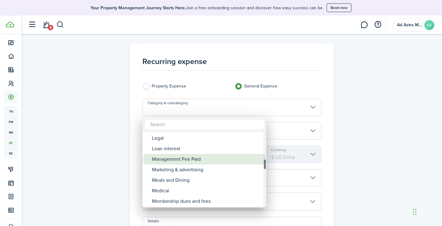
click at [201, 157] on div "Management Fee Paid" at bounding box center [207, 159] width 110 height 11
type input "General Expense / Management Fee Paid"
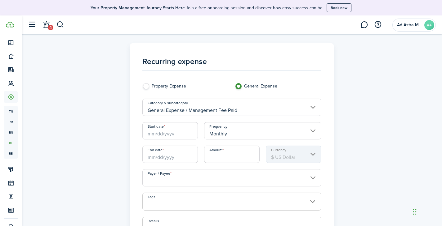
click at [163, 130] on input "Start date" at bounding box center [169, 130] width 55 height 17
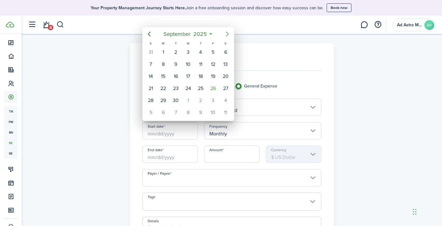
click at [228, 33] on icon "Next page" at bounding box center [226, 33] width 7 height 7
click at [191, 51] on div "1" at bounding box center [187, 52] width 9 height 9
type input "[DATE]"
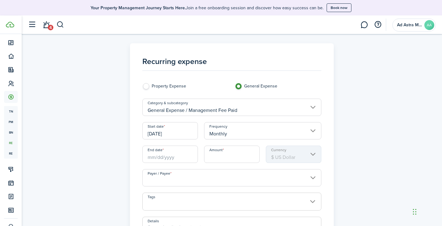
click at [175, 157] on input "End date" at bounding box center [169, 154] width 55 height 17
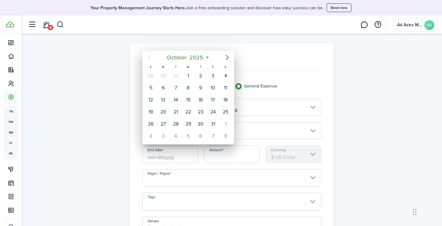
click at [175, 156] on div at bounding box center [220, 113] width 541 height 326
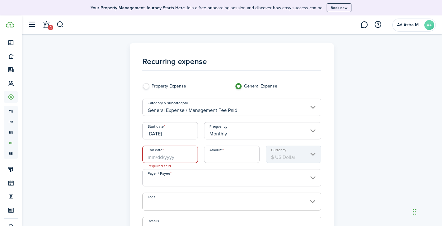
click at [164, 155] on input "End date" at bounding box center [169, 154] width 55 height 17
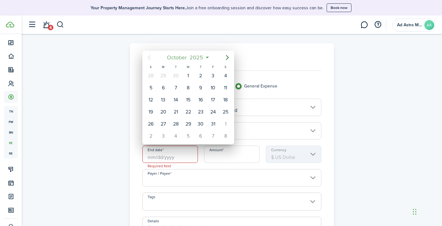
click at [205, 59] on mbsc-button "[DATE]" at bounding box center [185, 57] width 44 height 11
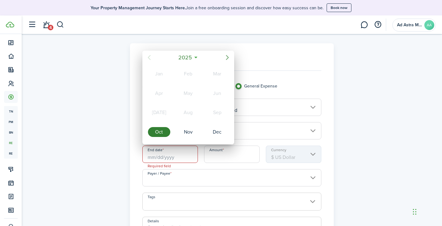
click at [227, 58] on icon "Next page" at bounding box center [227, 57] width 3 height 5
click at [162, 131] on div "Oct" at bounding box center [159, 132] width 22 height 10
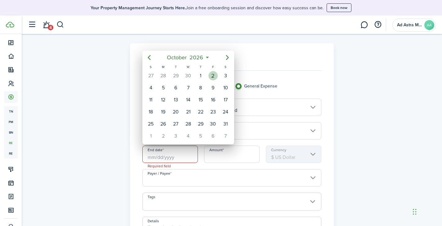
click at [211, 76] on div "2" at bounding box center [212, 75] width 9 height 9
type input "[DATE]"
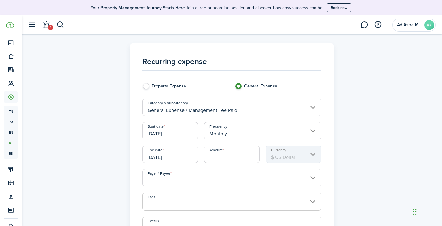
click at [219, 154] on input "Amount" at bounding box center [231, 154] width 55 height 17
click at [226, 172] on input "Payer / Payee" at bounding box center [231, 177] width 179 height 17
type input "$500.00"
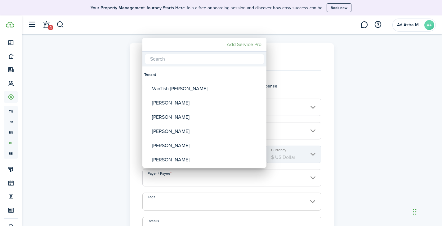
click at [252, 45] on mbsc-button "Add Service Pro" at bounding box center [244, 44] width 40 height 11
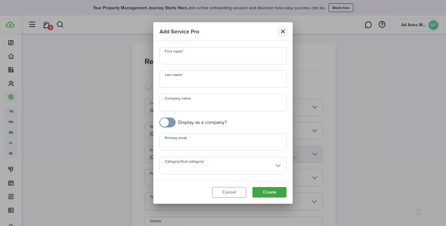
click at [286, 31] on button "Close modal" at bounding box center [283, 31] width 11 height 11
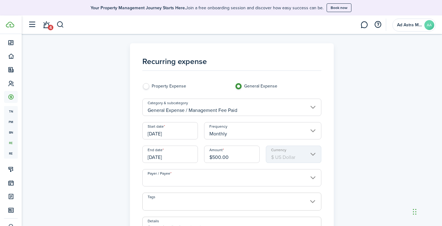
scroll to position [127, 0]
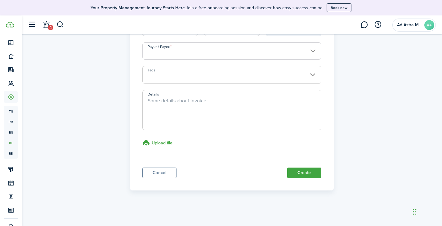
click at [164, 176] on link "Cancel" at bounding box center [159, 173] width 34 height 11
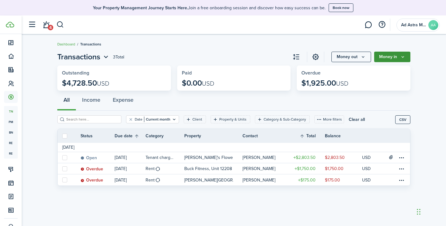
click at [398, 55] on button "Money in" at bounding box center [392, 57] width 36 height 11
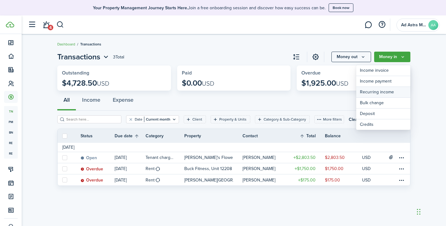
click at [383, 93] on link "Recurring income" at bounding box center [383, 92] width 54 height 11
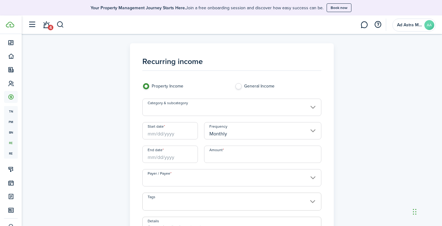
click at [232, 103] on input "Category & subcategory" at bounding box center [231, 107] width 179 height 17
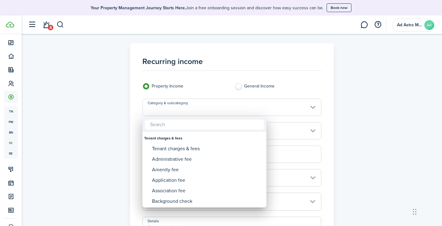
click at [237, 87] on div at bounding box center [220, 113] width 541 height 326
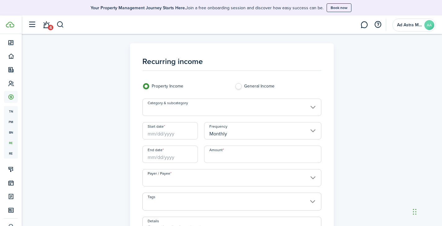
click at [238, 87] on label "General Income" at bounding box center [278, 87] width 86 height 9
radio input "false"
radio input "true"
click at [224, 105] on input "Category & subcategory" at bounding box center [231, 107] width 179 height 17
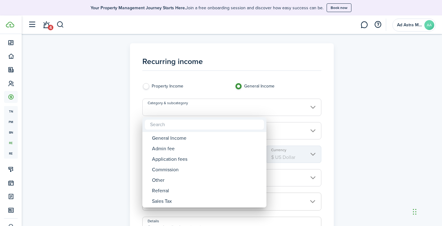
click at [147, 89] on div at bounding box center [220, 113] width 541 height 326
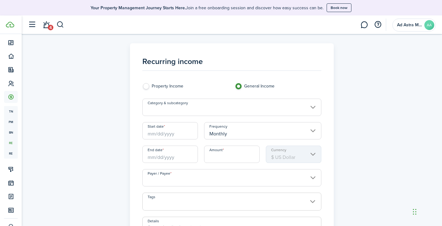
click at [147, 88] on label "Property Income" at bounding box center [185, 87] width 86 height 9
radio input "true"
click at [212, 116] on div "Category & subcategory" at bounding box center [231, 111] width 185 height 24
click at [211, 110] on input "Category & subcategory" at bounding box center [231, 107] width 179 height 17
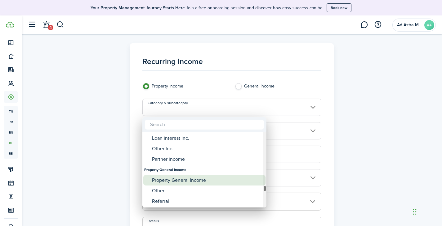
click at [202, 180] on div "Property General Income" at bounding box center [207, 180] width 110 height 11
type input "Property General Income"
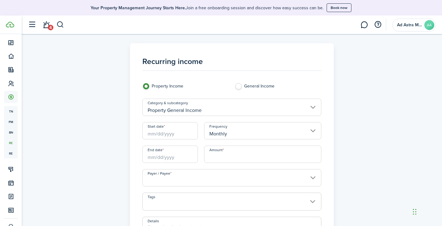
click at [91, 137] on div "Recurring income Property Income General Income Category & subcategory Property…" at bounding box center [231, 180] width 359 height 275
click at [184, 135] on input "Start date" at bounding box center [169, 130] width 55 height 17
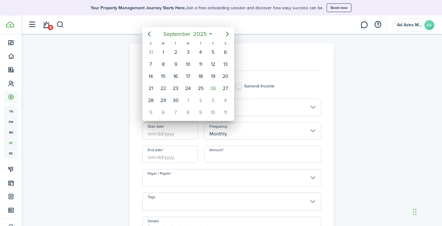
click at [184, 135] on div at bounding box center [220, 113] width 541 height 326
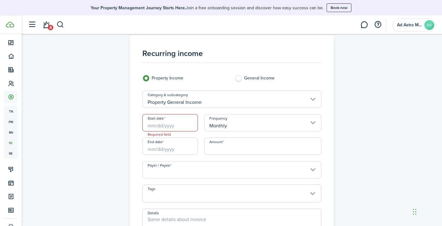
scroll to position [127, 0]
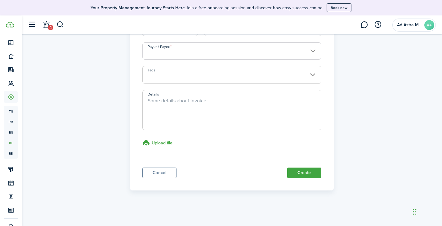
drag, startPoint x: 102, startPoint y: 136, endPoint x: 63, endPoint y: 139, distance: 39.5
click at [102, 136] on div "Recurring income Property Income General Income Category & subcategory Property…" at bounding box center [231, 53] width 359 height 275
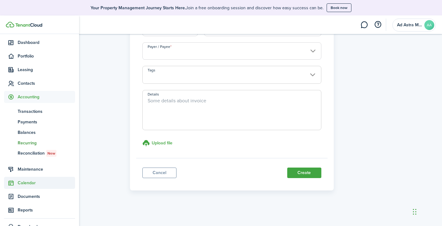
click at [32, 170] on span "Maintenance" at bounding box center [46, 169] width 57 height 7
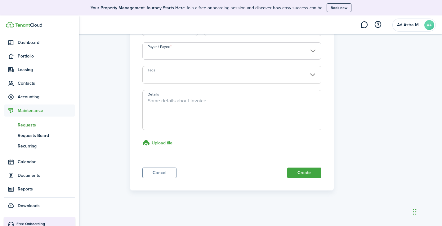
click at [29, 125] on span "Requests" at bounding box center [46, 125] width 57 height 7
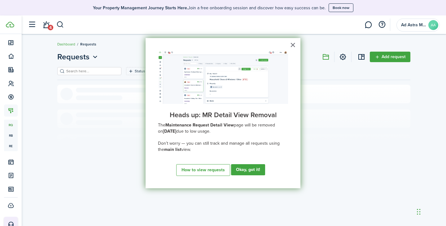
click at [251, 174] on button "Okay, got it!" at bounding box center [248, 170] width 34 height 11
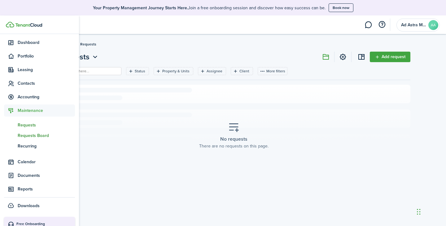
click at [36, 136] on span "Requests Board" at bounding box center [46, 136] width 57 height 7
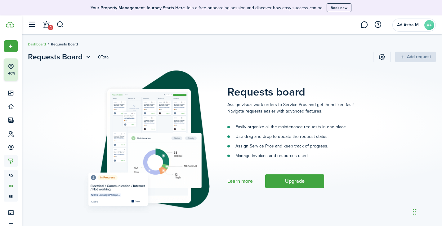
scroll to position [51, 0]
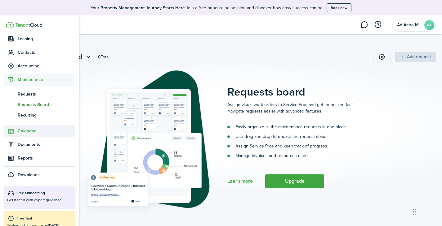
click at [26, 134] on span "Calendar" at bounding box center [46, 131] width 57 height 7
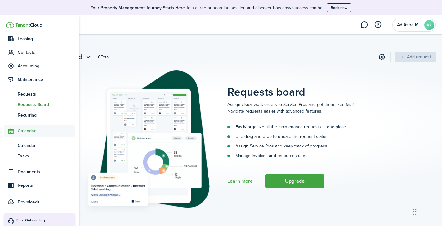
scroll to position [81, 0]
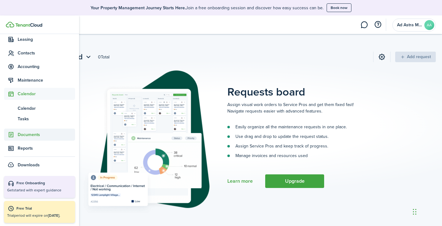
click at [31, 138] on span "Documents" at bounding box center [46, 135] width 57 height 7
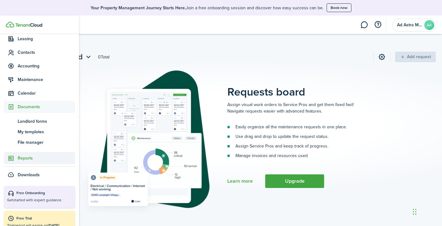
click at [29, 163] on link "Reports" at bounding box center [39, 158] width 71 height 12
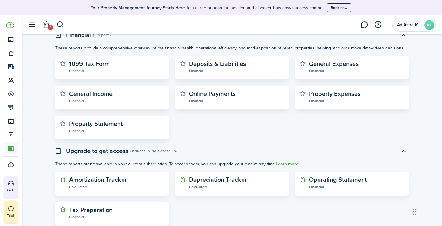
scroll to position [225, 0]
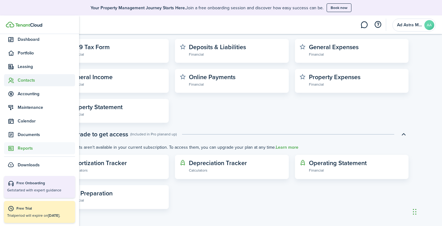
click at [19, 80] on span "Contacts" at bounding box center [46, 80] width 57 height 7
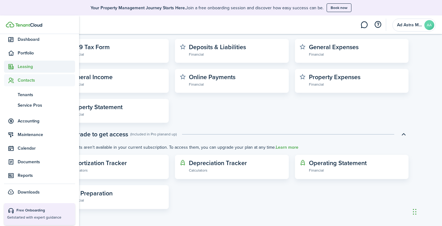
click at [22, 68] on span "Leasing" at bounding box center [46, 67] width 57 height 7
